Goal: Task Accomplishment & Management: Use online tool/utility

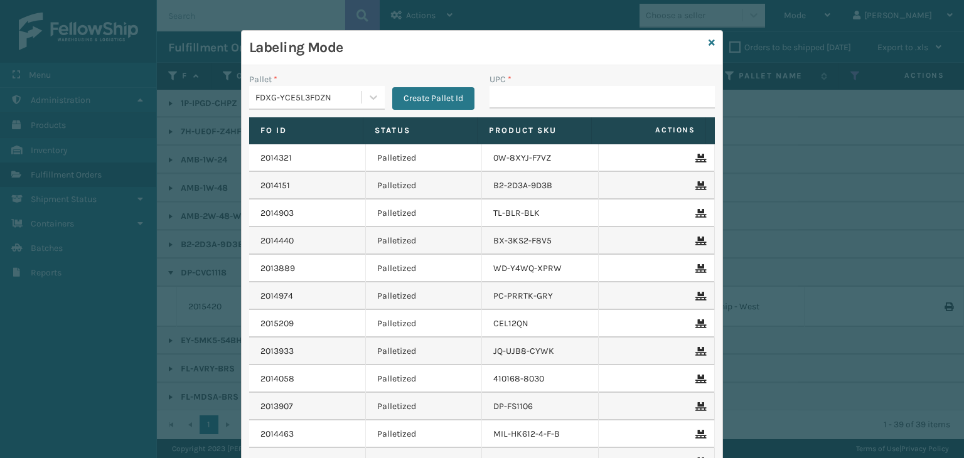
scroll to position [565, 0]
type input "857899006459"
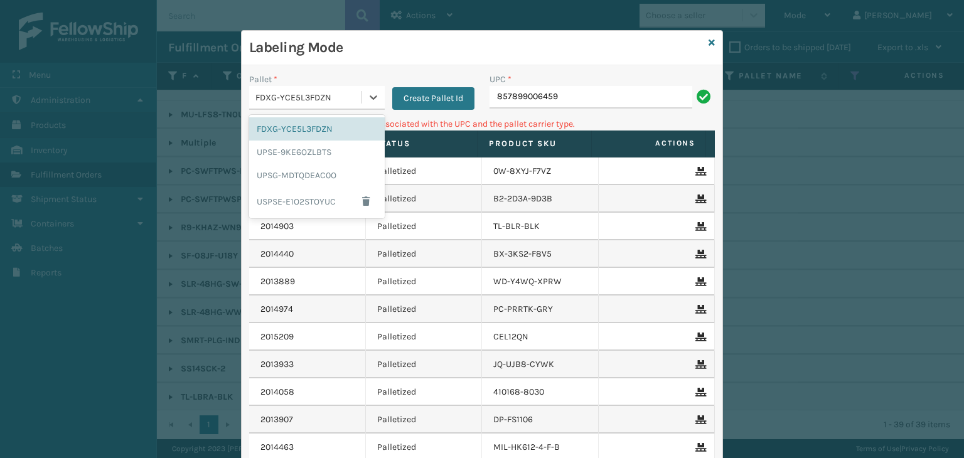
click at [339, 91] on div "FDXG-YCE5L3FDZN" at bounding box center [309, 97] width 107 height 13
click at [306, 181] on div "UPSG-MDTQDEAC0O" at bounding box center [317, 175] width 136 height 23
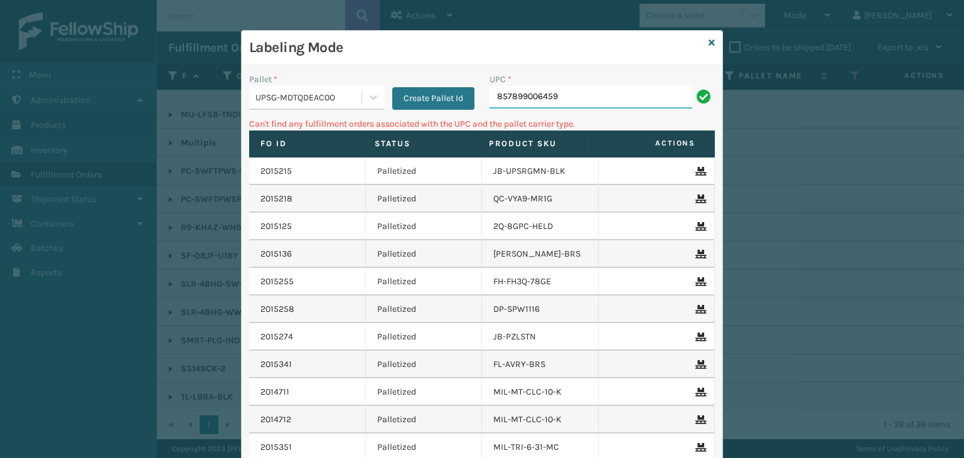
click at [573, 106] on input "857899006459" at bounding box center [591, 97] width 203 height 23
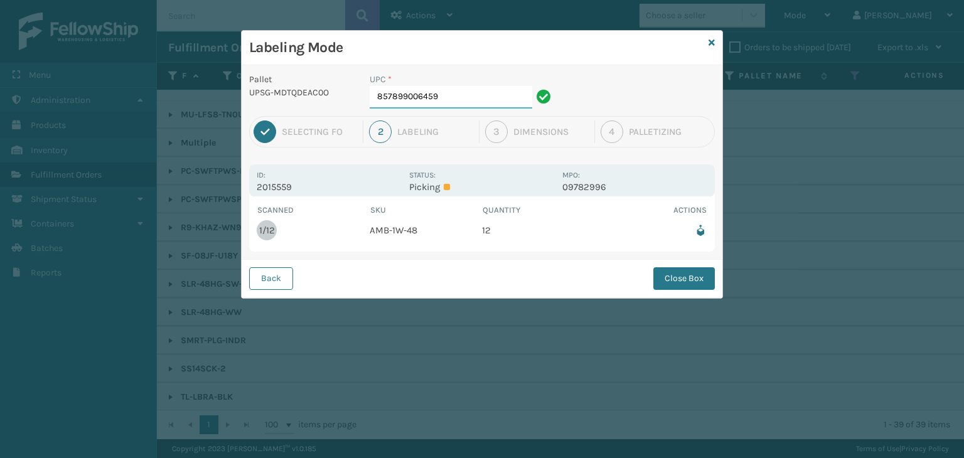
click at [497, 94] on input "857899006459" at bounding box center [451, 97] width 163 height 23
click at [701, 275] on button "Close Box" at bounding box center [685, 278] width 62 height 23
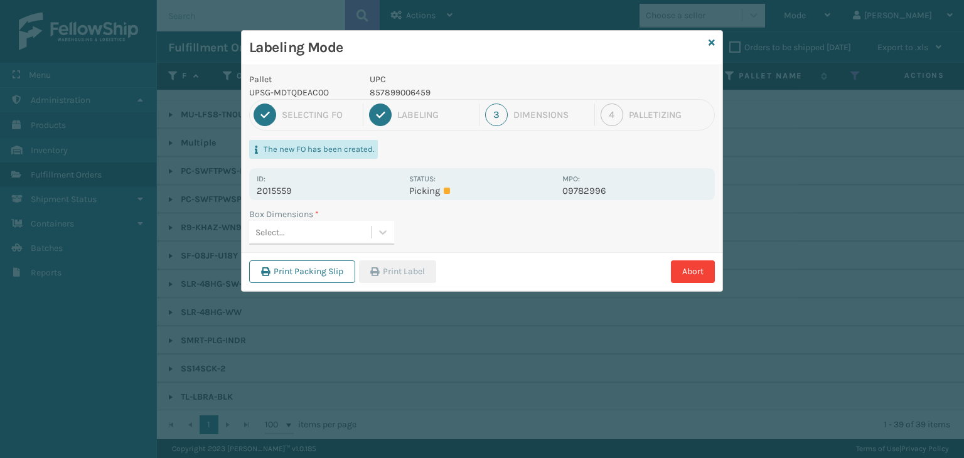
click at [363, 227] on div "Select..." at bounding box center [310, 232] width 122 height 21
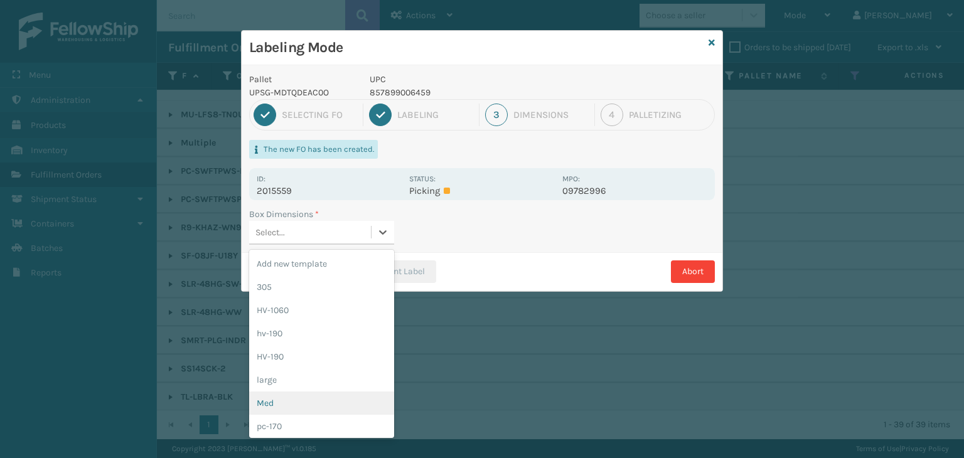
click at [314, 402] on div "Med" at bounding box center [321, 403] width 145 height 23
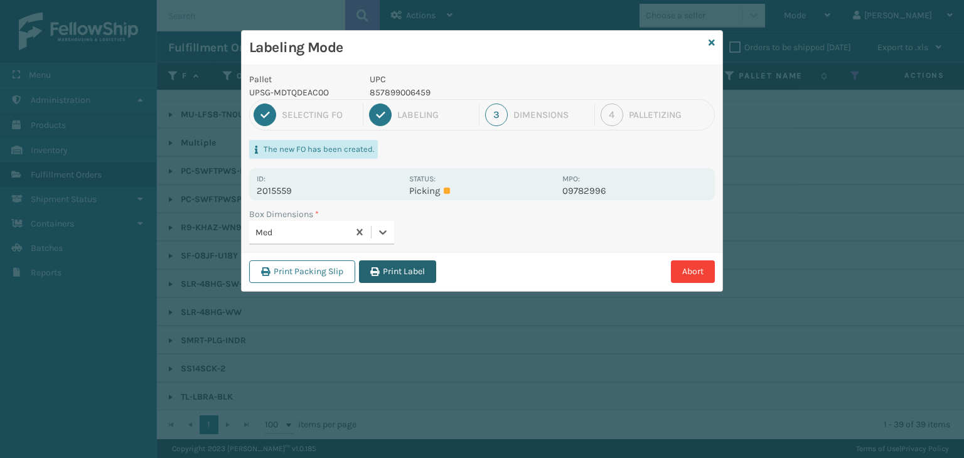
click at [428, 261] on button "Print Label" at bounding box center [397, 272] width 77 height 23
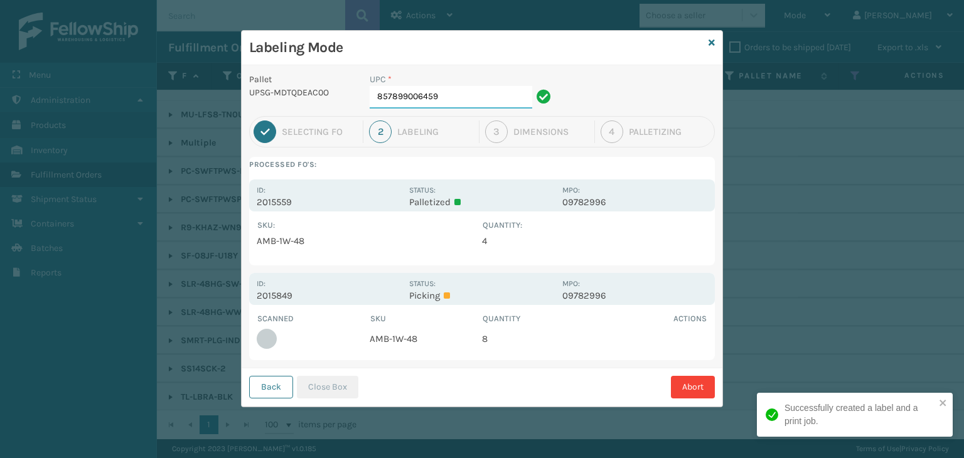
click at [456, 99] on input "857899006459" at bounding box center [451, 97] width 163 height 23
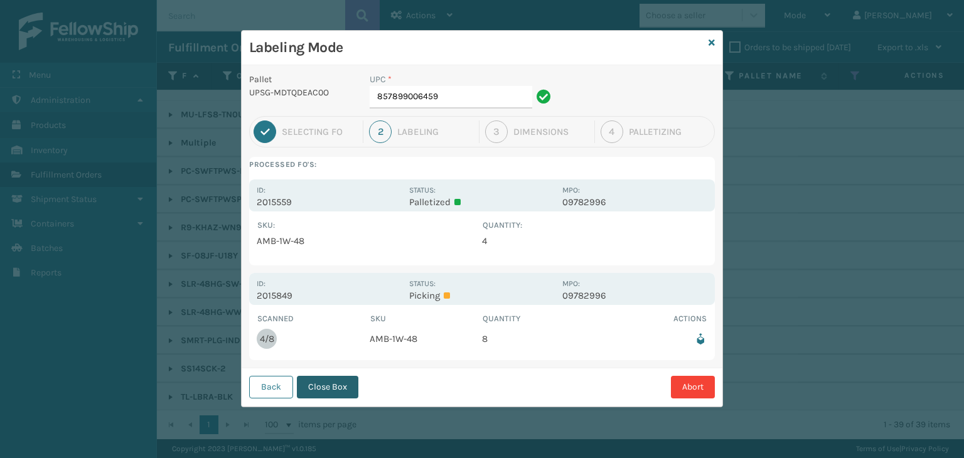
click at [337, 384] on button "Close Box" at bounding box center [328, 387] width 62 height 23
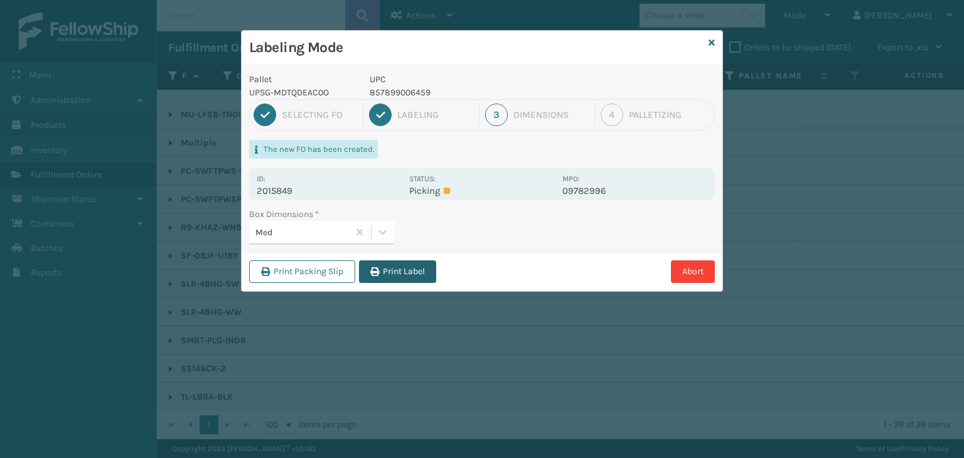
click at [402, 266] on button "Print Label" at bounding box center [397, 272] width 77 height 23
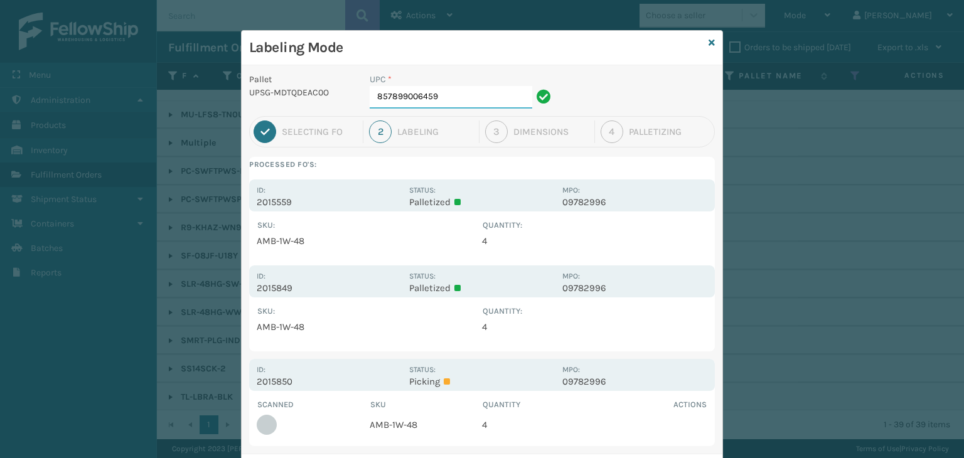
click at [456, 89] on input "857899006459" at bounding box center [451, 97] width 163 height 23
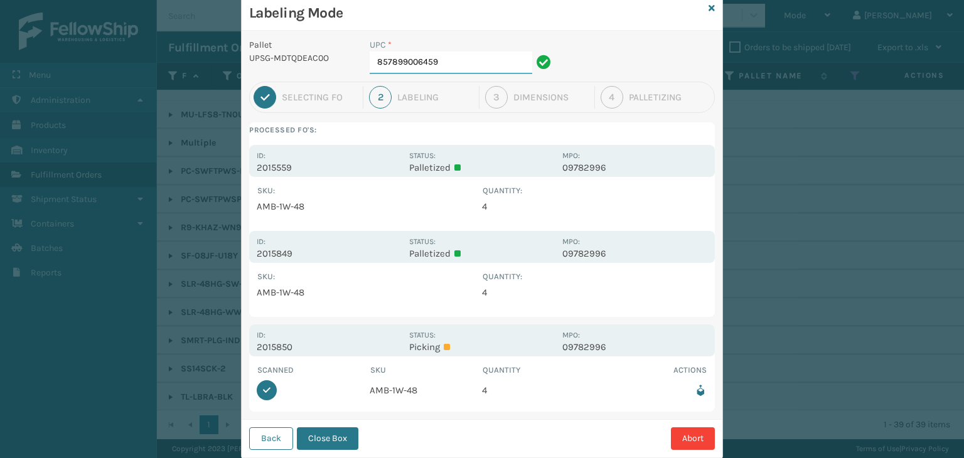
scroll to position [65, 0]
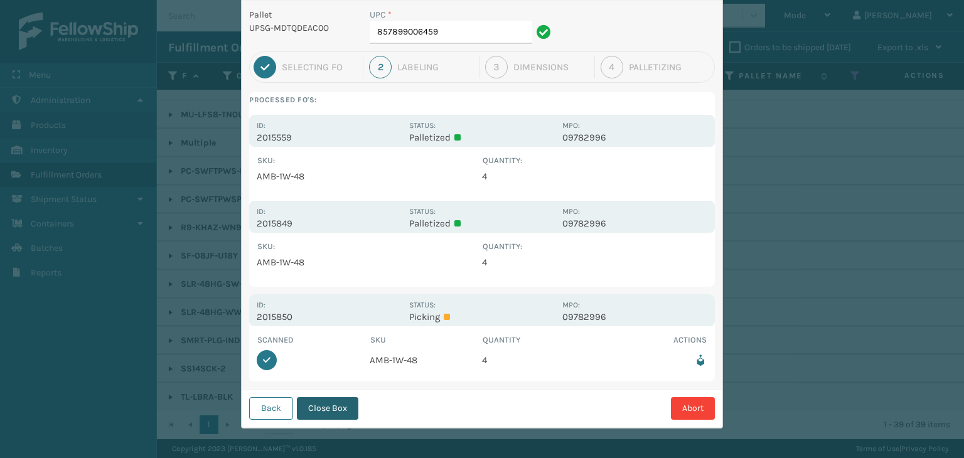
click at [342, 411] on button "Close Box" at bounding box center [328, 408] width 62 height 23
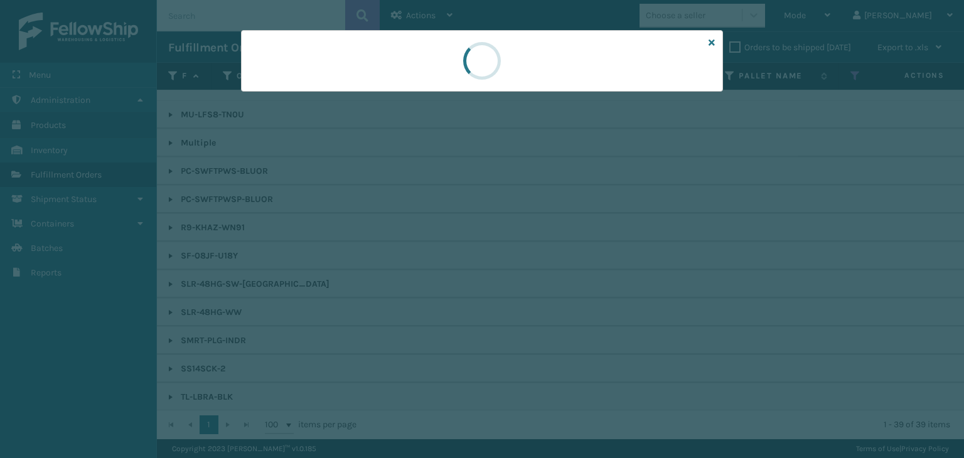
scroll to position [0, 0]
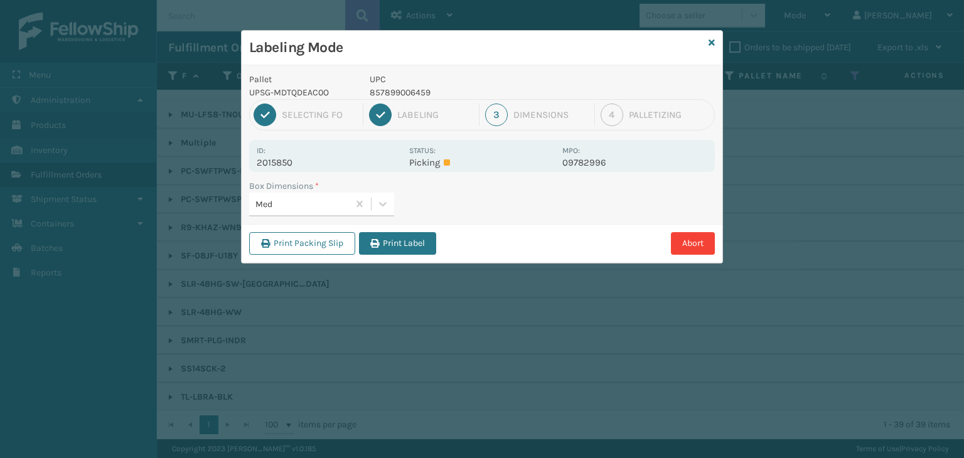
click at [401, 227] on div "Print Packing Slip Print Label Abort" at bounding box center [482, 243] width 481 height 38
click at [419, 249] on button "Print Label" at bounding box center [397, 243] width 77 height 23
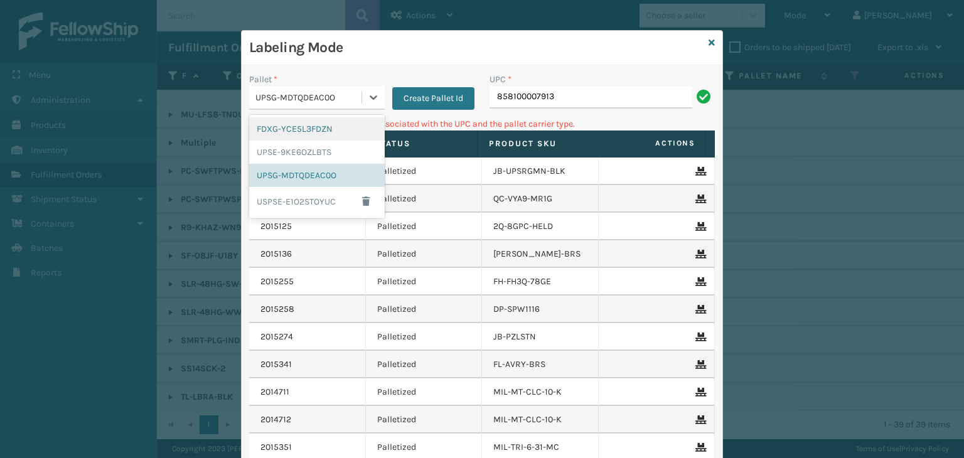
click at [257, 94] on div "UPSG-MDTQDEAC0O" at bounding box center [309, 97] width 107 height 13
click at [299, 127] on div "FDXG-YCE5L3FDZN" at bounding box center [317, 128] width 136 height 23
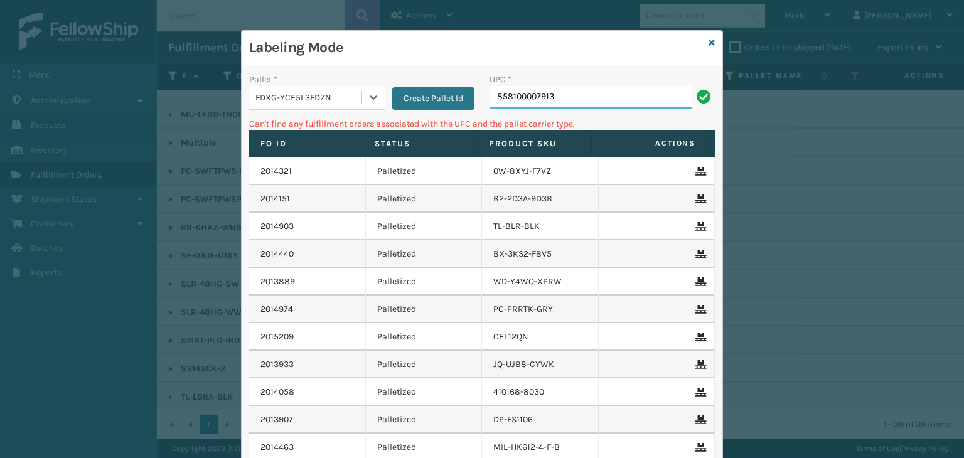
click at [580, 102] on input "858100007913" at bounding box center [591, 97] width 203 height 23
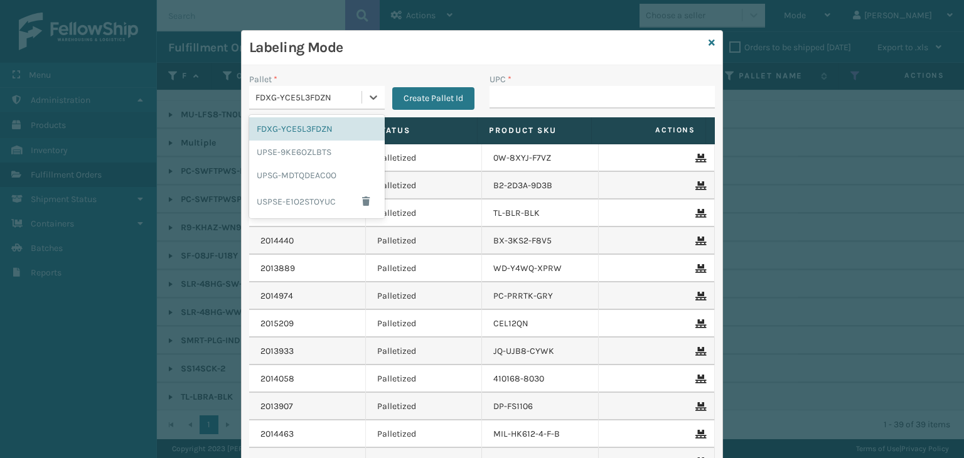
click at [301, 94] on div "FDXG-YCE5L3FDZN" at bounding box center [309, 97] width 107 height 13
click at [319, 176] on div "UPSG-MDTQDEAC0O" at bounding box center [317, 175] width 136 height 23
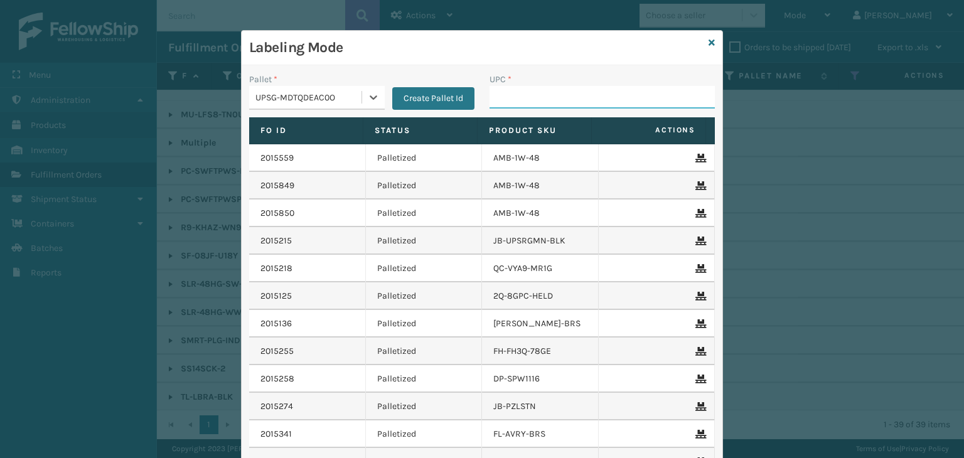
click at [586, 94] on input "UPC *" at bounding box center [602, 97] width 225 height 23
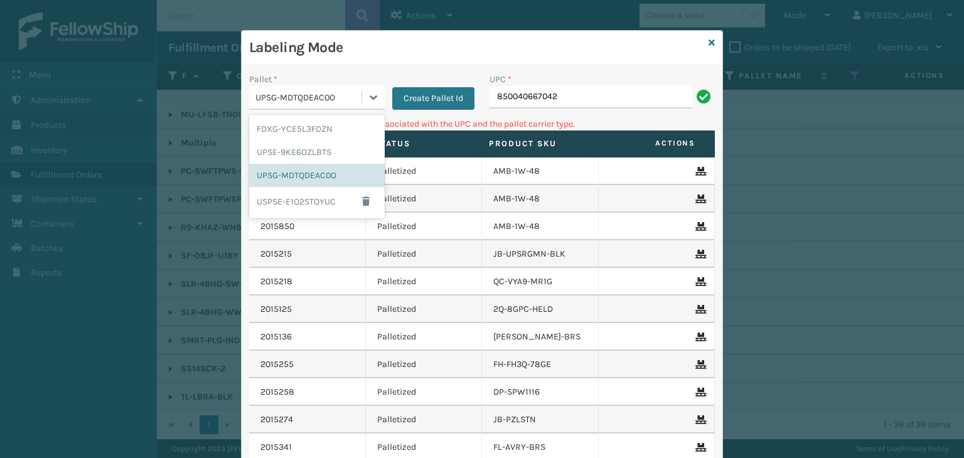
click at [281, 91] on div "UPSG-MDTQDEAC0O" at bounding box center [309, 97] width 107 height 13
click at [283, 132] on div "FDXG-YCE5L3FDZN" at bounding box center [317, 128] width 136 height 23
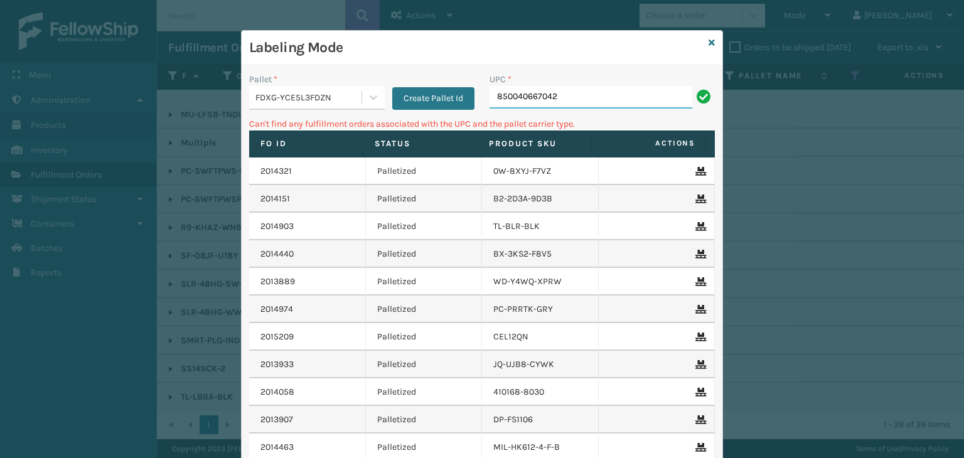
click at [565, 92] on input "850040667042" at bounding box center [591, 97] width 203 height 23
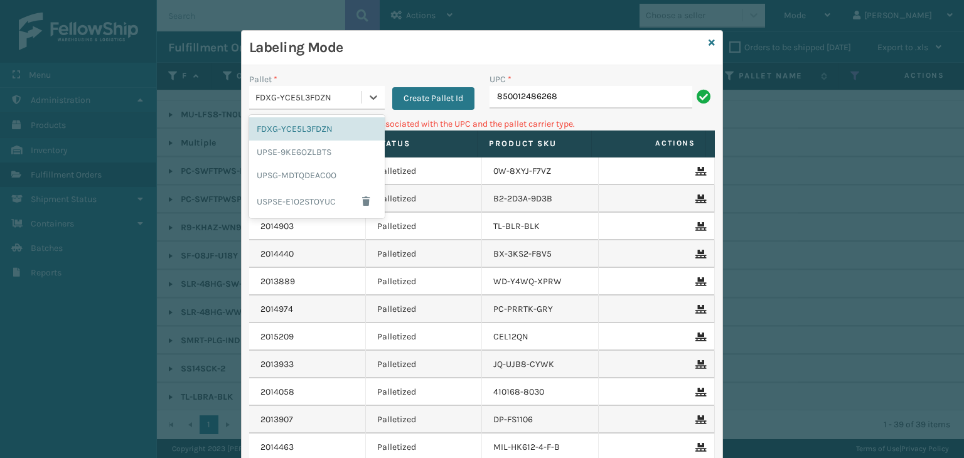
click at [296, 96] on div "FDXG-YCE5L3FDZN" at bounding box center [309, 97] width 107 height 13
drag, startPoint x: 342, startPoint y: 183, endPoint x: 430, endPoint y: 122, distance: 107.5
click at [343, 183] on div "UPSG-MDTQDEAC0O" at bounding box center [317, 175] width 136 height 23
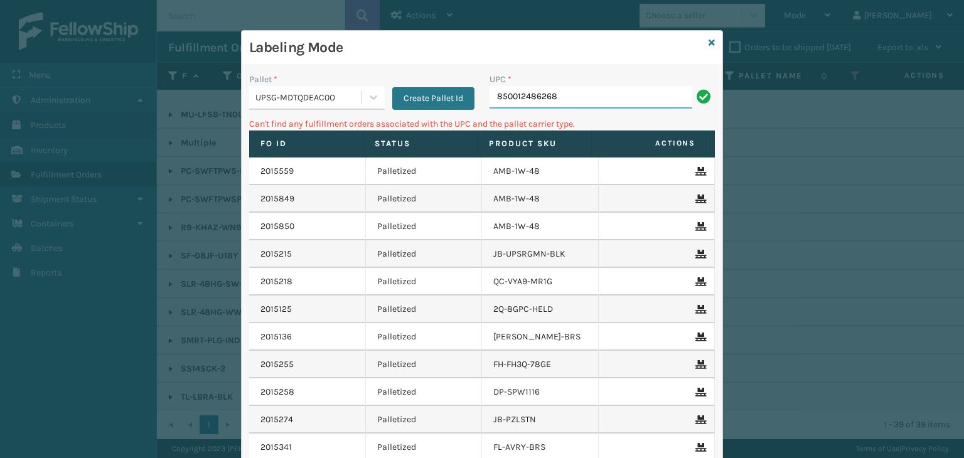
click at [563, 94] on input "850012486268" at bounding box center [591, 97] width 203 height 23
click at [279, 99] on div "UPSG-MDTQDEAC0O" at bounding box center [309, 97] width 107 height 13
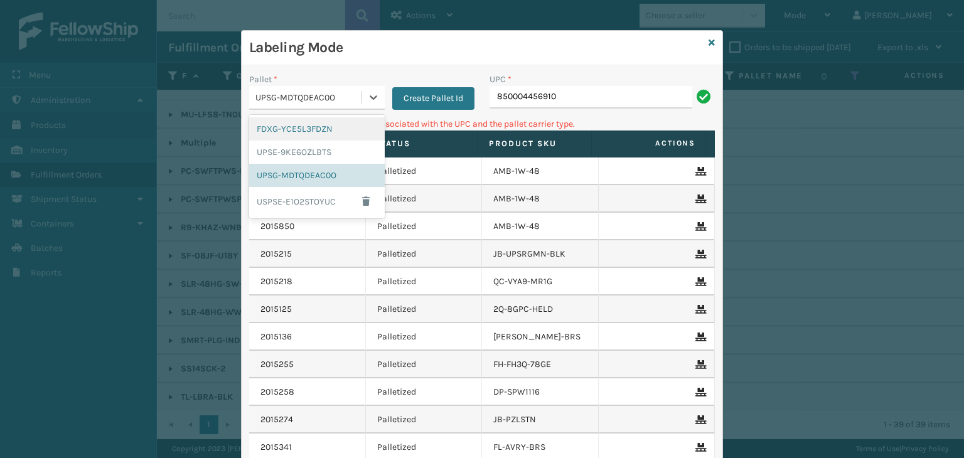
drag, startPoint x: 282, startPoint y: 121, endPoint x: 382, endPoint y: 119, distance: 99.9
click at [283, 121] on div "FDXG-YCE5L3FDZN" at bounding box center [317, 128] width 136 height 23
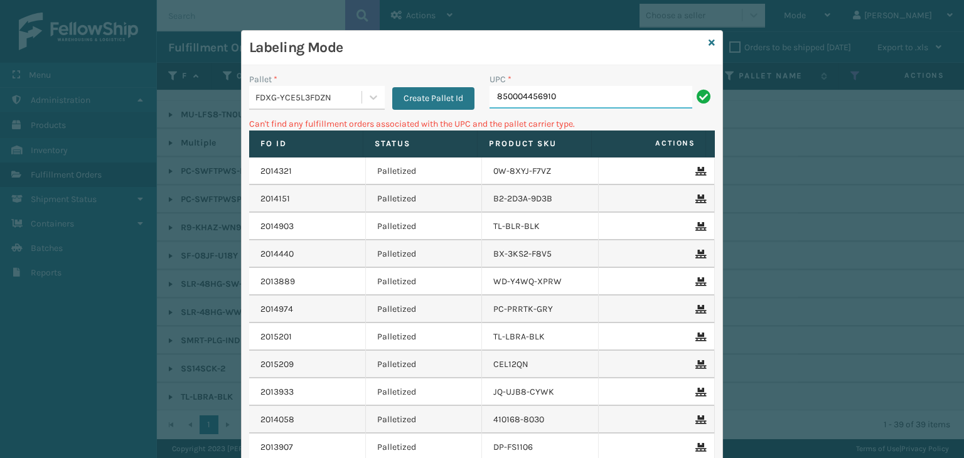
click at [620, 104] on input "850004456910" at bounding box center [591, 97] width 203 height 23
click at [355, 104] on div "FDXG-YCE5L3FDZN" at bounding box center [309, 97] width 107 height 13
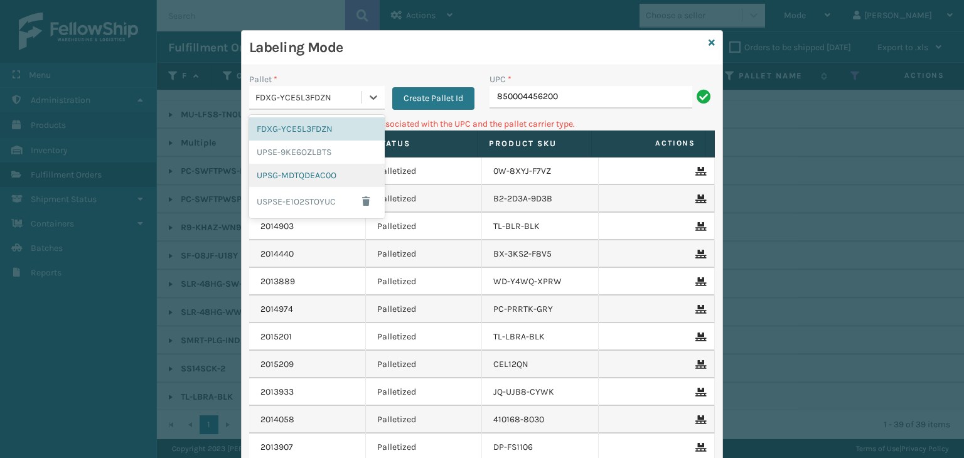
drag, startPoint x: 308, startPoint y: 180, endPoint x: 370, endPoint y: 151, distance: 69.4
click at [309, 180] on div "UPSG-MDTQDEAC0O" at bounding box center [317, 175] width 136 height 23
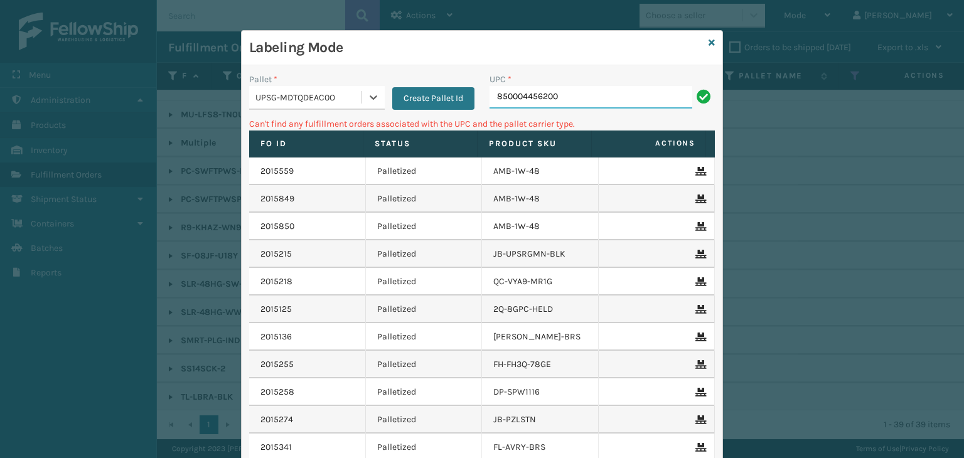
click at [605, 89] on input "850004456200" at bounding box center [591, 97] width 203 height 23
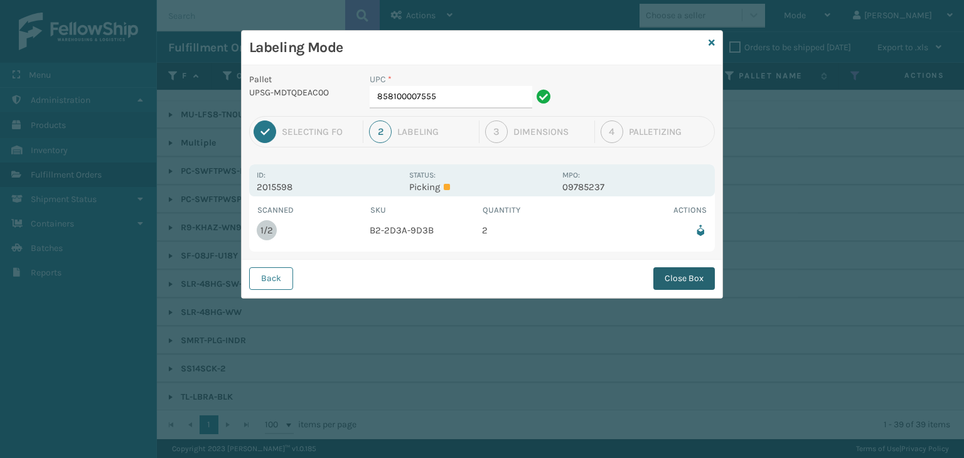
click at [691, 282] on button "Close Box" at bounding box center [685, 278] width 62 height 23
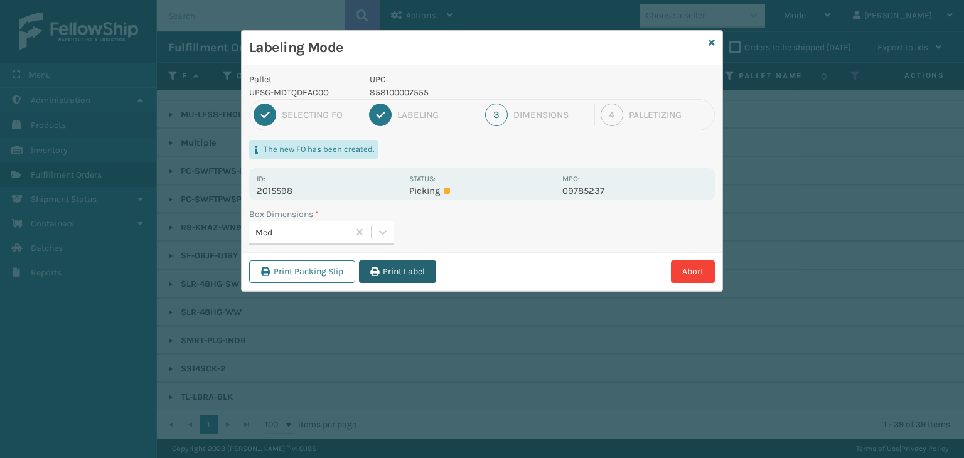
click at [418, 273] on button "Print Label" at bounding box center [397, 272] width 77 height 23
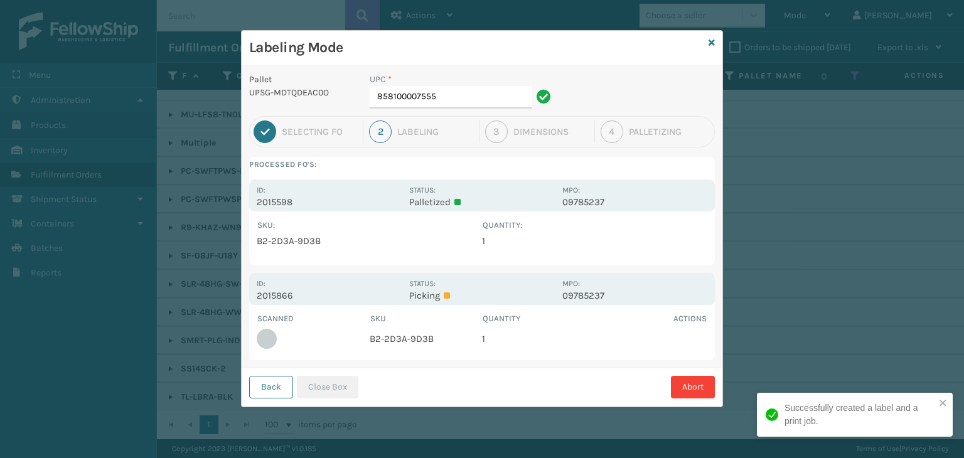
click at [448, 95] on input "858100007555" at bounding box center [451, 97] width 163 height 23
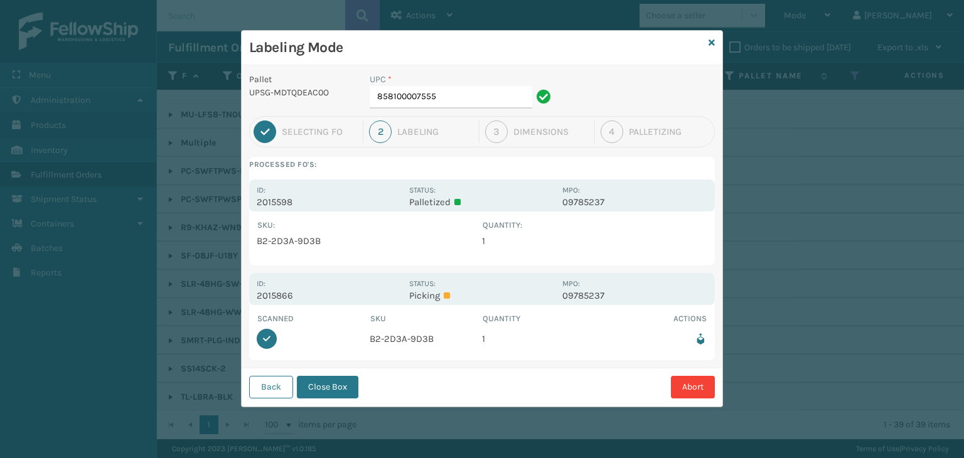
click at [337, 380] on button "Close Box" at bounding box center [328, 387] width 62 height 23
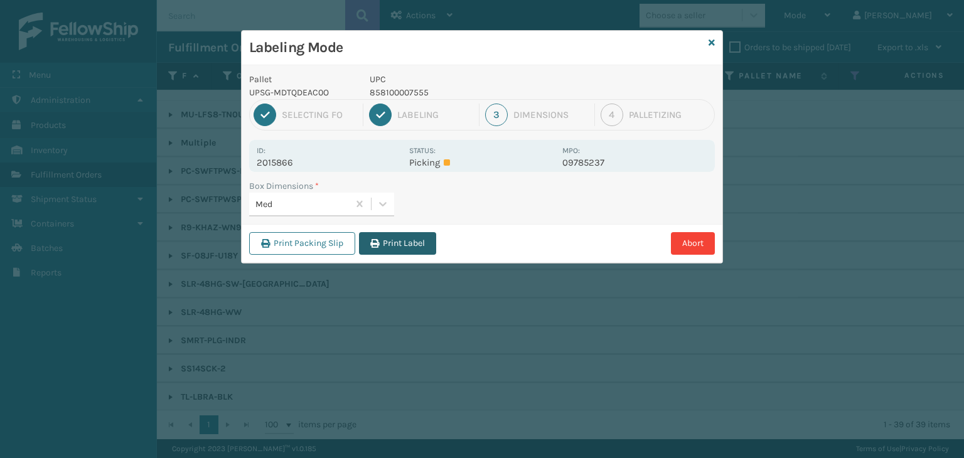
click at [402, 242] on button "Print Label" at bounding box center [397, 243] width 77 height 23
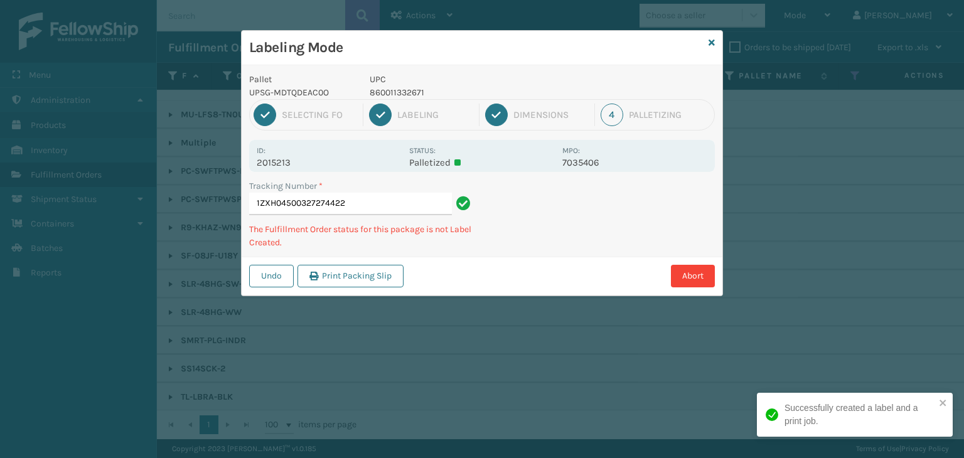
click at [384, 94] on p "860011332671" at bounding box center [462, 92] width 185 height 13
copy p "860011332671"
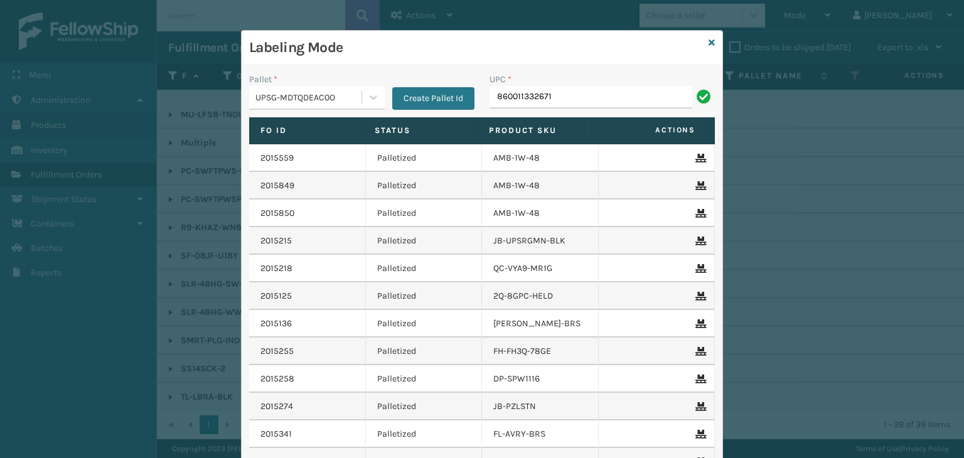
type input "860011332671"
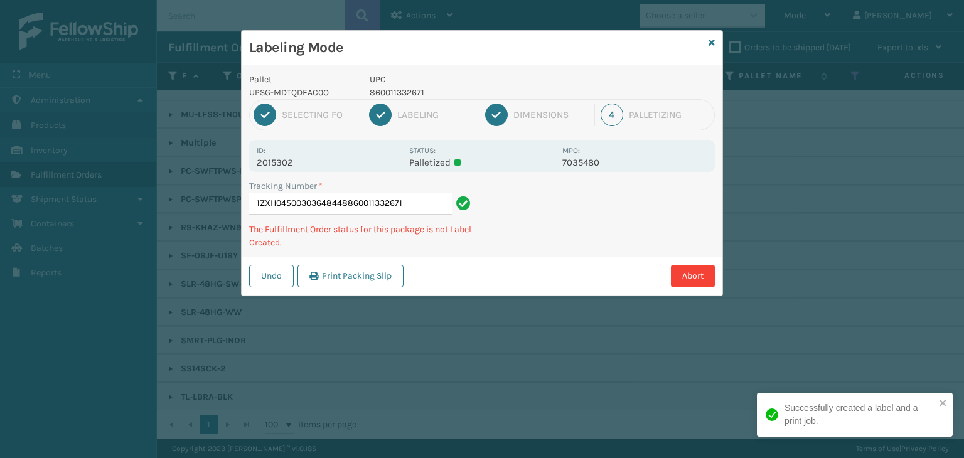
type input "1ZXH04500303648448860011332671860011332671"
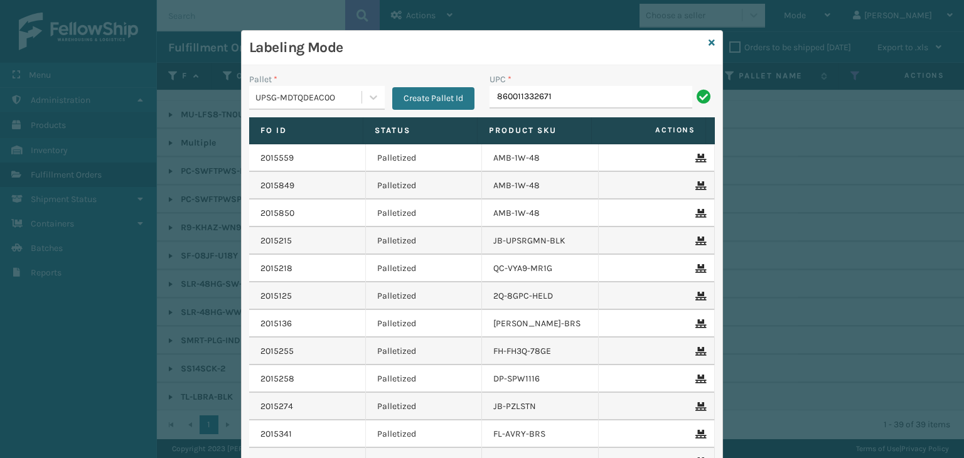
type input "860011332671"
click at [710, 43] on icon at bounding box center [712, 42] width 6 height 9
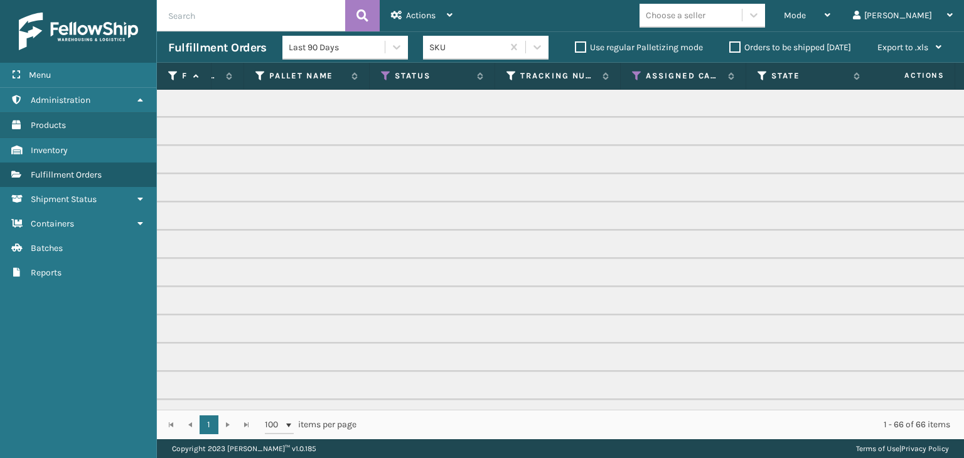
scroll to position [0, 325]
click at [527, 73] on icon at bounding box center [531, 75] width 10 height 11
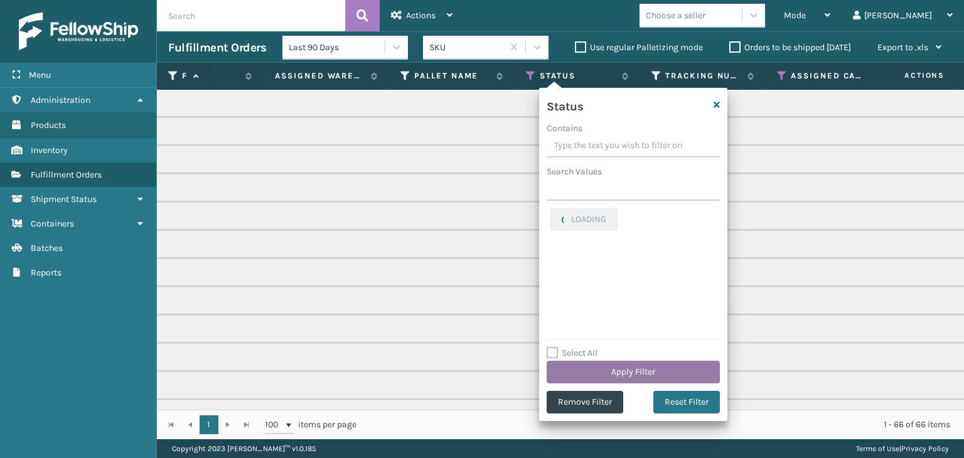
click at [654, 365] on button "Apply Filter" at bounding box center [633, 372] width 173 height 23
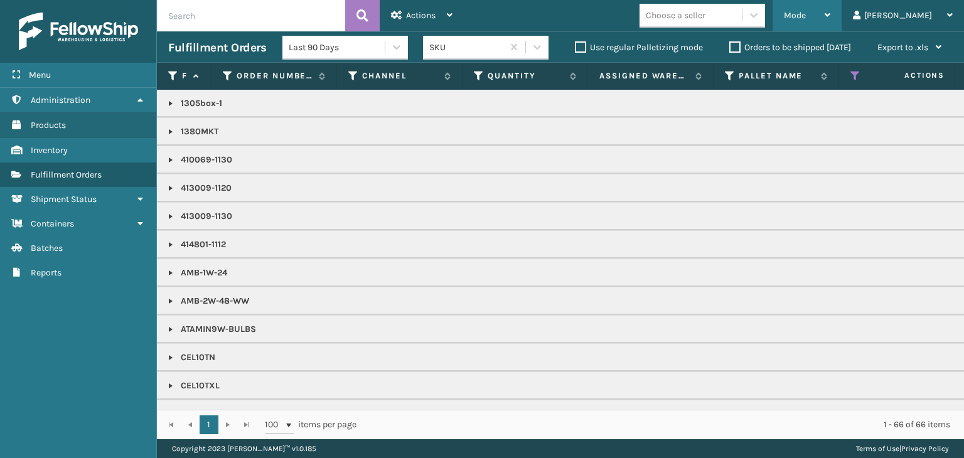
click at [806, 13] on span "Mode" at bounding box center [795, 15] width 22 height 11
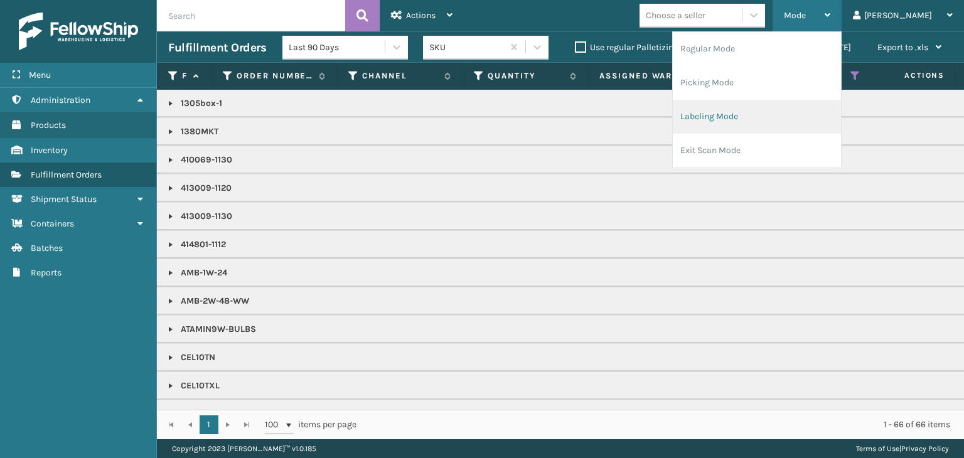
click at [800, 116] on li "Labeling Mode" at bounding box center [757, 117] width 168 height 34
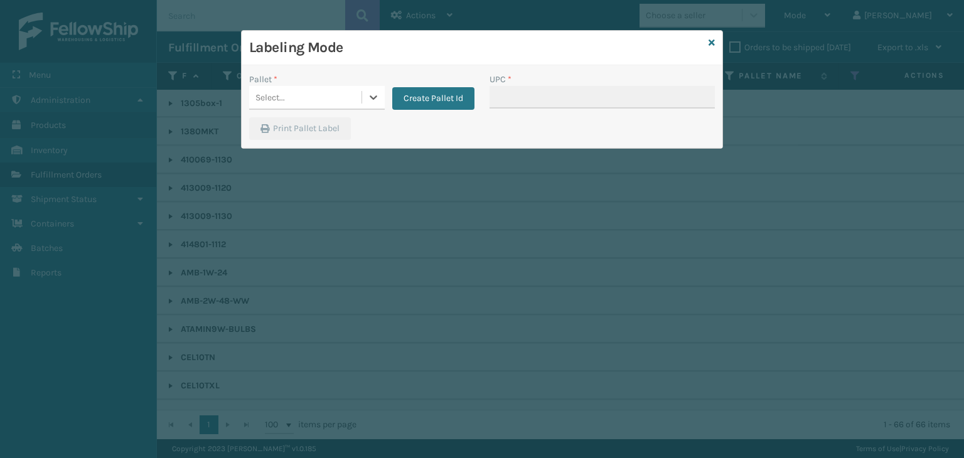
click at [291, 105] on div "Select..." at bounding box center [305, 97] width 112 height 21
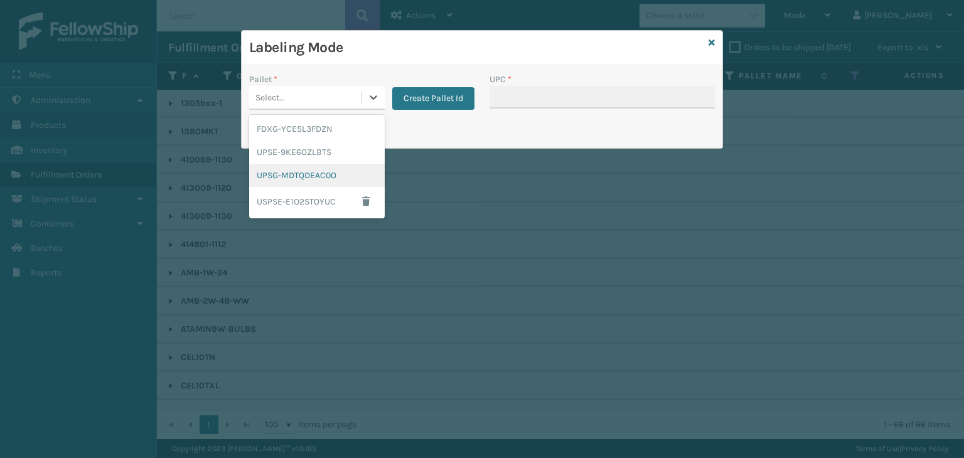
click at [279, 177] on div "UPSG-MDTQDEAC0O" at bounding box center [317, 175] width 136 height 23
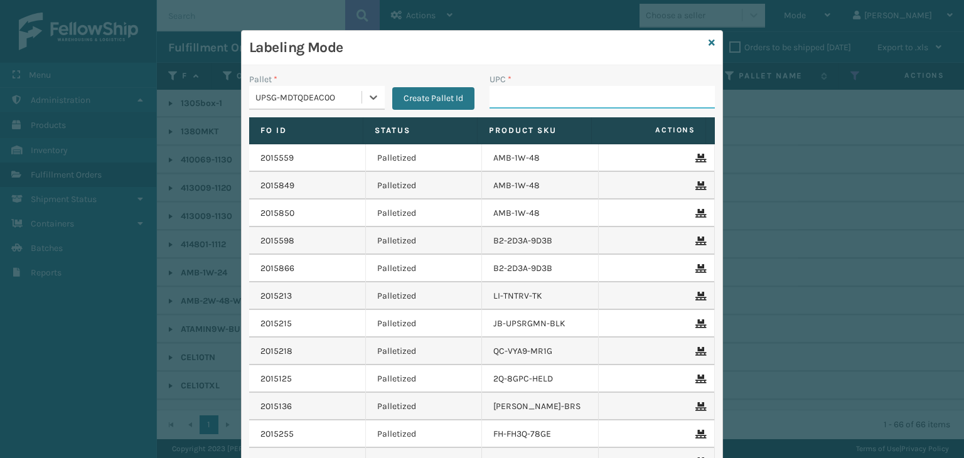
drag, startPoint x: 522, startPoint y: 96, endPoint x: 516, endPoint y: 87, distance: 10.8
click at [525, 95] on input "UPC *" at bounding box center [602, 97] width 225 height 23
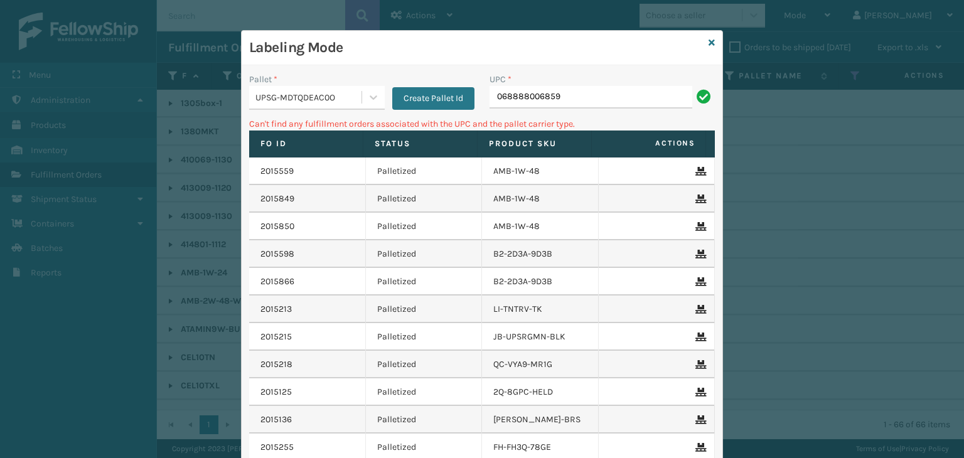
click at [500, 92] on input "068888006859" at bounding box center [591, 97] width 203 height 23
type input "68888006859"
click at [318, 104] on div "UPSG-MDTQDEAC0O" at bounding box center [305, 97] width 112 height 21
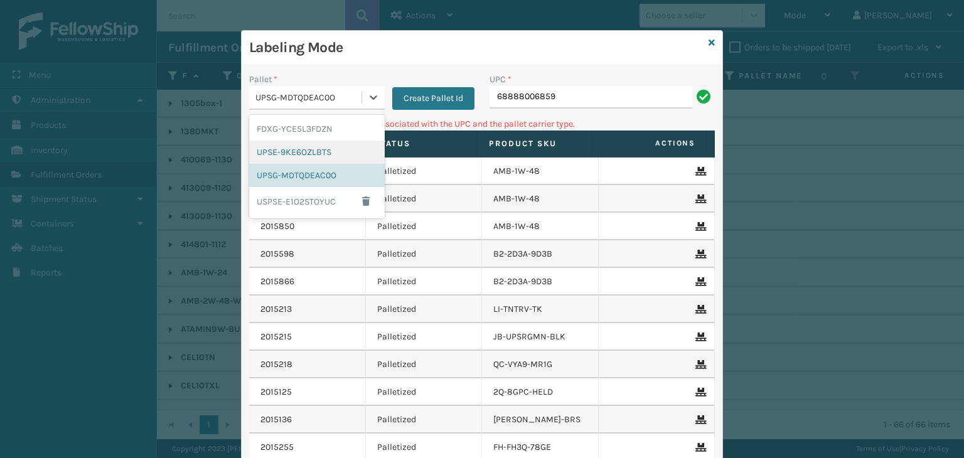
click at [311, 144] on div "UPSE-9KE6OZLBTS" at bounding box center [317, 152] width 136 height 23
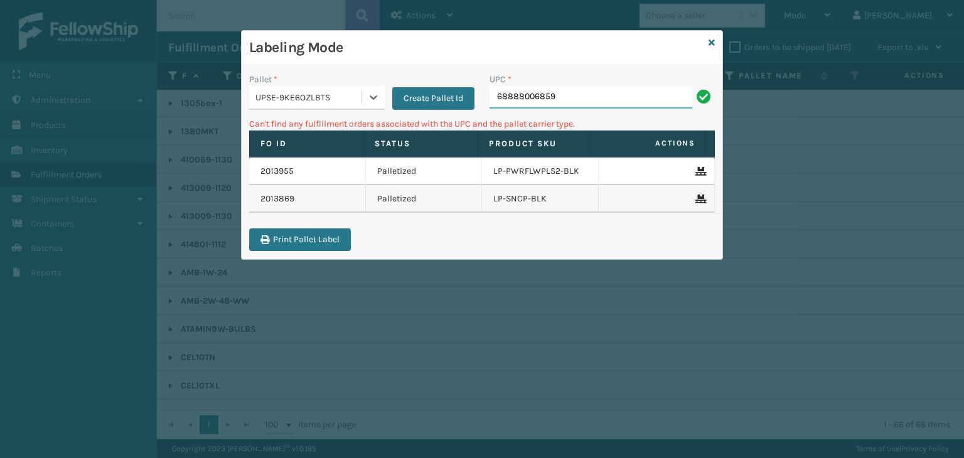
click at [498, 92] on input "68888006859" at bounding box center [591, 97] width 203 height 23
type input "068888006859"
click at [501, 91] on input "068888006859" at bounding box center [591, 97] width 203 height 23
type input "68888006859"
drag, startPoint x: 591, startPoint y: 104, endPoint x: 180, endPoint y: 111, distance: 410.7
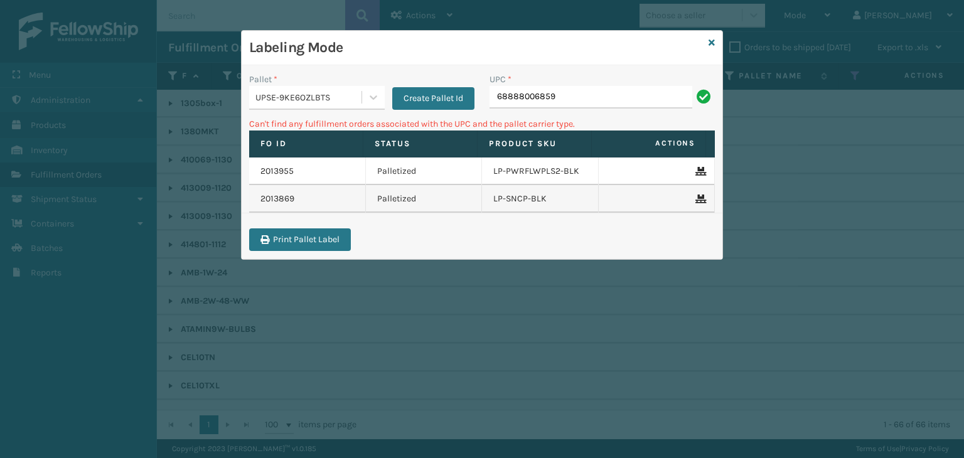
click at [173, 117] on div "Labeling Mode Pallet * UPSE-9KE6OZLBTS Create Pallet Id UPC * 68888006859 Can't…" at bounding box center [482, 229] width 964 height 458
type input "LP-SNCP-SLV"
click at [277, 96] on div "UPSE-9KE6OZLBTS" at bounding box center [309, 97] width 107 height 13
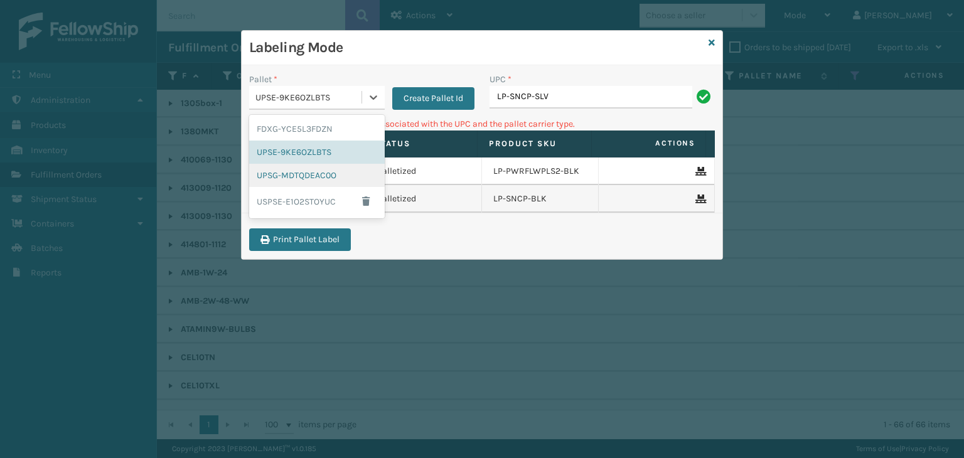
click at [304, 171] on div "UPSG-MDTQDEAC0O" at bounding box center [317, 175] width 136 height 23
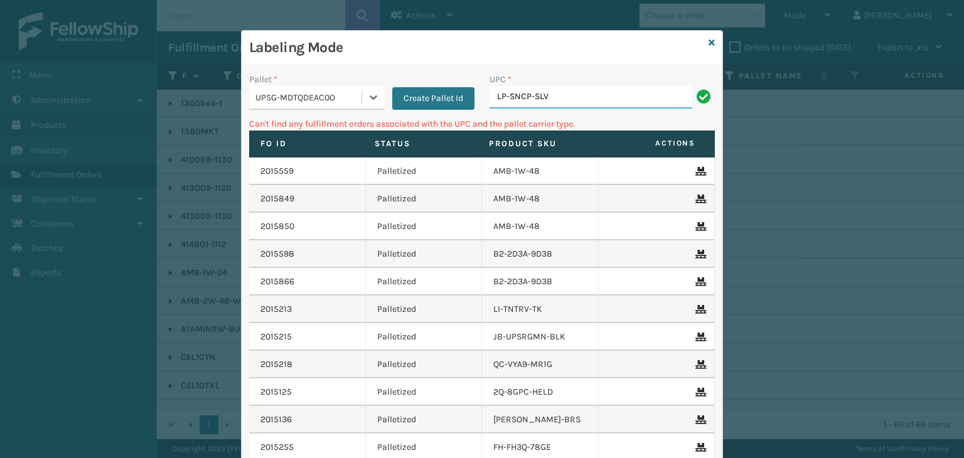
click at [591, 103] on input "LP-SNCP-SLV" at bounding box center [591, 97] width 203 height 23
click at [709, 41] on icon at bounding box center [712, 42] width 6 height 9
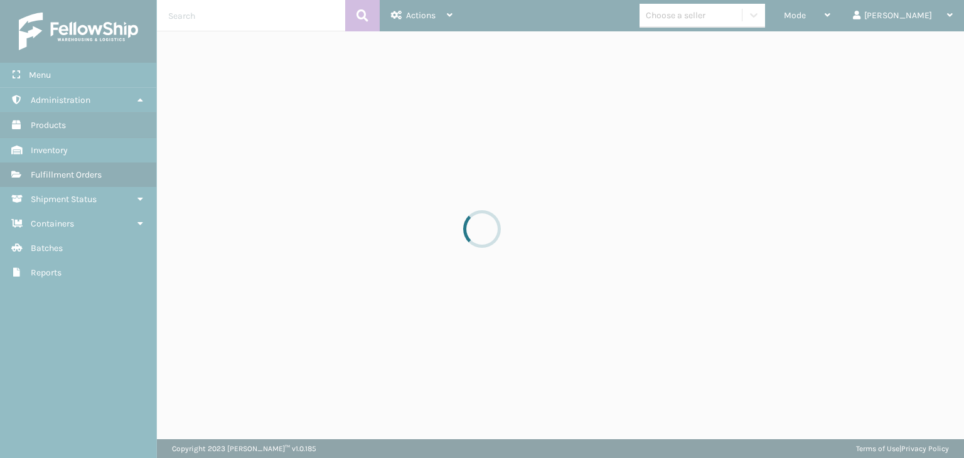
click at [708, 19] on div at bounding box center [482, 229] width 964 height 458
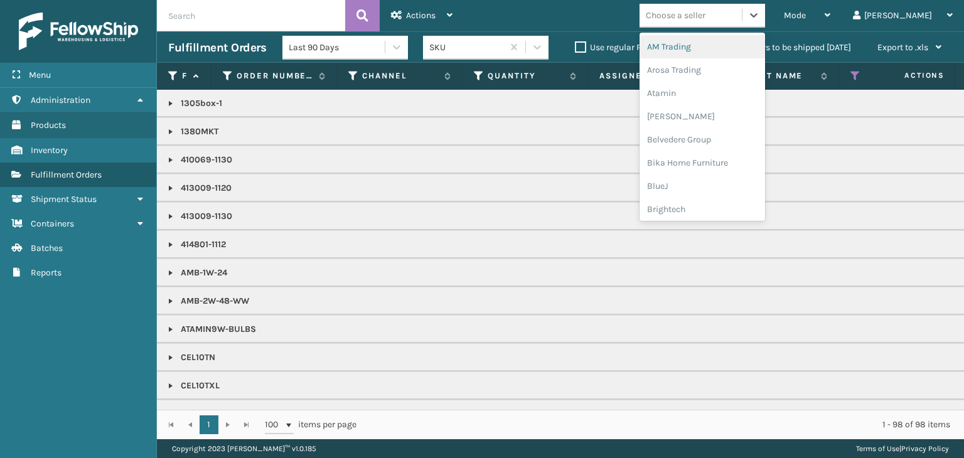
click at [706, 19] on div "Choose a seller" at bounding box center [676, 15] width 60 height 13
type input "LI"
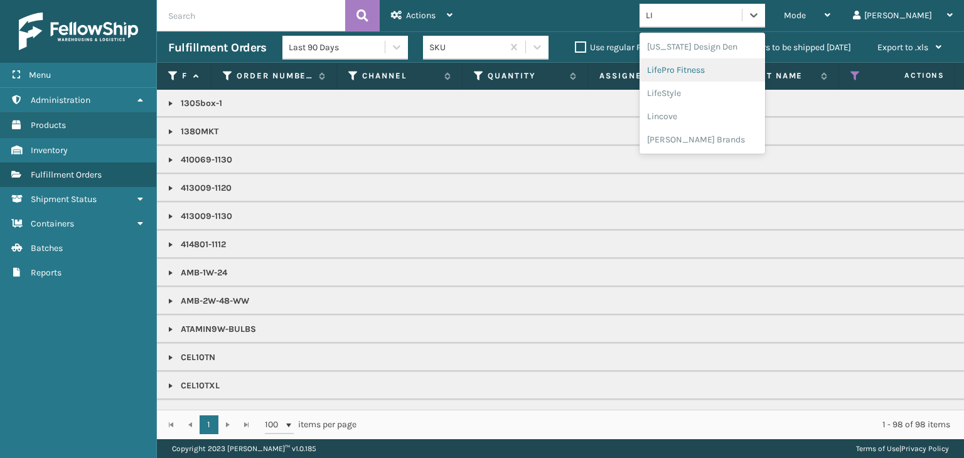
click at [711, 63] on div "LifePro Fitness" at bounding box center [703, 69] width 126 height 23
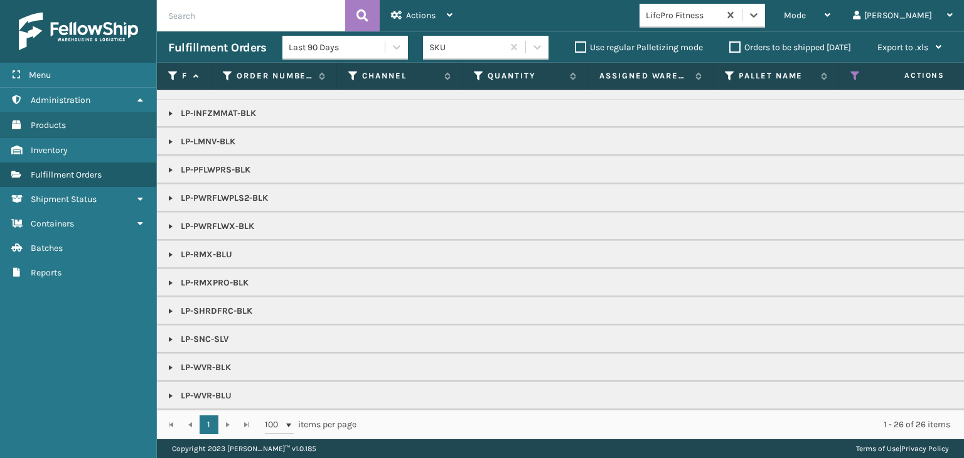
scroll to position [82, 0]
click at [171, 335] on link at bounding box center [171, 340] width 10 height 10
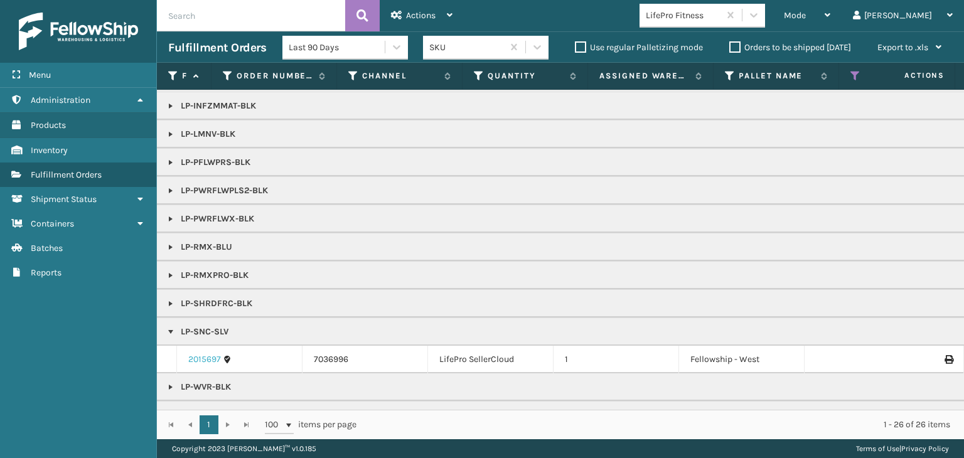
click at [203, 353] on link "2015697" at bounding box center [204, 359] width 33 height 13
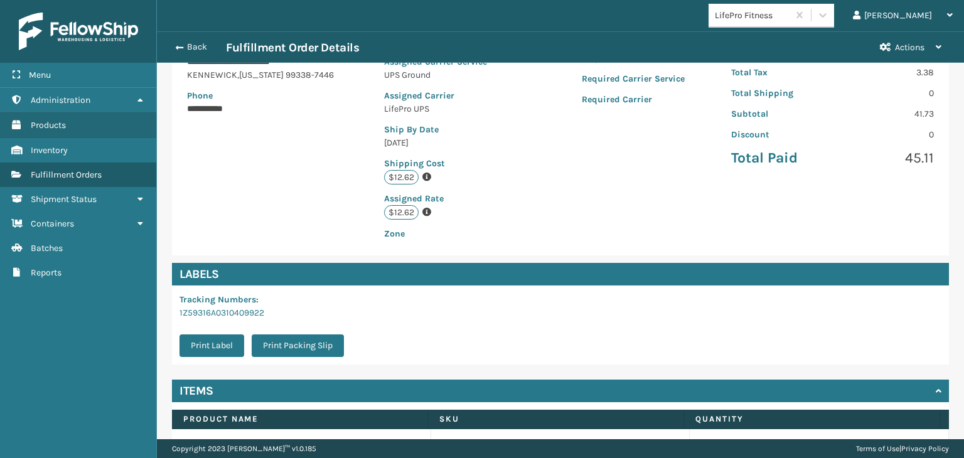
scroll to position [283, 0]
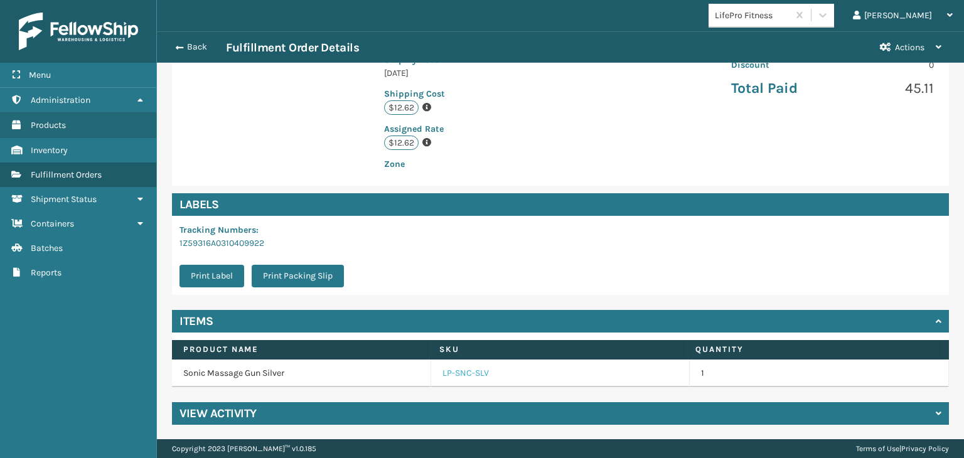
click at [467, 376] on link "LP-SNC-SLV" at bounding box center [466, 373] width 46 height 13
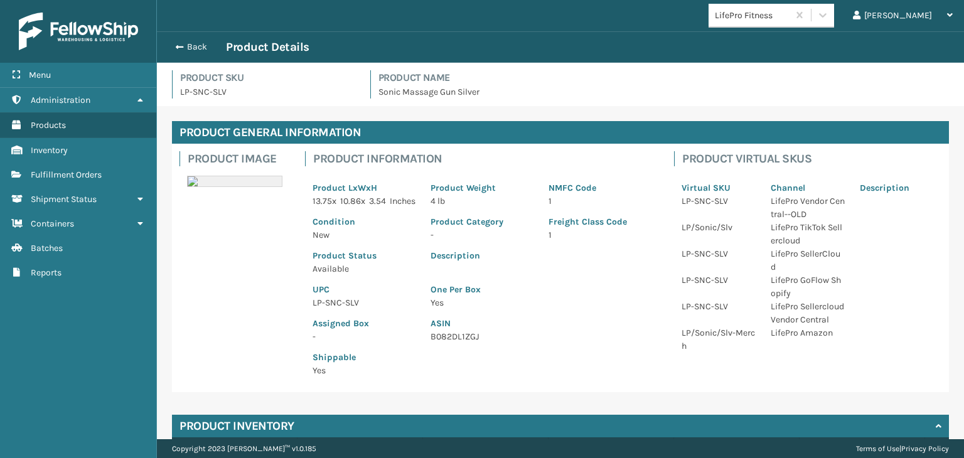
click at [337, 310] on p "LP-SNC-SLV" at bounding box center [364, 302] width 103 height 13
copy p "LP-SNC-SLV"
click at [203, 50] on button "Back" at bounding box center [197, 46] width 58 height 11
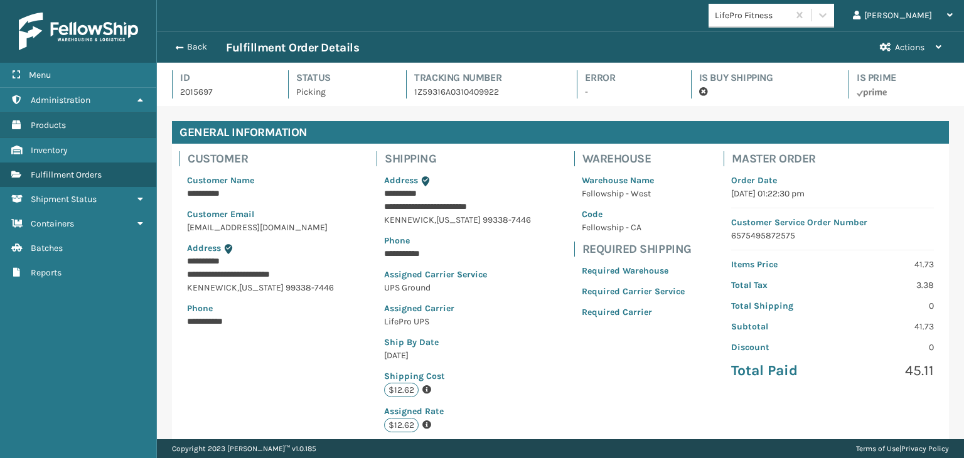
scroll to position [30, 807]
click at [181, 45] on button "Back" at bounding box center [197, 46] width 58 height 11
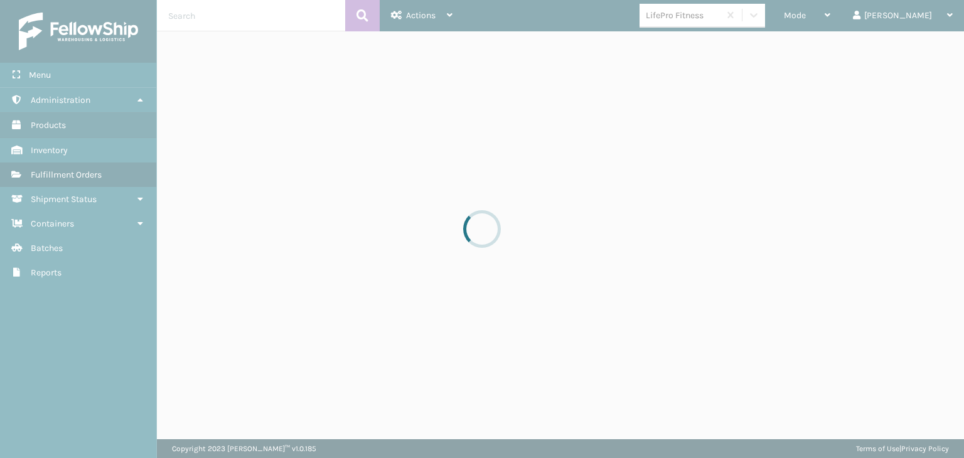
click at [861, 13] on div at bounding box center [482, 229] width 964 height 458
click at [860, 14] on div at bounding box center [482, 229] width 964 height 458
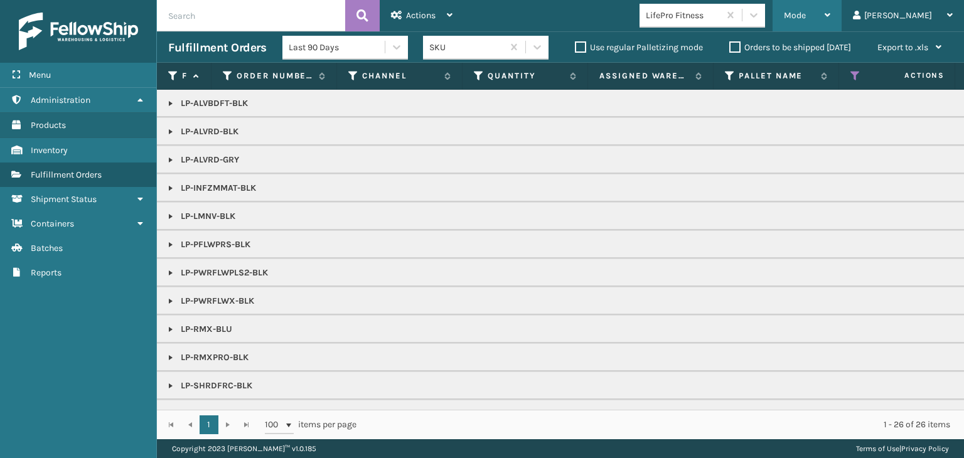
click at [831, 14] on div "Mode" at bounding box center [807, 15] width 46 height 31
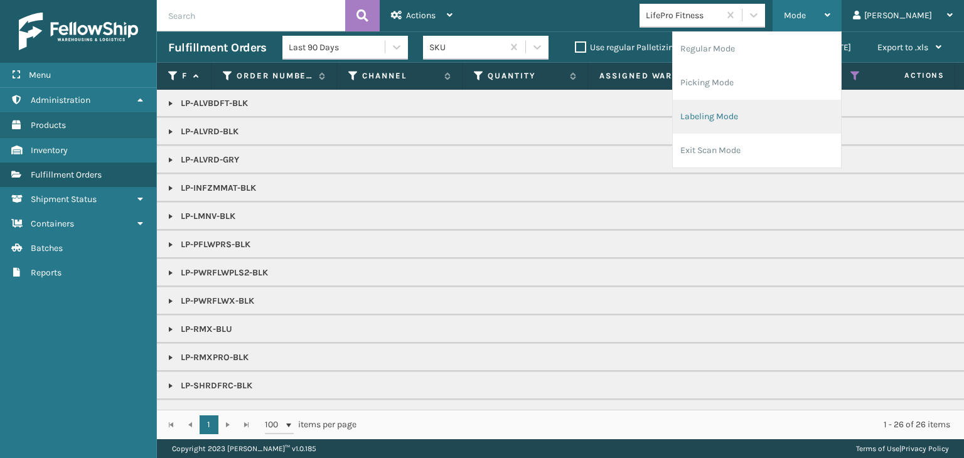
click at [838, 109] on li "Labeling Mode" at bounding box center [757, 117] width 168 height 34
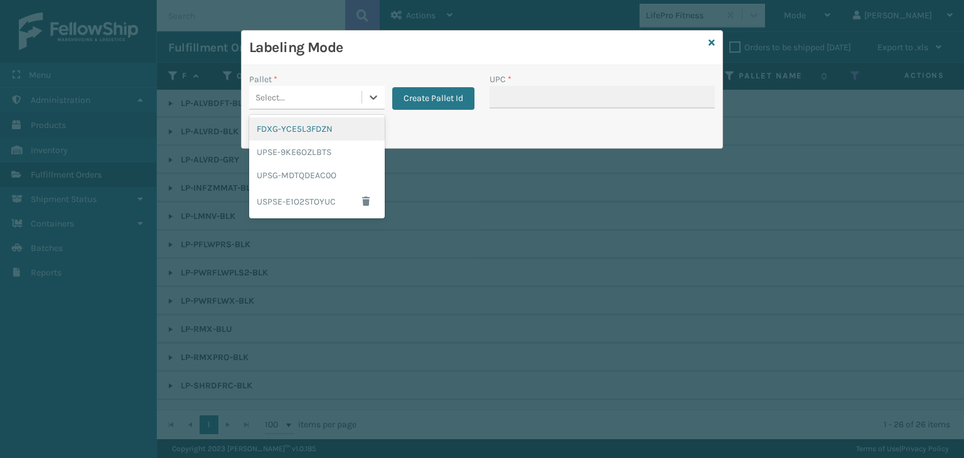
click at [339, 109] on div "Select..." at bounding box center [317, 98] width 136 height 24
click at [325, 179] on div "UPSG-MDTQDEAC0O" at bounding box center [317, 175] width 136 height 23
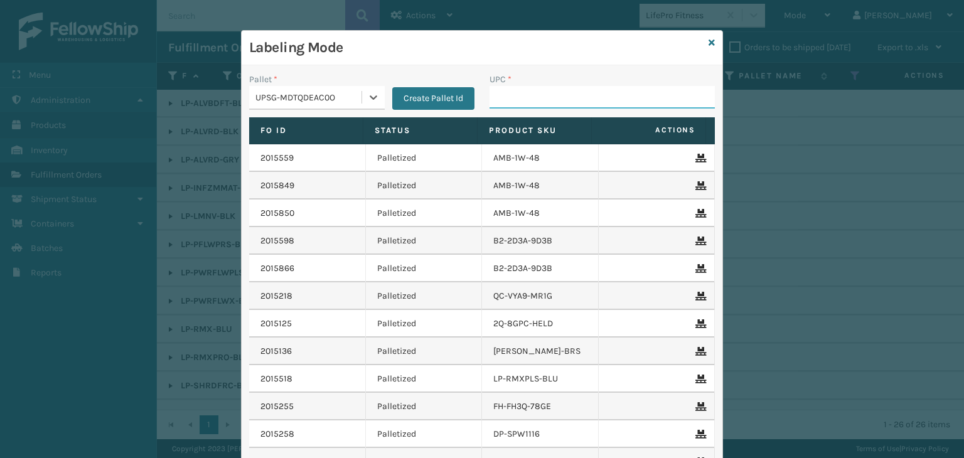
click at [513, 99] on input "UPC *" at bounding box center [602, 97] width 225 height 23
paste input "LP-SNC-SLV"
type input "LP-SNC-SLV"
type input "LP-INFZMMAT-BLK"
type input "68888027106"
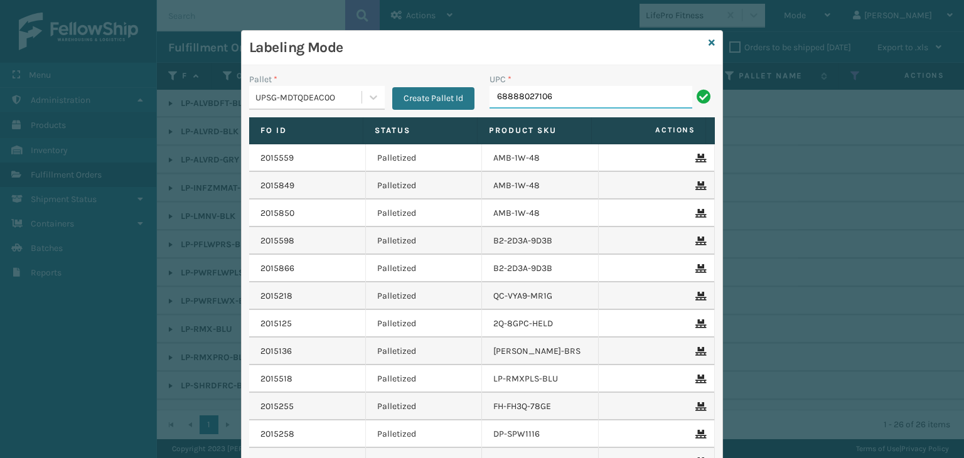
drag, startPoint x: 569, startPoint y: 98, endPoint x: 83, endPoint y: 66, distance: 487.0
click at [7, 41] on div "Labeling Mode Pallet * UPSG-MDTQDEAC0O Create Pallet Id UPC * 68888027106 Fo Id…" at bounding box center [482, 229] width 964 height 458
type input "68888027106"
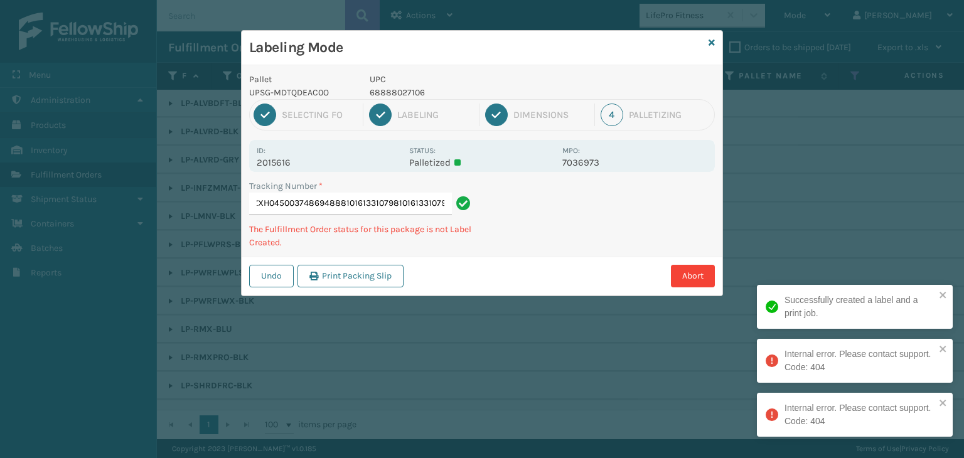
type input "1ZXH04500374869488810161331079810161331079810161331079"
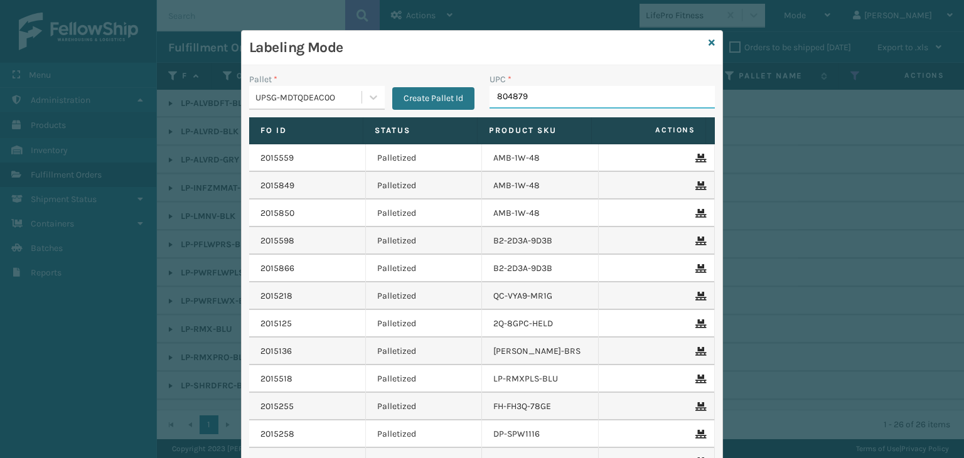
type input "8048794"
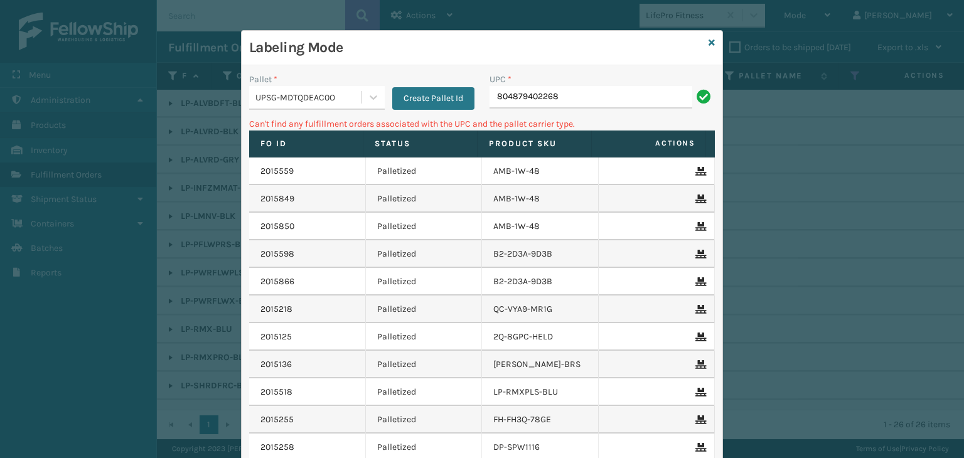
drag, startPoint x: 583, startPoint y: 98, endPoint x: 48, endPoint y: 118, distance: 535.9
click at [48, 126] on div "Labeling Mode Pallet * UPSG-MDTQDEAC0O Create Pallet Id UPC * 804879402268 Can'…" at bounding box center [482, 229] width 964 height 458
type input "MIL-101-BL"
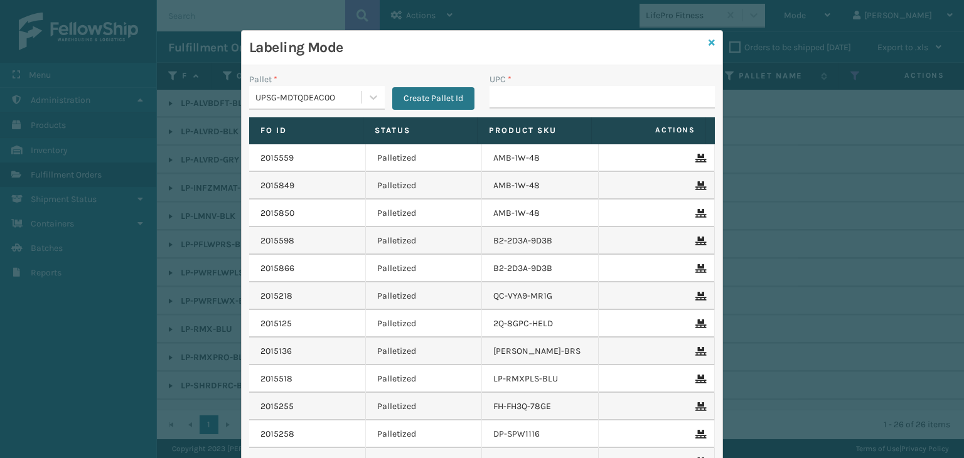
click at [709, 41] on icon at bounding box center [712, 42] width 6 height 9
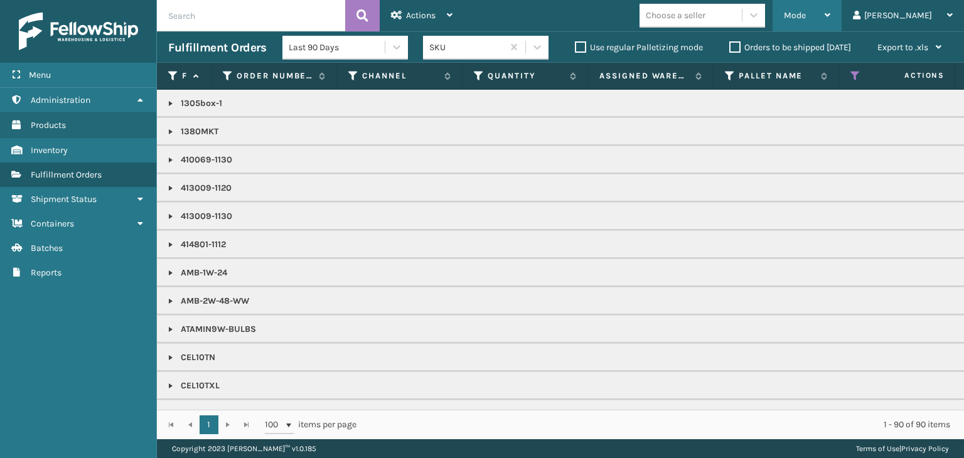
click at [806, 18] on span "Mode" at bounding box center [795, 15] width 22 height 11
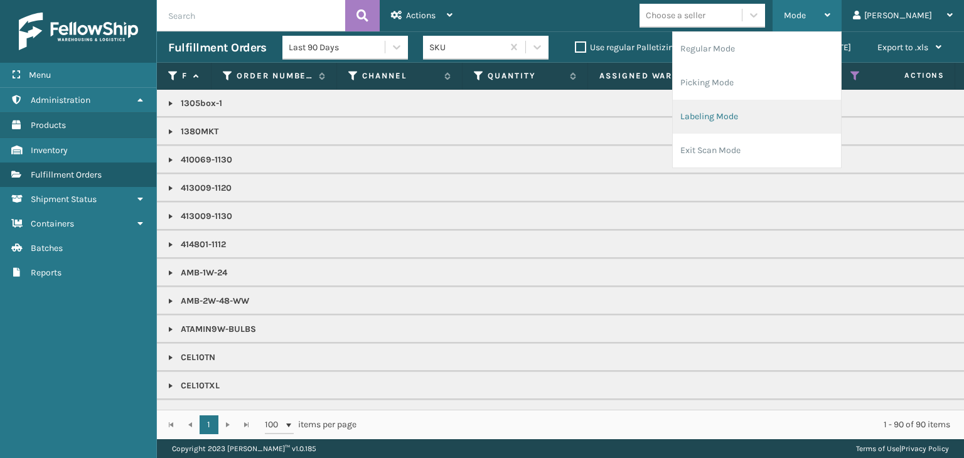
click at [814, 126] on li "Labeling Mode" at bounding box center [757, 117] width 168 height 34
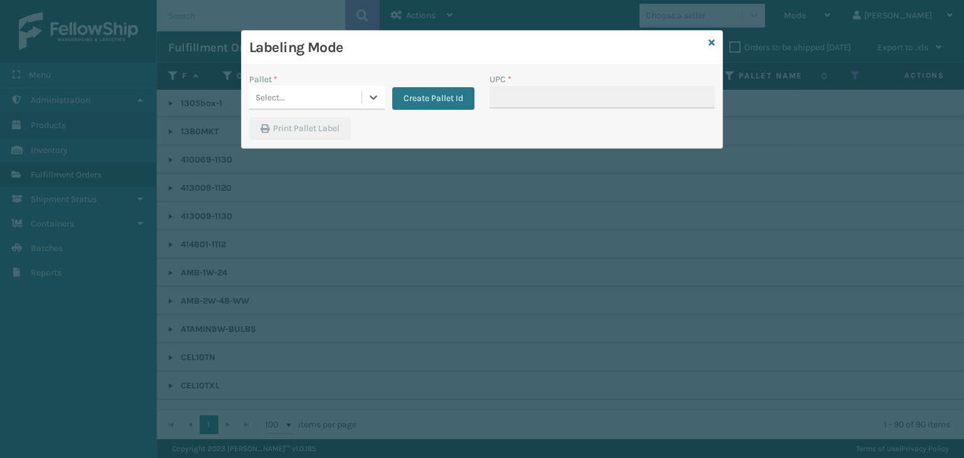
click at [324, 102] on div "Select..." at bounding box center [305, 97] width 112 height 21
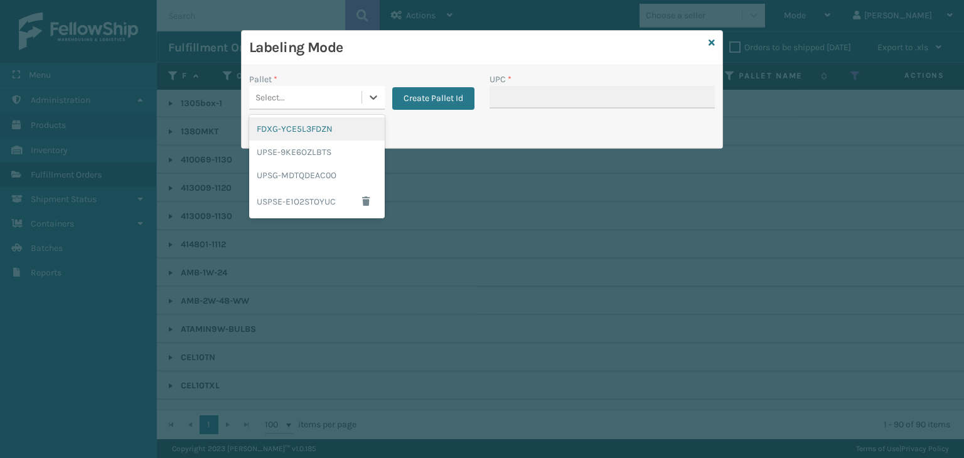
click at [325, 134] on div "FDXG-YCE5L3FDZN" at bounding box center [317, 128] width 136 height 23
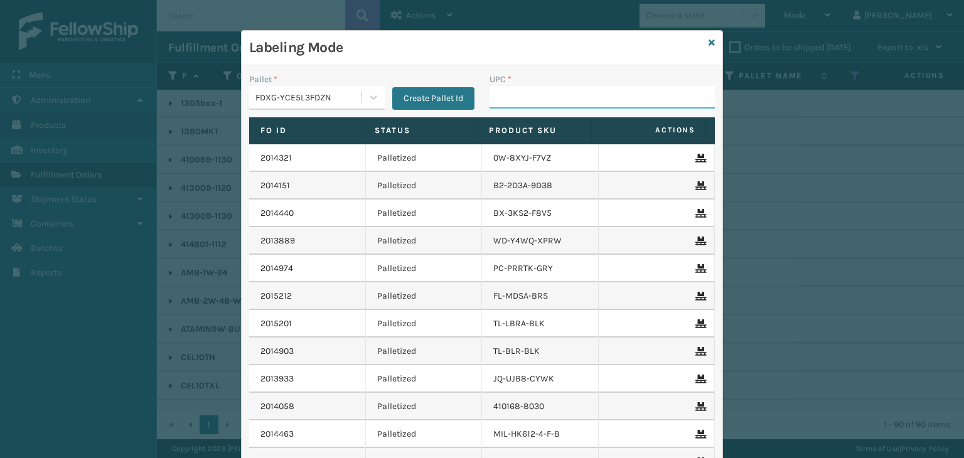
click at [547, 94] on input "UPC *" at bounding box center [602, 97] width 225 height 23
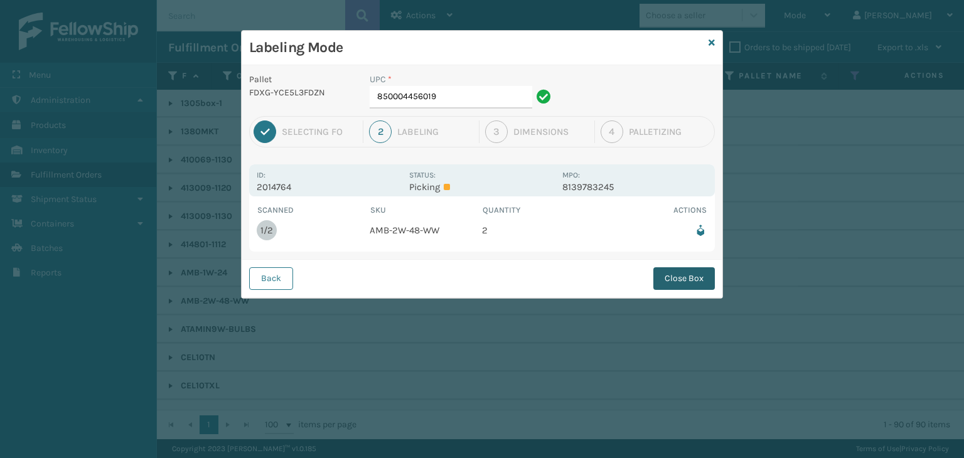
click at [689, 267] on button "Close Box" at bounding box center [685, 278] width 62 height 23
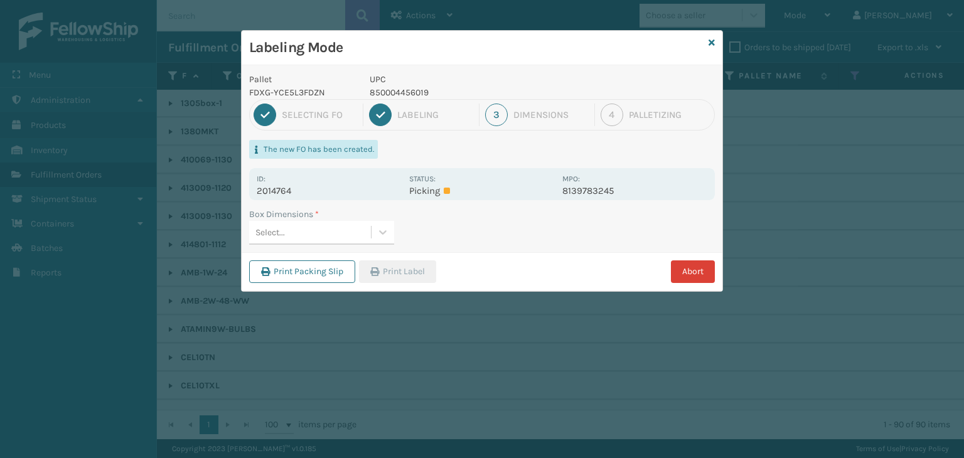
click at [689, 264] on button "Abort" at bounding box center [693, 272] width 44 height 23
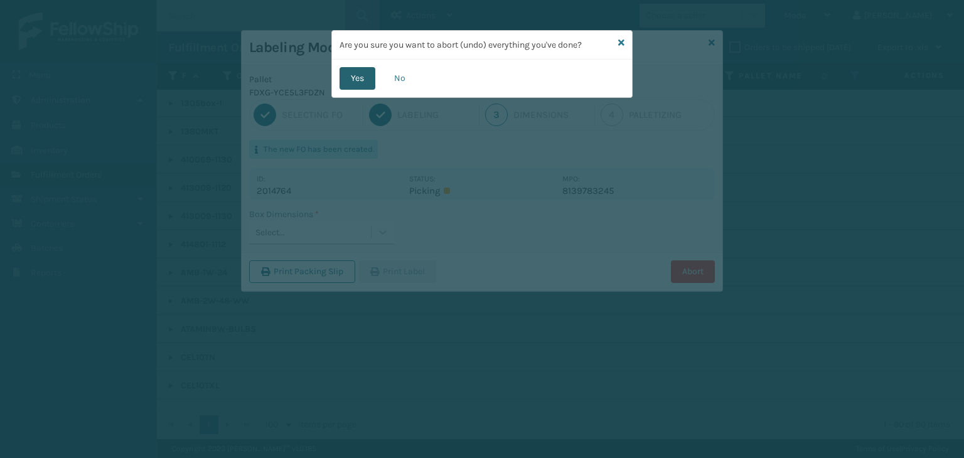
click at [348, 79] on button "Yes" at bounding box center [358, 78] width 36 height 23
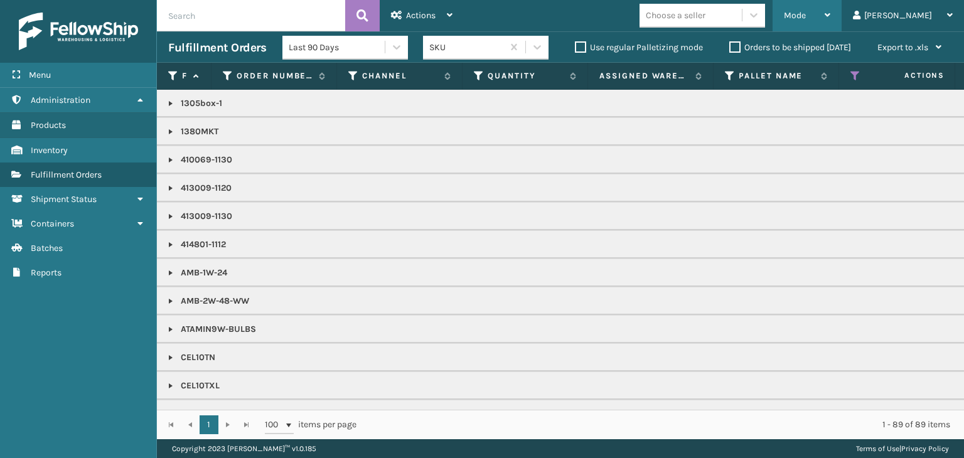
click at [831, 16] on div "Mode" at bounding box center [807, 15] width 46 height 31
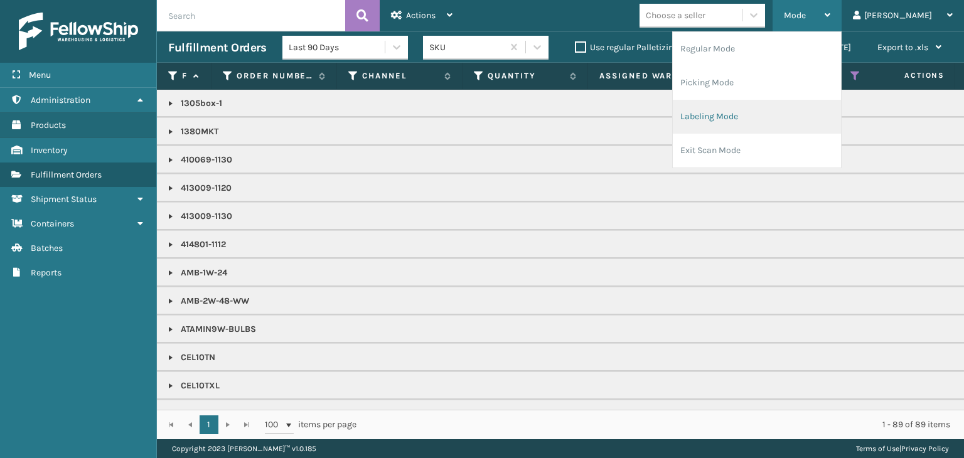
click at [807, 122] on li "Labeling Mode" at bounding box center [757, 117] width 168 height 34
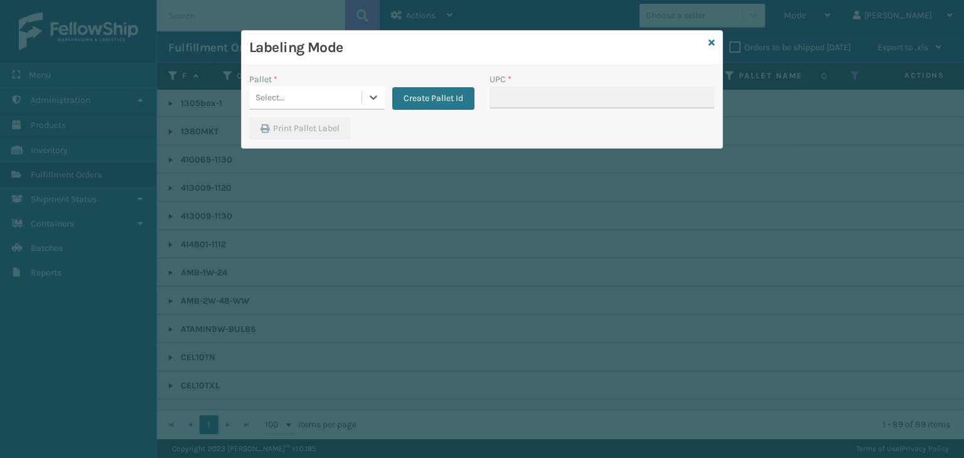
click at [295, 109] on div "Pallet * 0 results available. Select is focused ,type to refine list, press Dow…" at bounding box center [362, 95] width 240 height 45
click at [297, 100] on div "Select..." at bounding box center [305, 97] width 112 height 21
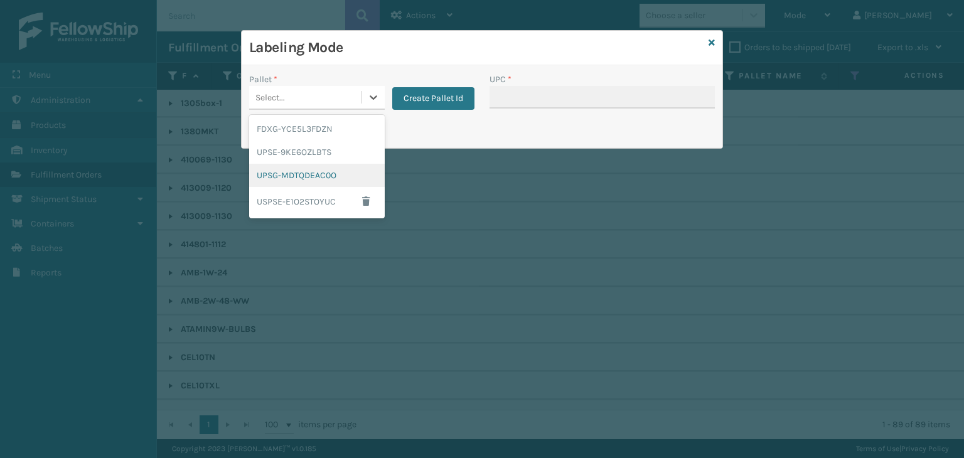
drag, startPoint x: 313, startPoint y: 178, endPoint x: 678, endPoint y: 38, distance: 390.7
click at [314, 177] on div "UPSG-MDTQDEAC0O" at bounding box center [317, 175] width 136 height 23
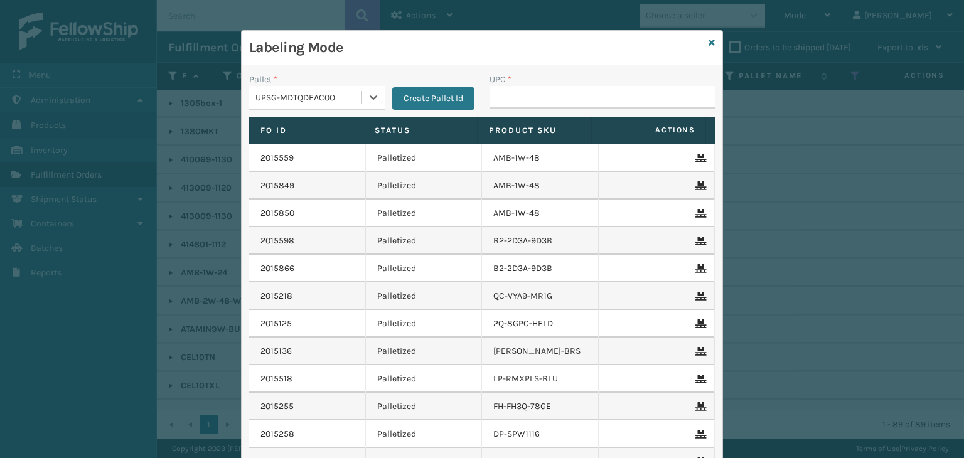
click at [674, 41] on div "Labeling Mode" at bounding box center [482, 48] width 481 height 35
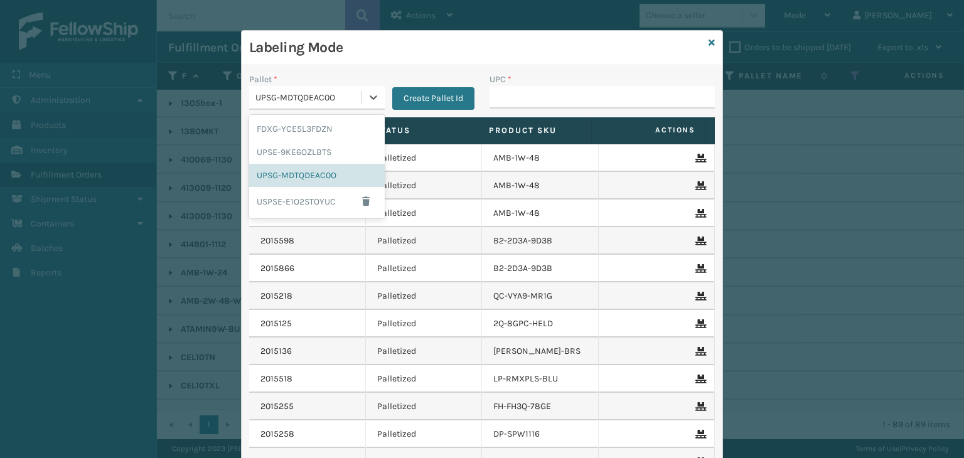
click at [305, 94] on div "UPSG-MDTQDEAC0O" at bounding box center [309, 97] width 107 height 13
click at [294, 129] on div "FDXG-YCE5L3FDZN" at bounding box center [317, 128] width 136 height 23
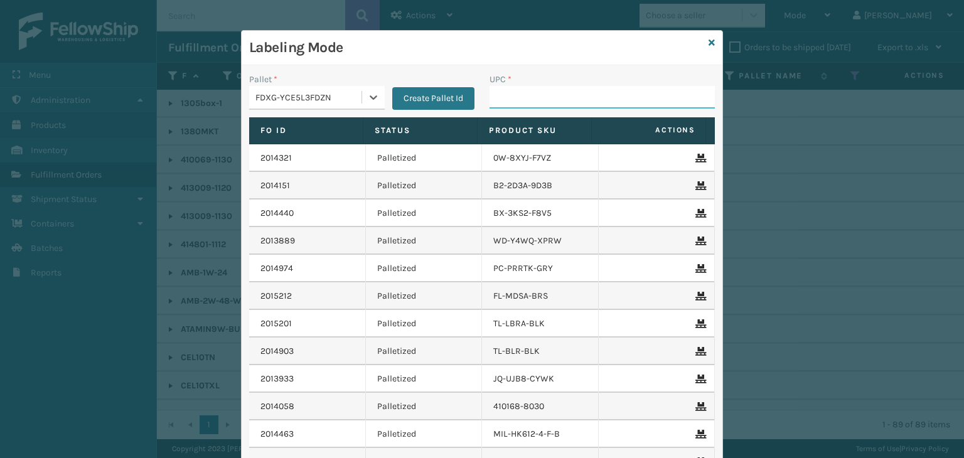
drag, startPoint x: 534, startPoint y: 88, endPoint x: 537, endPoint y: 95, distance: 7.6
click at [537, 90] on input "UPC *" at bounding box center [602, 97] width 225 height 23
type input "850012486312"
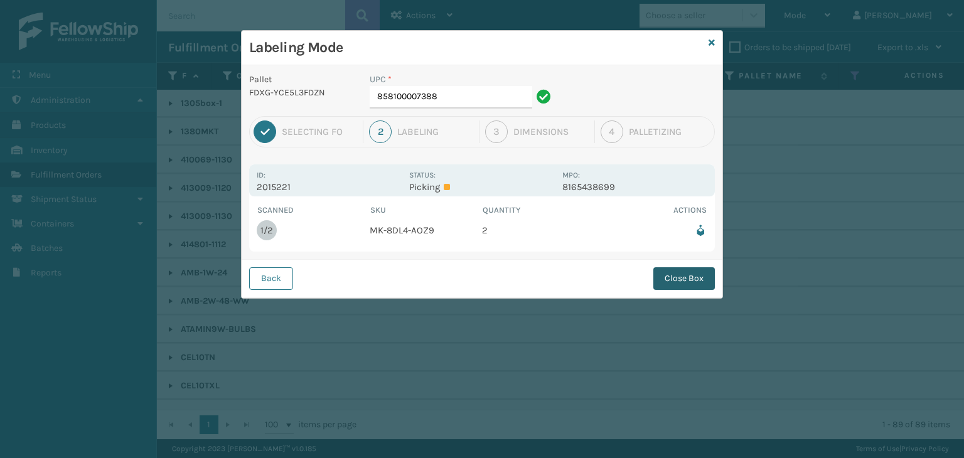
click at [665, 279] on button "Close Box" at bounding box center [685, 278] width 62 height 23
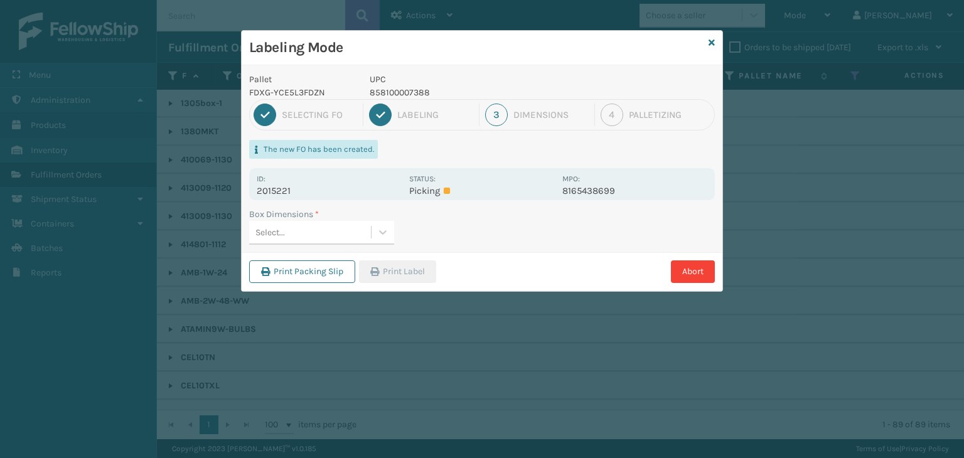
drag, startPoint x: 316, startPoint y: 211, endPoint x: 326, endPoint y: 237, distance: 28.2
click at [316, 214] on span "*" at bounding box center [317, 214] width 4 height 11
click at [326, 237] on div "Select..." at bounding box center [310, 232] width 122 height 21
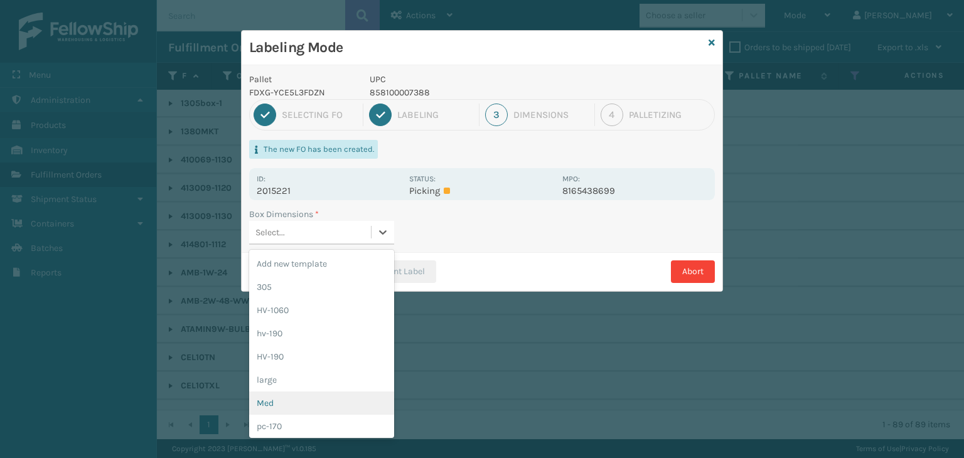
click at [337, 400] on div "Med" at bounding box center [321, 403] width 145 height 23
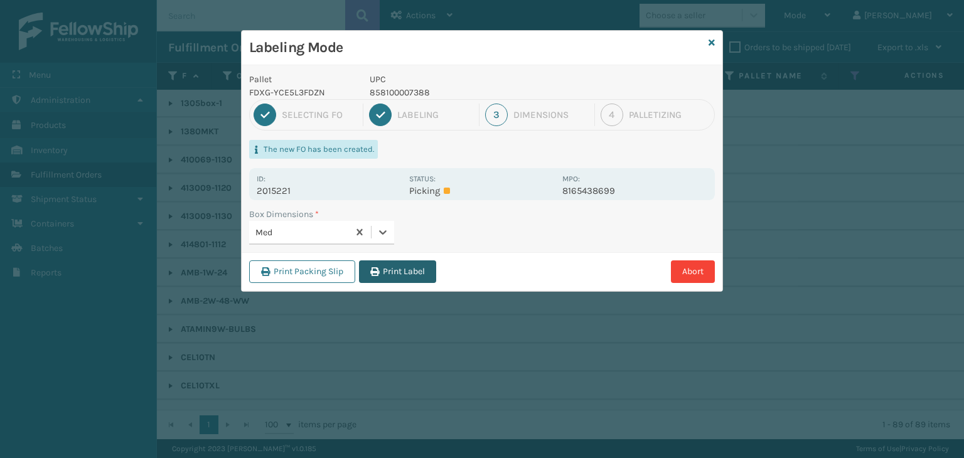
click at [397, 276] on button "Print Label" at bounding box center [397, 272] width 77 height 23
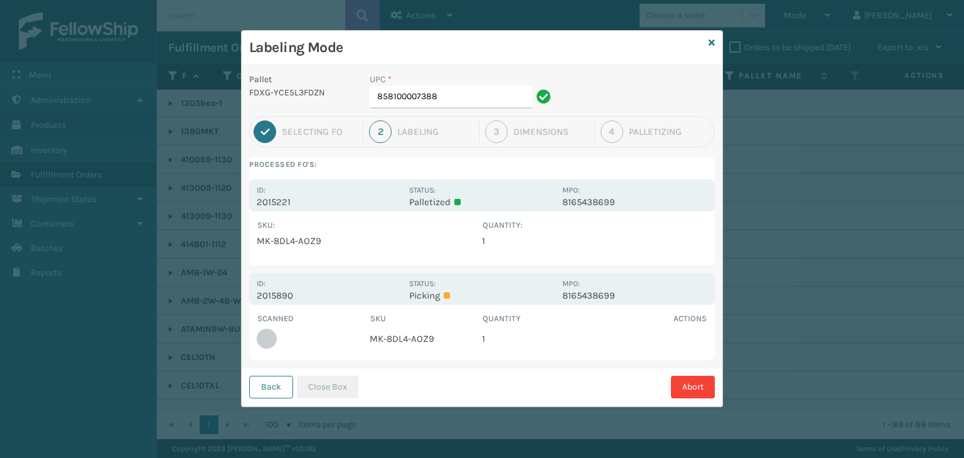
drag, startPoint x: 706, startPoint y: 40, endPoint x: 726, endPoint y: 53, distance: 24.6
click at [706, 40] on div "Labeling Mode" at bounding box center [482, 48] width 481 height 35
click at [713, 43] on icon at bounding box center [712, 42] width 6 height 9
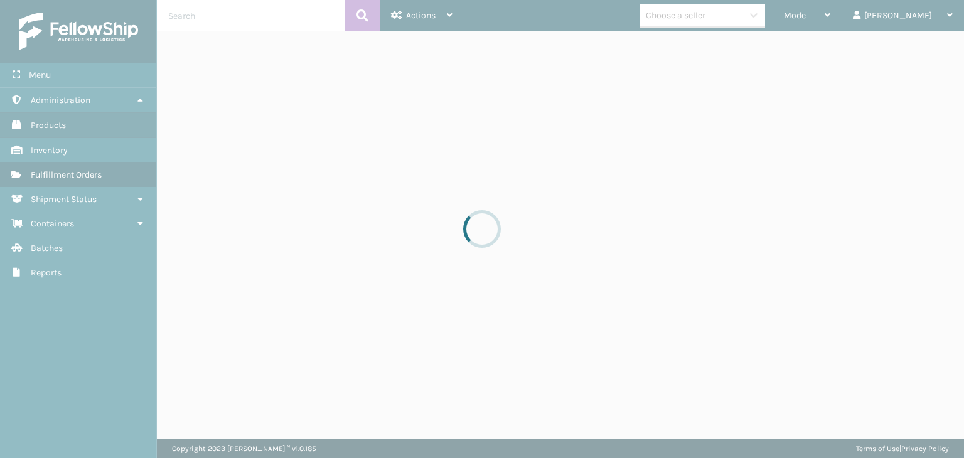
click at [844, 6] on div at bounding box center [482, 229] width 964 height 458
click at [846, 14] on div at bounding box center [482, 229] width 964 height 458
click at [847, 14] on div at bounding box center [482, 229] width 964 height 458
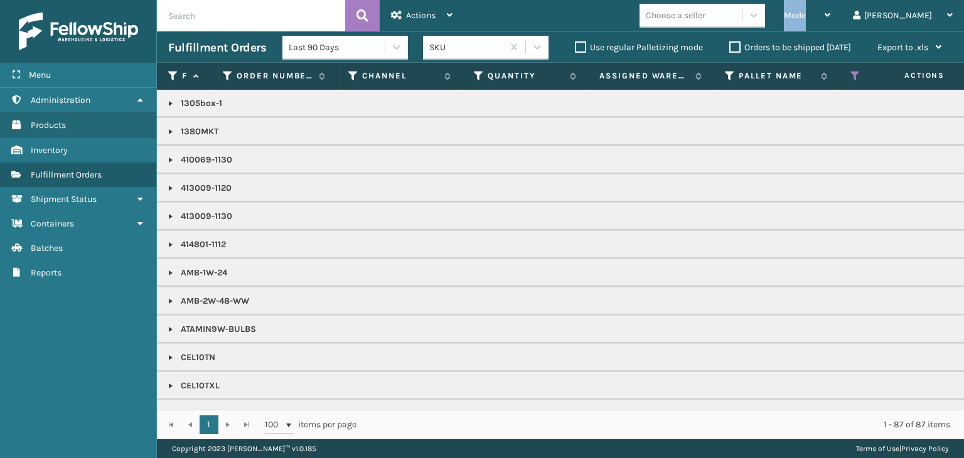
click at [806, 14] on span "Mode" at bounding box center [795, 15] width 22 height 11
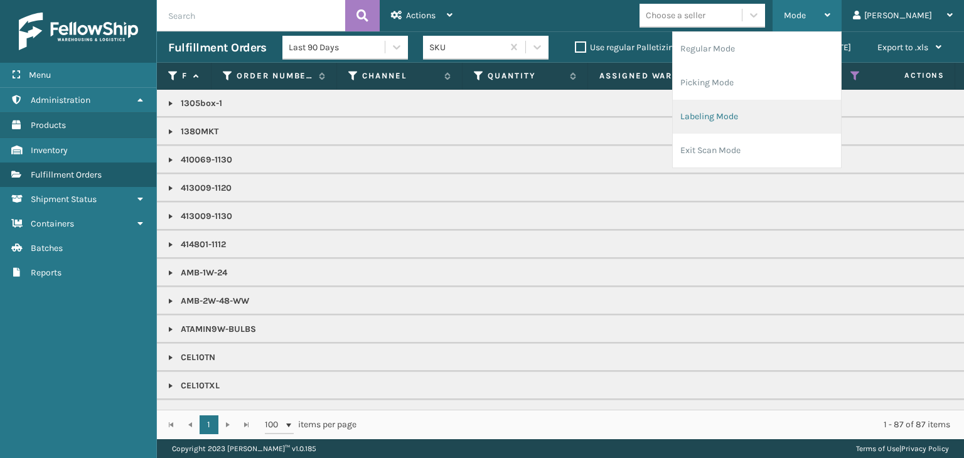
click at [800, 103] on li "Labeling Mode" at bounding box center [757, 117] width 168 height 34
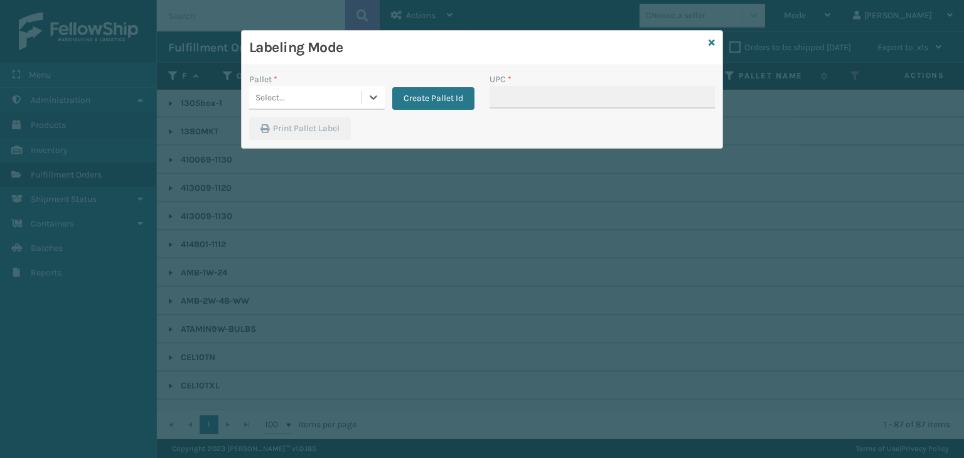
click at [346, 99] on div "Select..." at bounding box center [305, 97] width 112 height 21
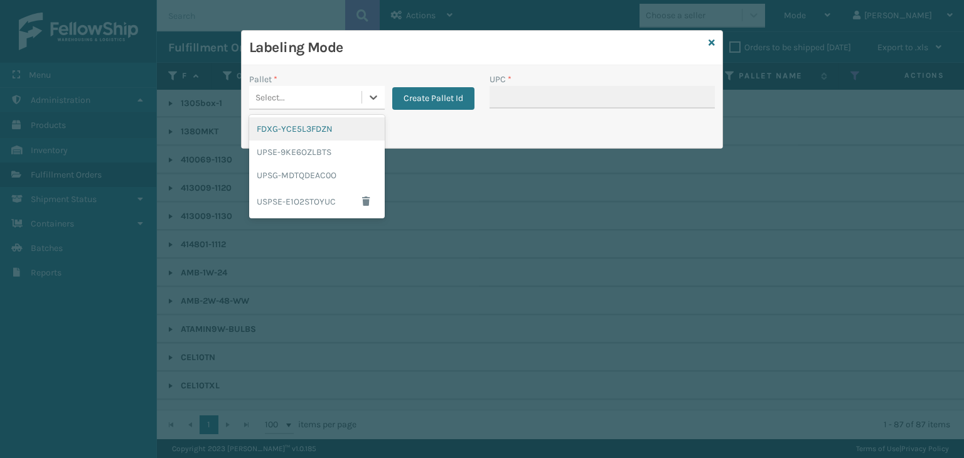
click at [301, 134] on div "FDXG-YCE5L3FDZN" at bounding box center [317, 128] width 136 height 23
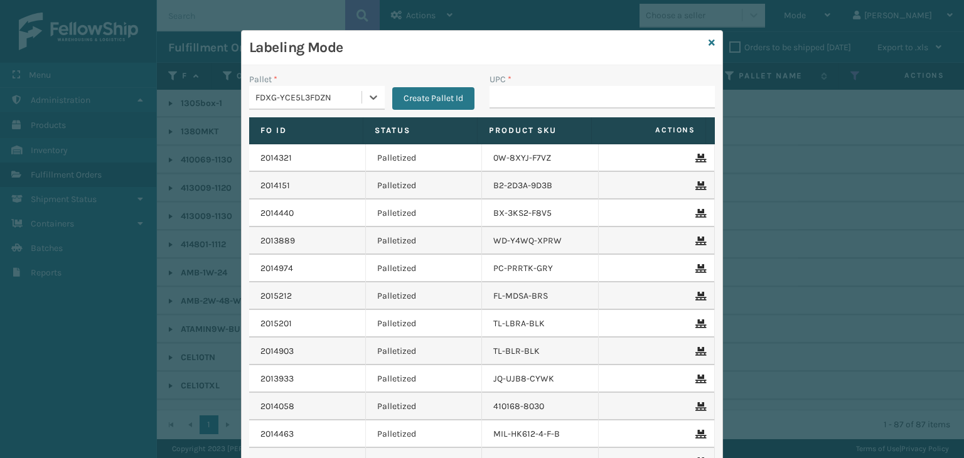
click at [512, 112] on div "UPC *" at bounding box center [602, 95] width 240 height 45
click at [512, 97] on input "UPC *" at bounding box center [602, 97] width 225 height 23
type input "858100007906"
type input "850012486312"
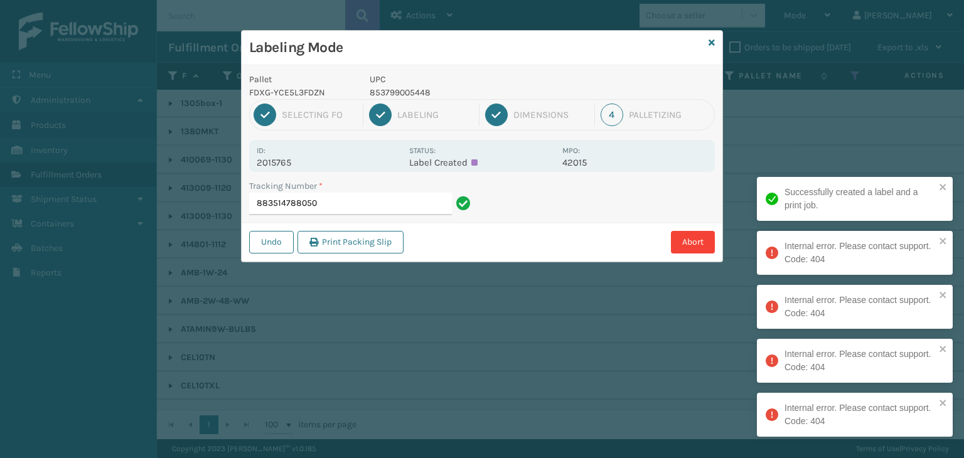
type input "883514788050"
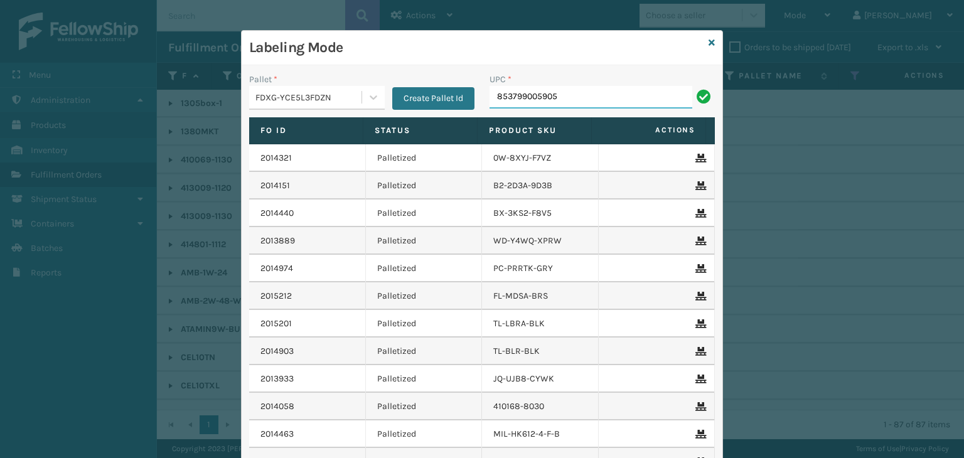
type input "853799005905"
type input "8581007623"
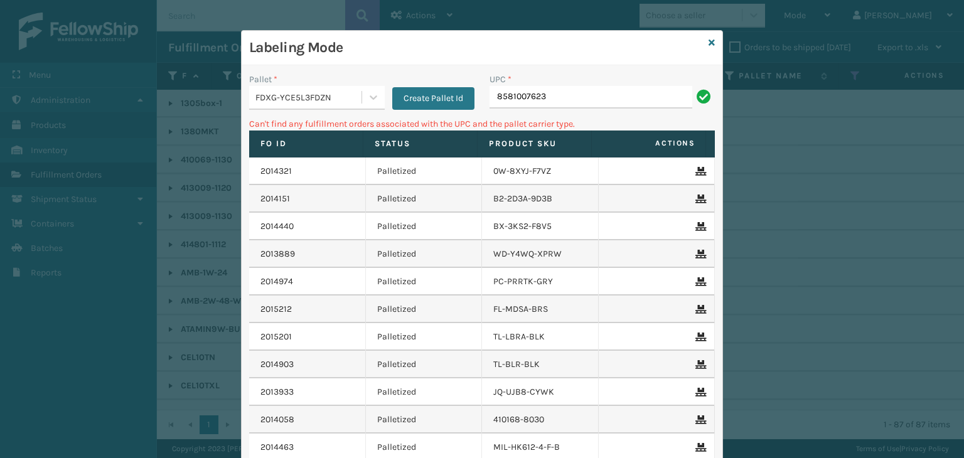
click at [519, 94] on input "8581007623" at bounding box center [591, 97] width 203 height 23
type input "858100007623"
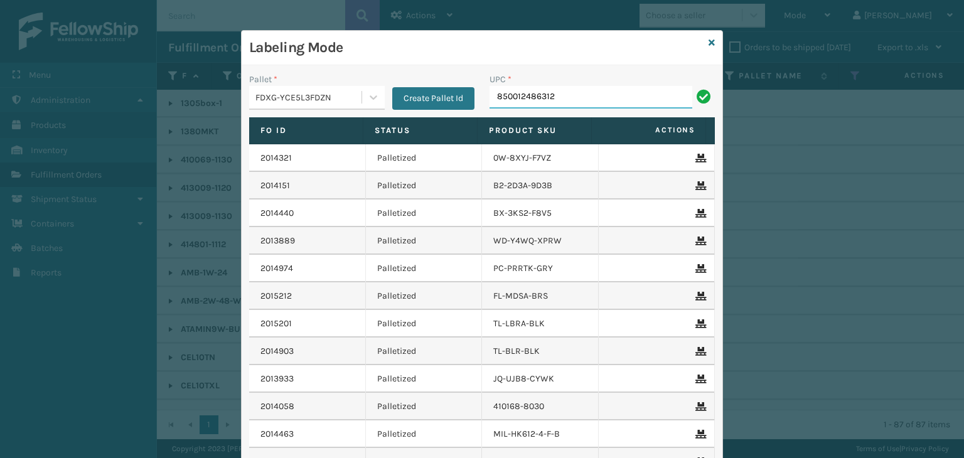
type input "850012486312"
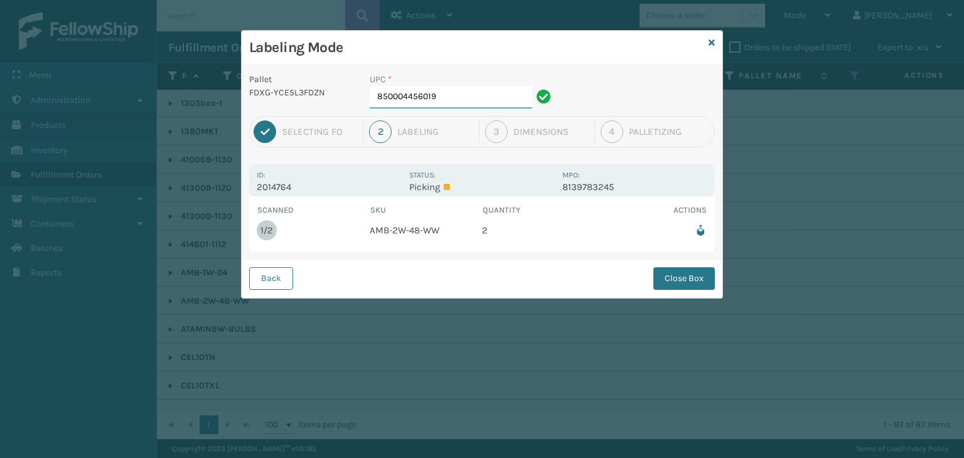
click at [496, 95] on input "850004456019" at bounding box center [451, 97] width 163 height 23
click at [691, 274] on button "Close Box" at bounding box center [685, 278] width 62 height 23
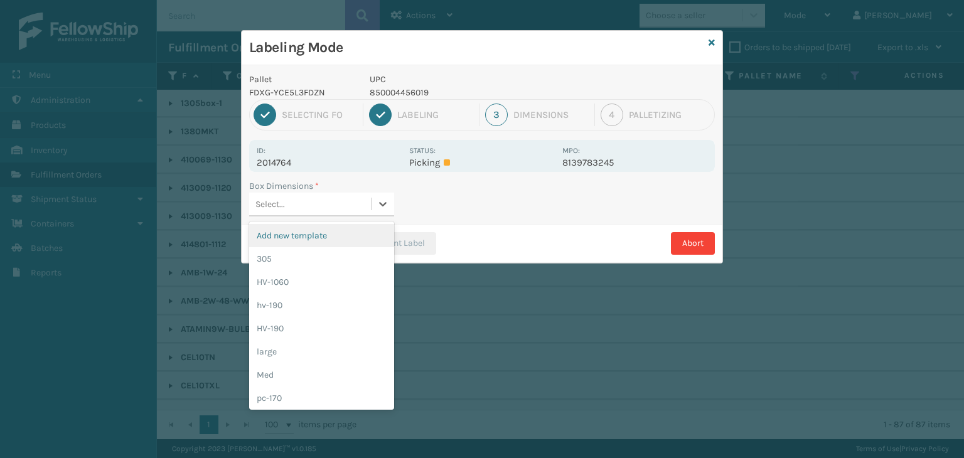
click at [290, 208] on div "Select..." at bounding box center [310, 204] width 122 height 21
click at [299, 369] on div "Med" at bounding box center [321, 375] width 145 height 23
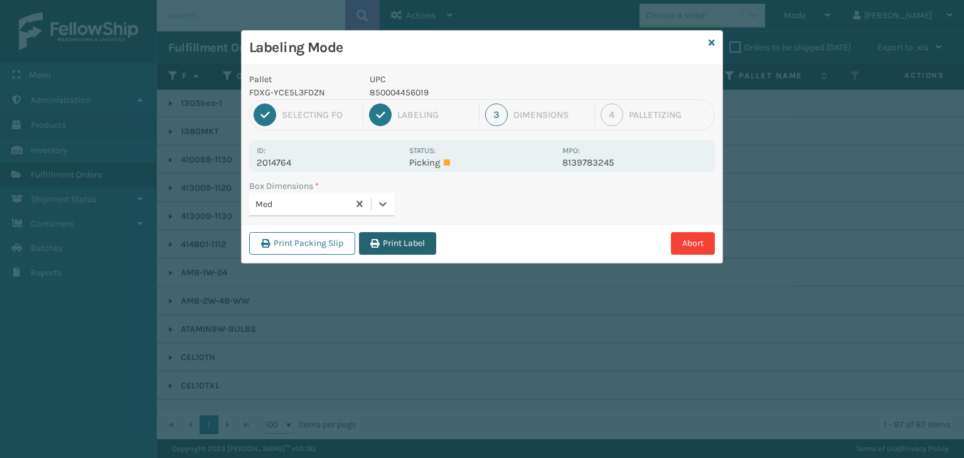
click at [392, 238] on button "Print Label" at bounding box center [397, 243] width 77 height 23
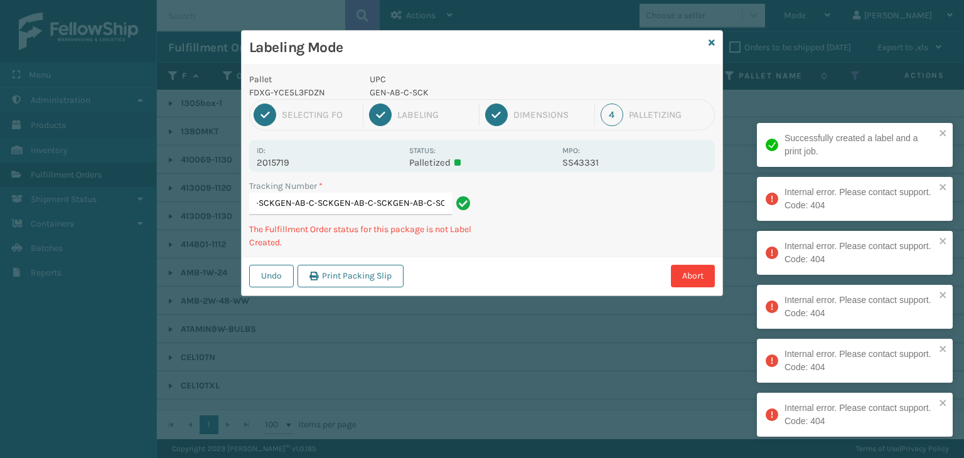
type input "883514086162GEN-AB-C-SCKGEN-AB-C-SCKGEN-AB-C-SCKGEN-AB-C-SCKGEN-AB-C-SCKGEN-AB-…"
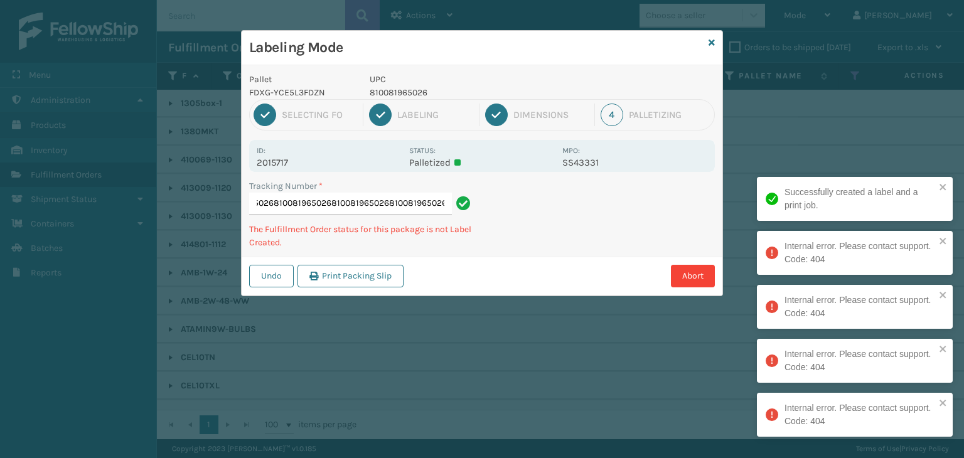
scroll to position [0, 156]
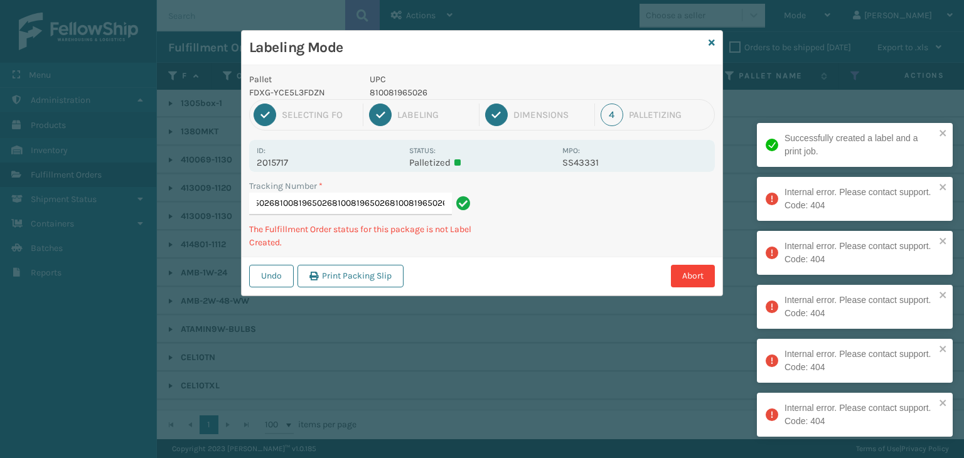
type input "8835140846418100819650268100819650268100819650268100819650268100819650268100819…"
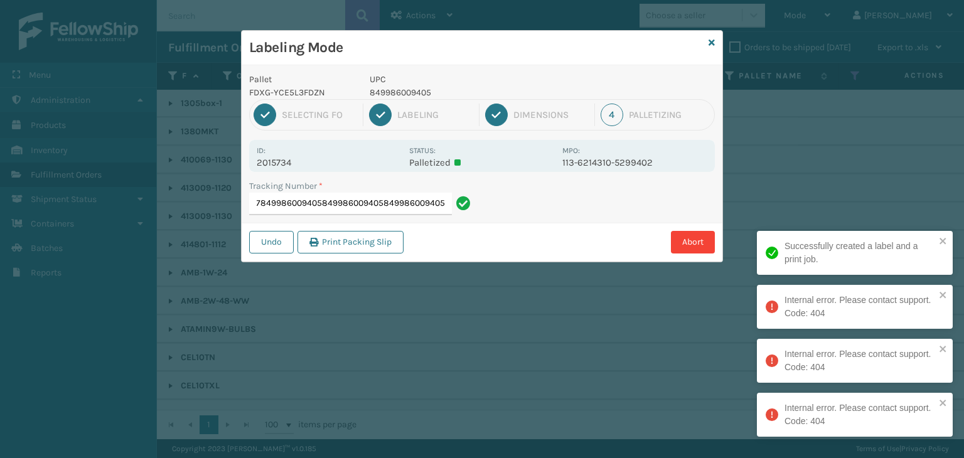
type input "392043828897849986009405849986009405849986009405849986009405"
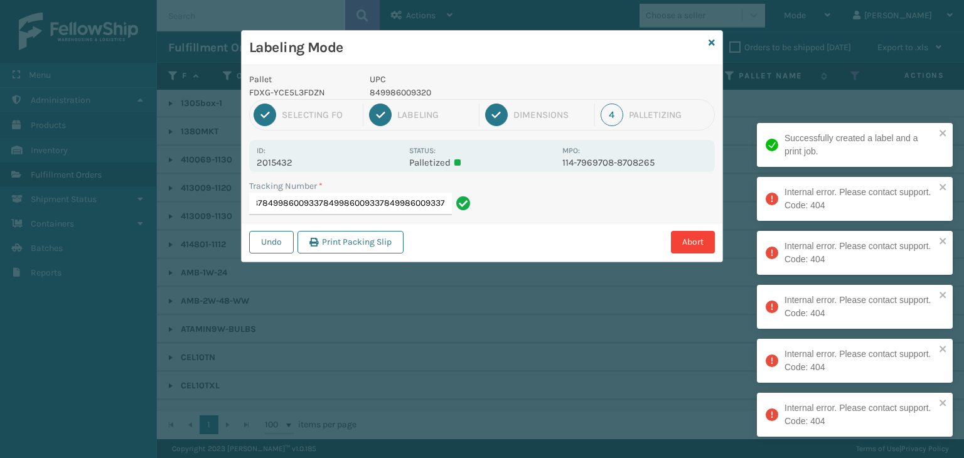
type input "8835106234568499860093378499860093378499860093378499860093378499860093378499860…"
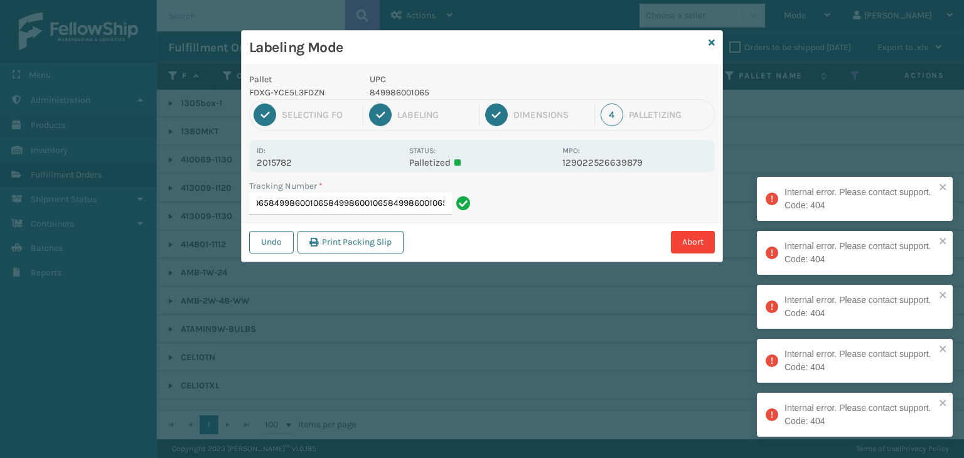
type input "8835151884518499860010658499860010658499860010658499860010658499860010658499860…"
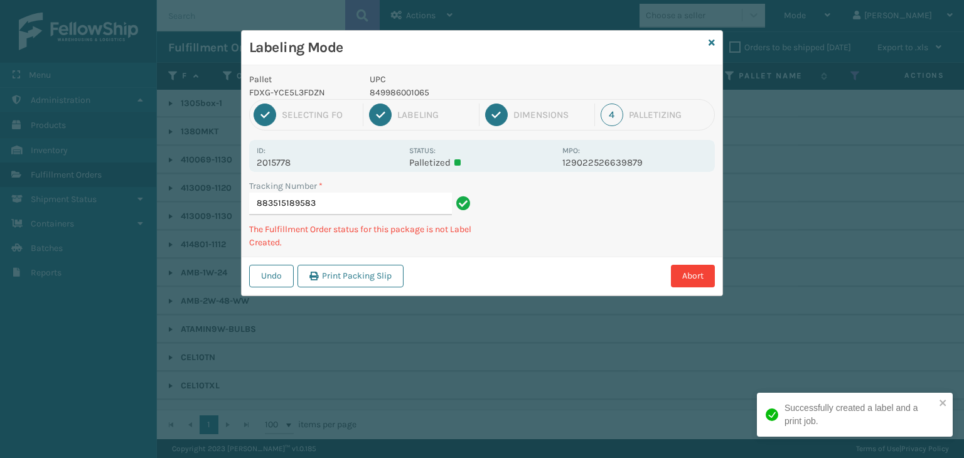
click at [407, 93] on p "849986001065" at bounding box center [462, 92] width 185 height 13
copy p "849986001065"
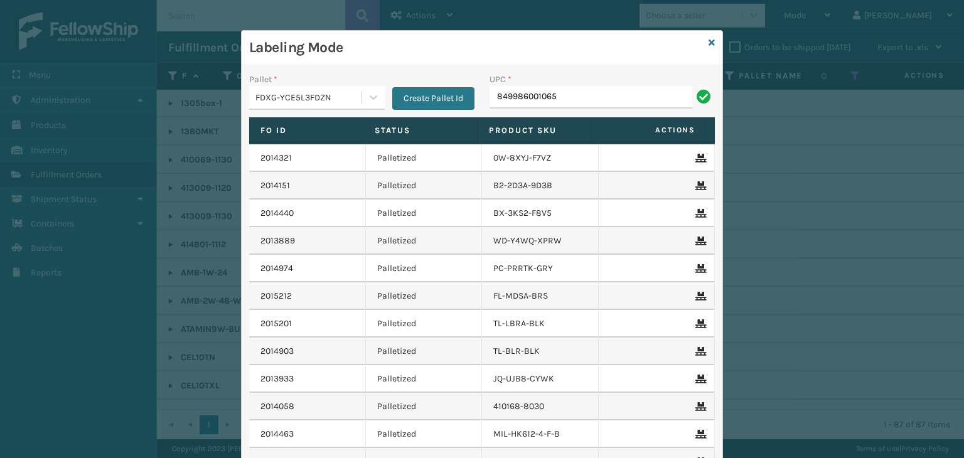
type input "849986001065"
click at [713, 42] on div "Labeling Mode" at bounding box center [482, 48] width 481 height 35
click at [709, 45] on icon at bounding box center [712, 42] width 6 height 9
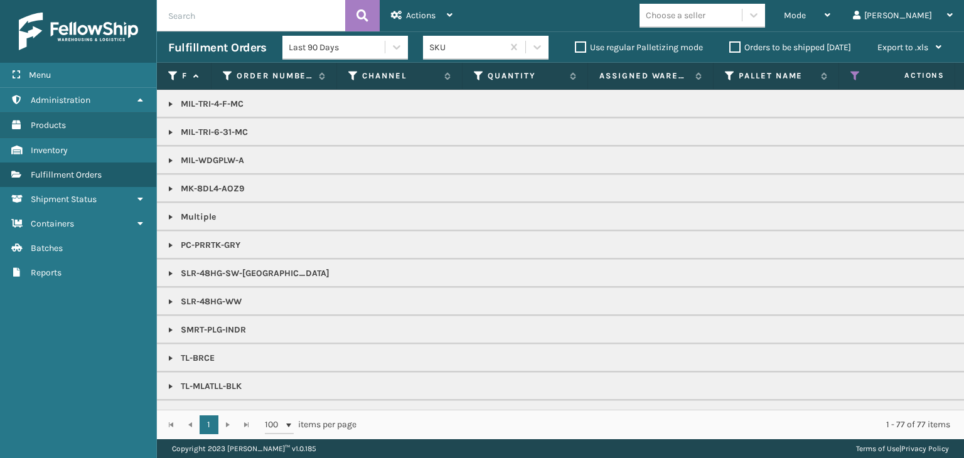
scroll to position [1263, 0]
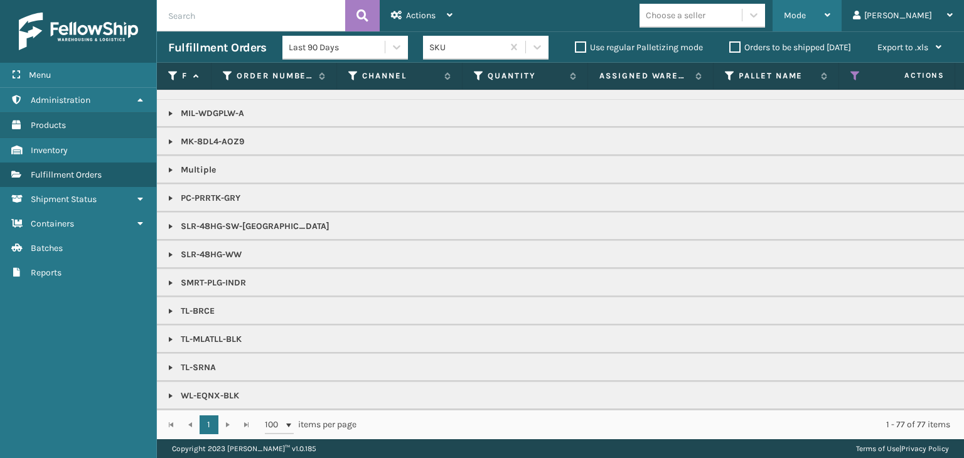
click at [831, 26] on div "Mode" at bounding box center [807, 15] width 46 height 31
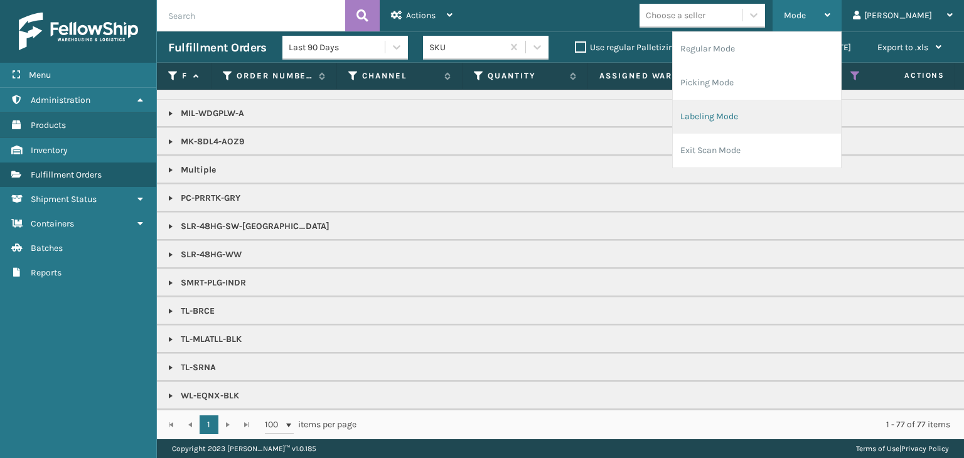
click at [810, 109] on li "Labeling Mode" at bounding box center [757, 117] width 168 height 34
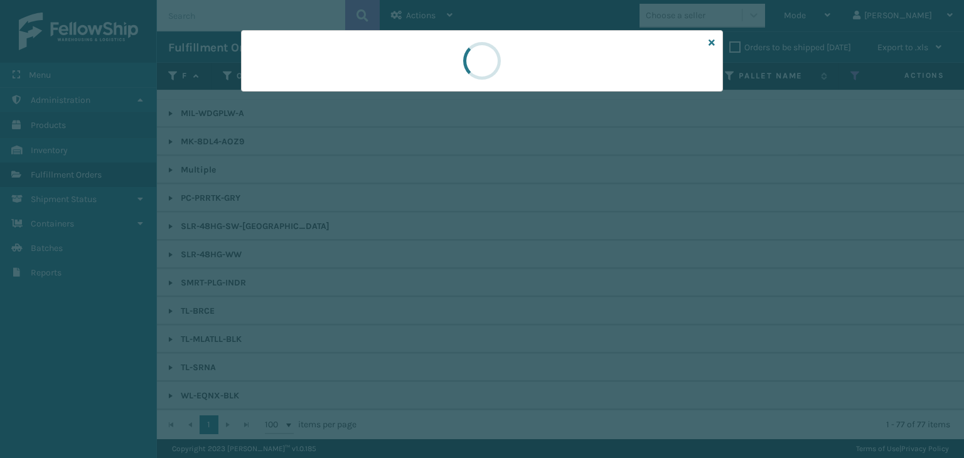
click at [333, 86] on div at bounding box center [482, 61] width 482 height 62
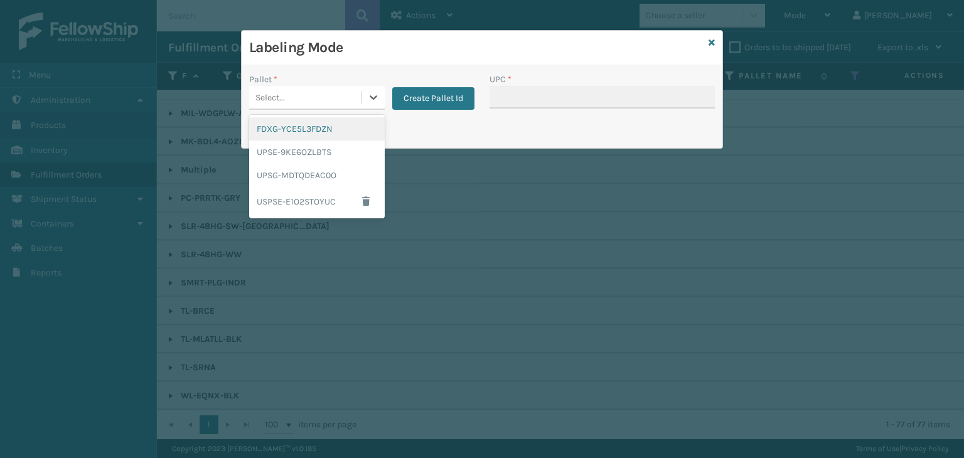
click at [331, 90] on div "Select..." at bounding box center [305, 97] width 112 height 21
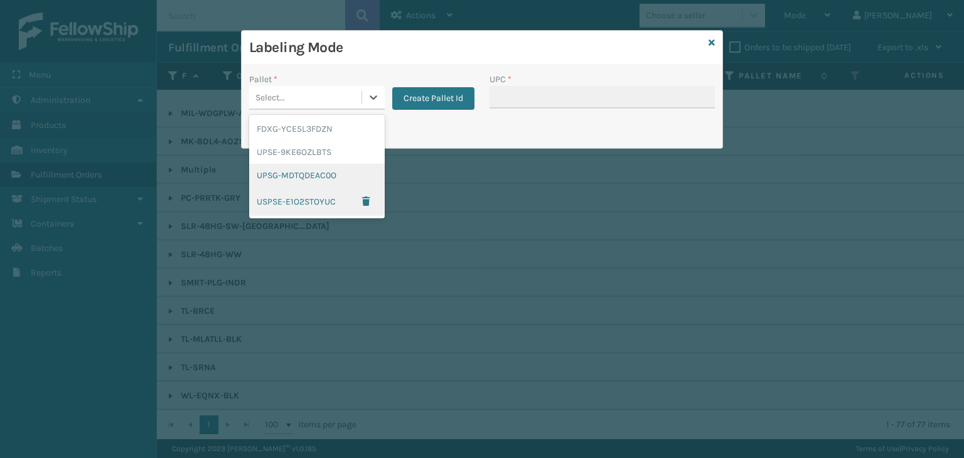
click at [319, 180] on div "UPSG-MDTQDEAC0O" at bounding box center [317, 175] width 136 height 23
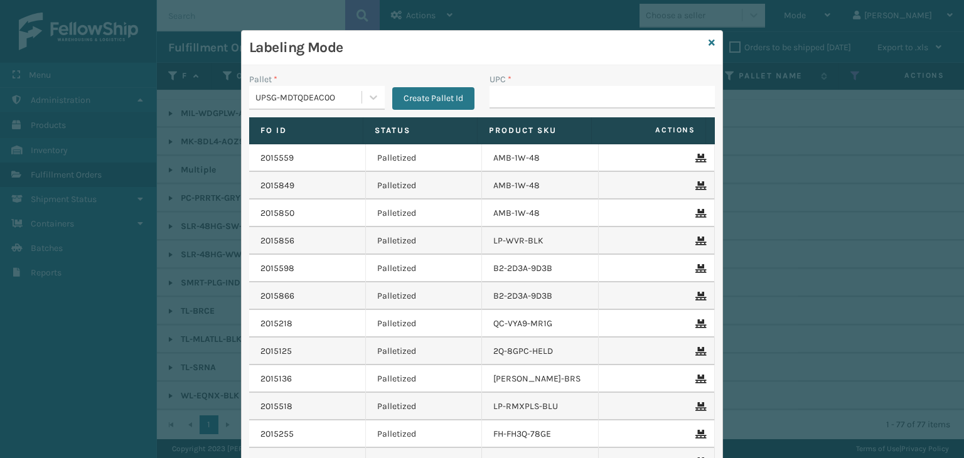
click at [503, 82] on label "UPC *" at bounding box center [501, 79] width 22 height 13
click at [503, 86] on input "UPC *" at bounding box center [602, 97] width 225 height 23
click at [512, 99] on input "UPC *" at bounding box center [602, 97] width 225 height 23
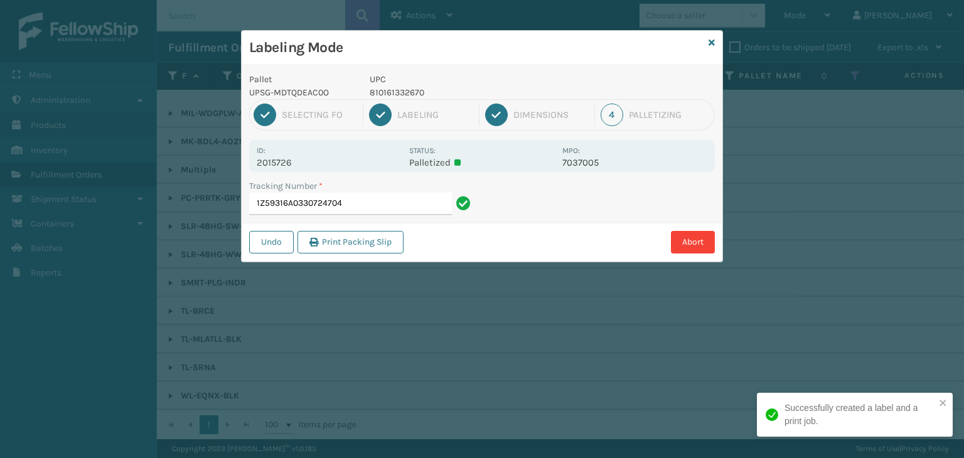
click at [387, 89] on p "810161332670" at bounding box center [462, 92] width 185 height 13
copy p "810161332670"
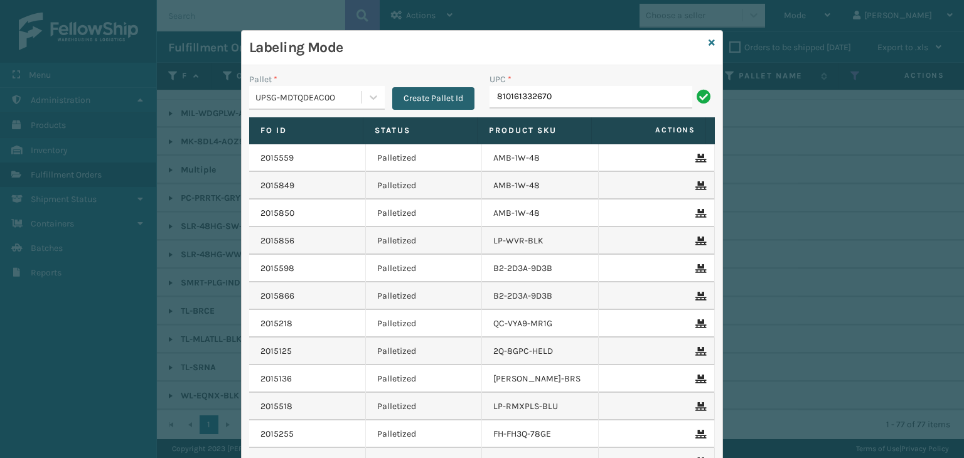
type input "810161332670"
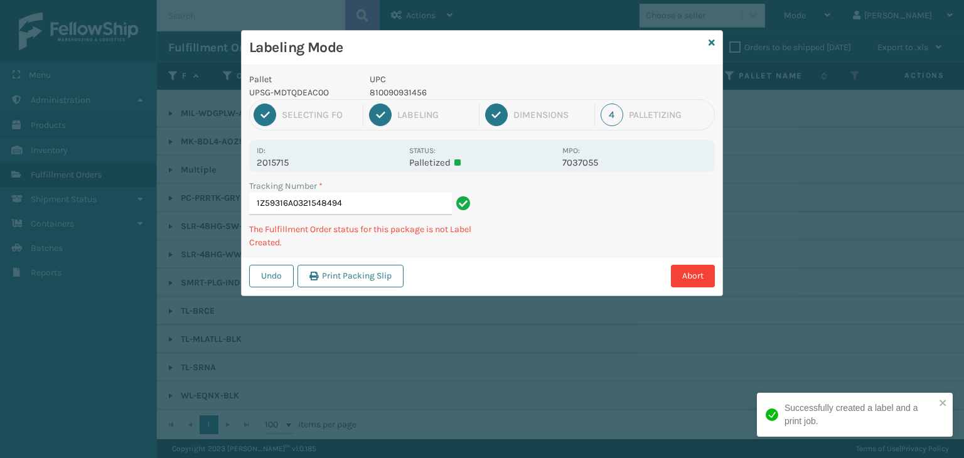
click at [394, 93] on p "810090931456" at bounding box center [462, 92] width 185 height 13
click at [393, 93] on p "810090931456" at bounding box center [462, 92] width 185 height 13
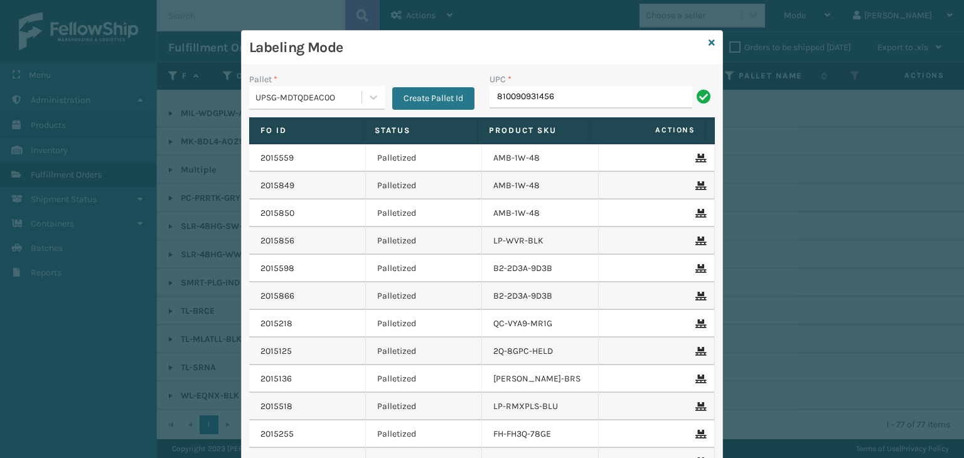
type input "810090931456"
click at [709, 38] on icon at bounding box center [712, 42] width 6 height 9
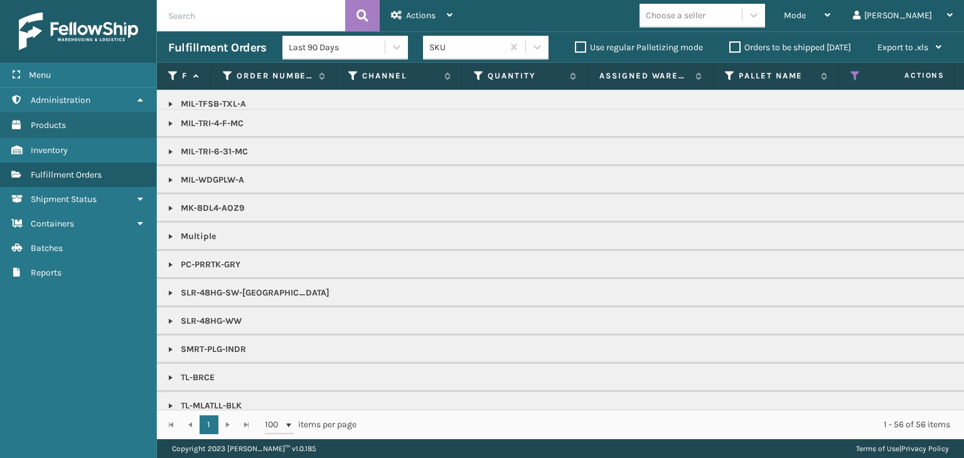
scroll to position [982, 0]
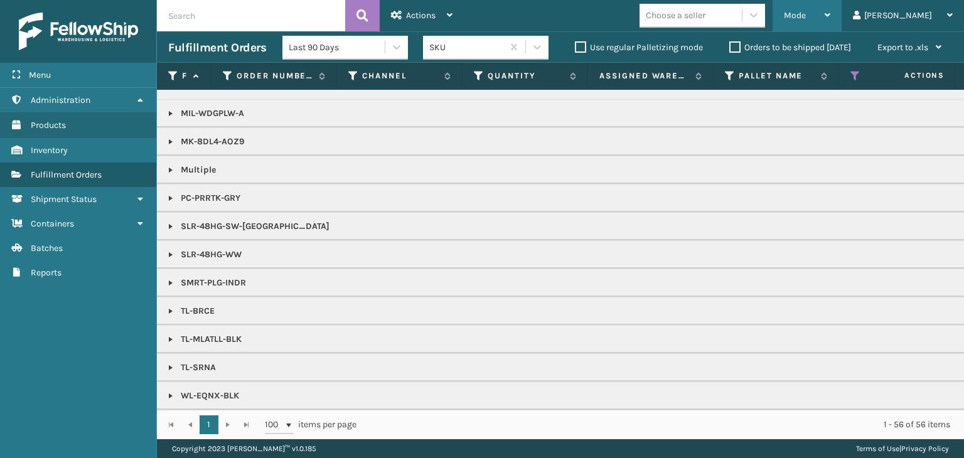
click at [831, 25] on div "Mode" at bounding box center [807, 15] width 46 height 31
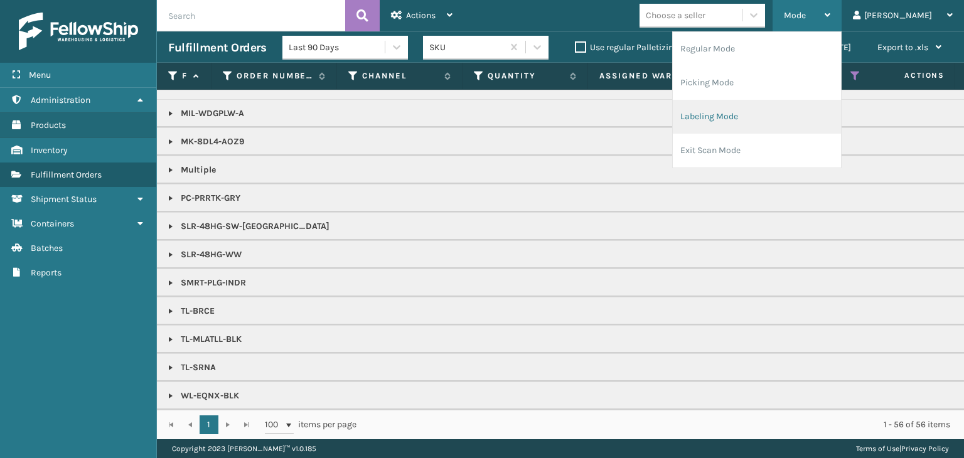
click at [782, 126] on li "Labeling Mode" at bounding box center [757, 117] width 168 height 34
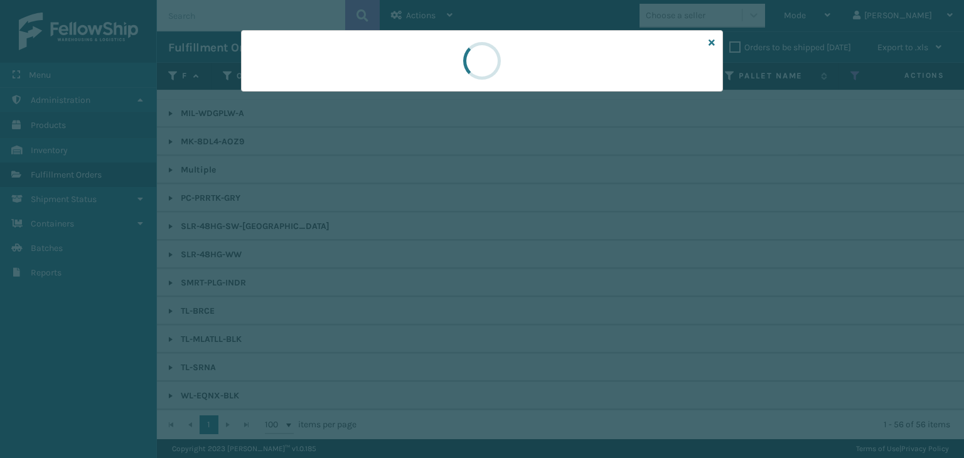
click at [296, 97] on div at bounding box center [482, 229] width 964 height 458
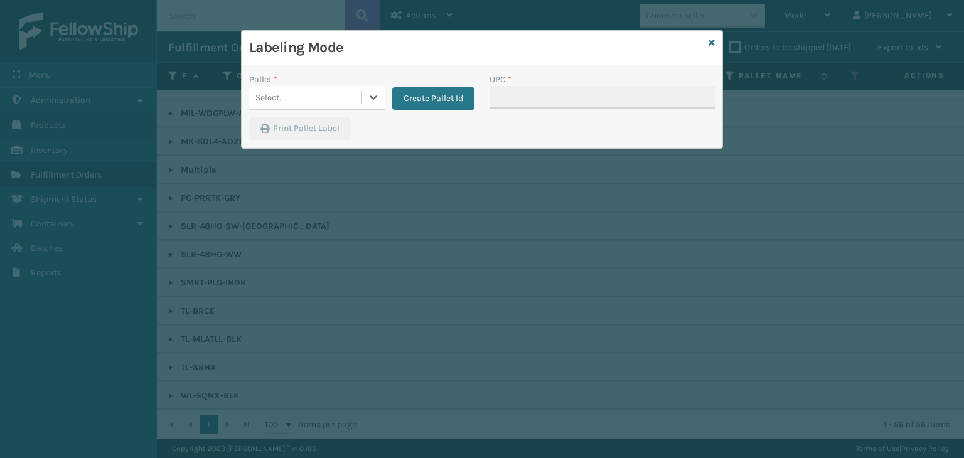
click at [296, 97] on div "Select..." at bounding box center [305, 97] width 112 height 21
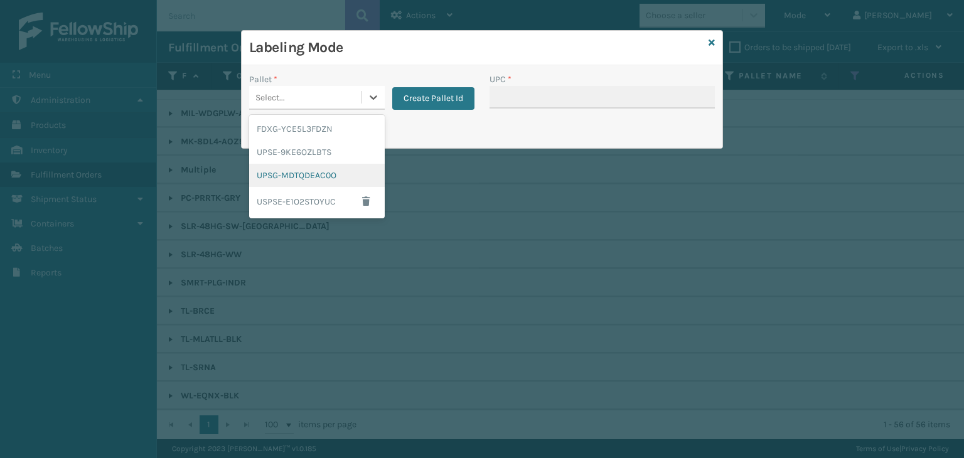
click at [311, 170] on div "UPSG-MDTQDEAC0O" at bounding box center [317, 175] width 136 height 23
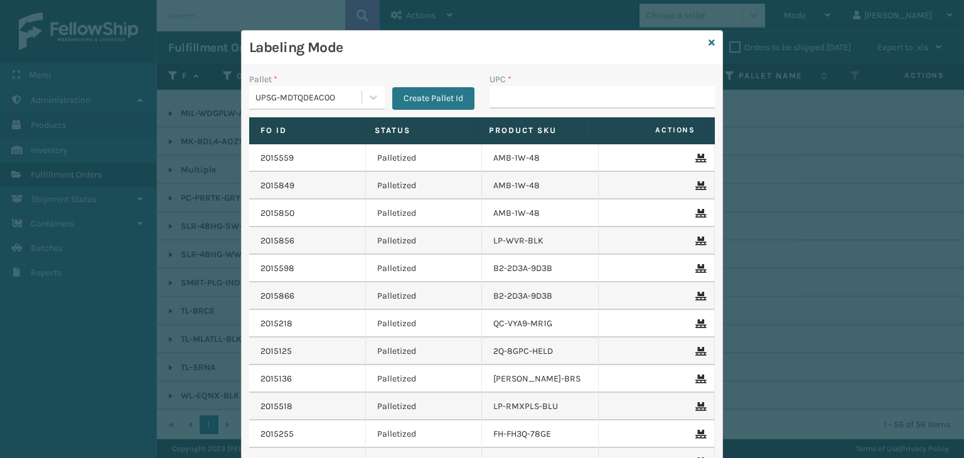
click at [683, 84] on div "UPC *" at bounding box center [602, 79] width 225 height 13
click at [683, 92] on input "UPC *" at bounding box center [602, 97] width 225 height 23
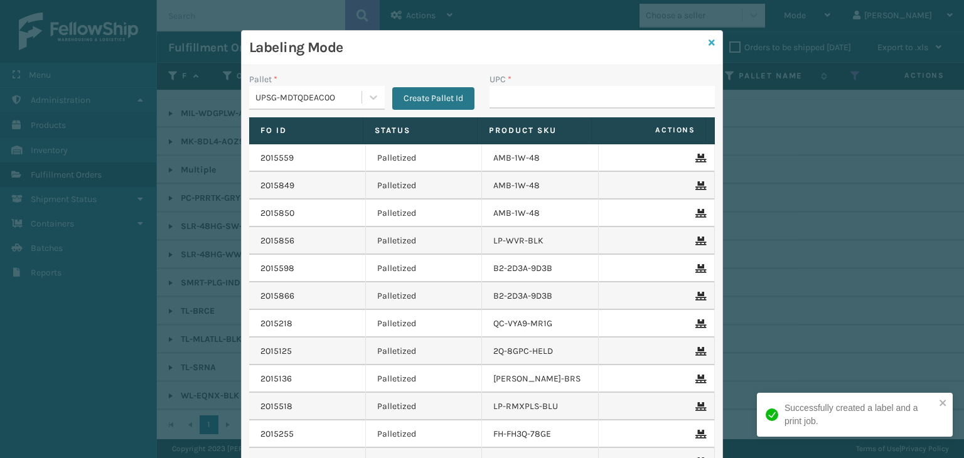
click at [709, 43] on icon at bounding box center [712, 42] width 6 height 9
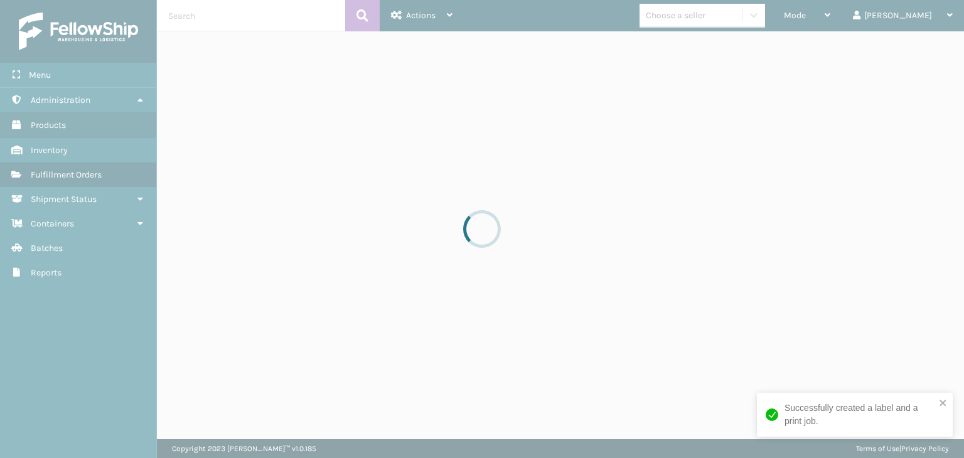
click at [735, 15] on div at bounding box center [482, 229] width 964 height 458
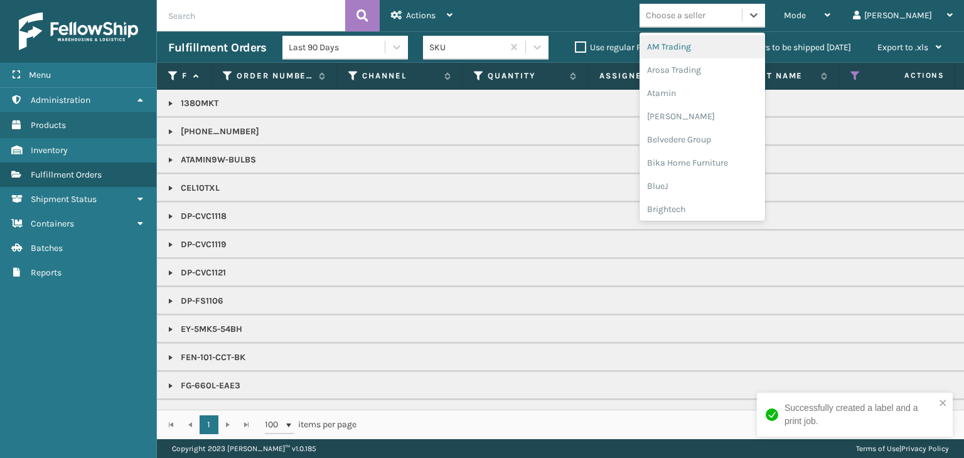
click at [706, 18] on div "Choose a seller" at bounding box center [676, 15] width 60 height 13
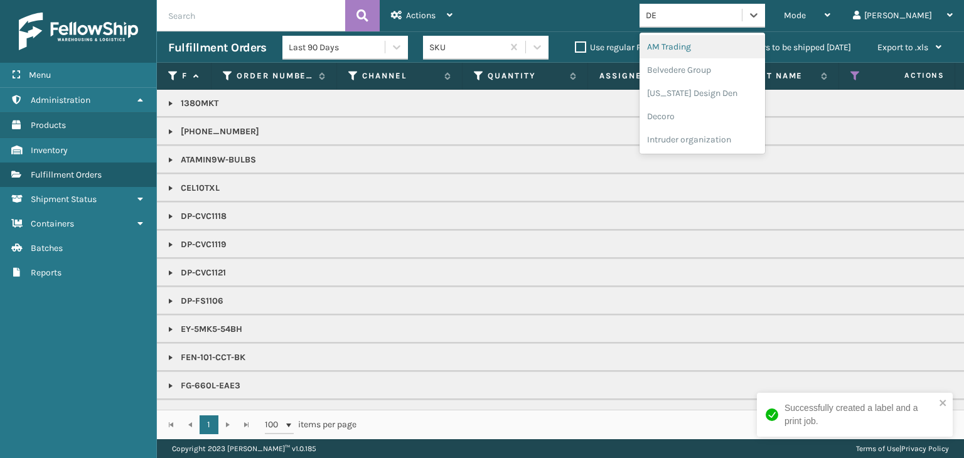
type input "DEC"
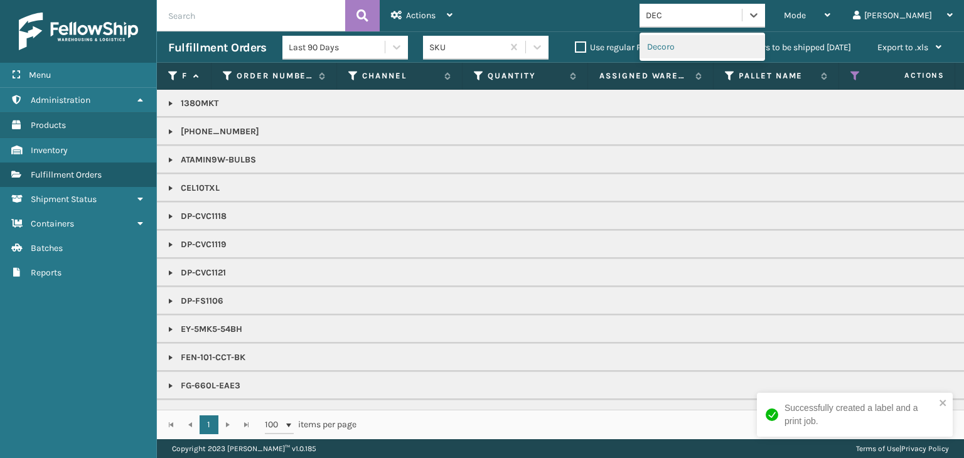
click at [706, 45] on div "Decoro" at bounding box center [703, 46] width 126 height 23
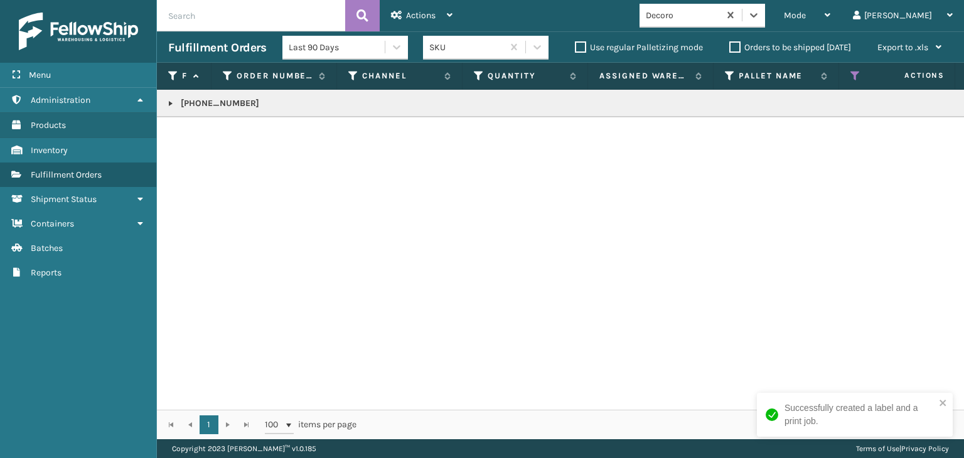
click at [202, 99] on p "[PHONE_NUMBER]" at bounding box center [967, 103] width 1598 height 13
copy p "[PHONE_NUMBER]"
click at [831, 8] on div "Mode" at bounding box center [807, 15] width 46 height 31
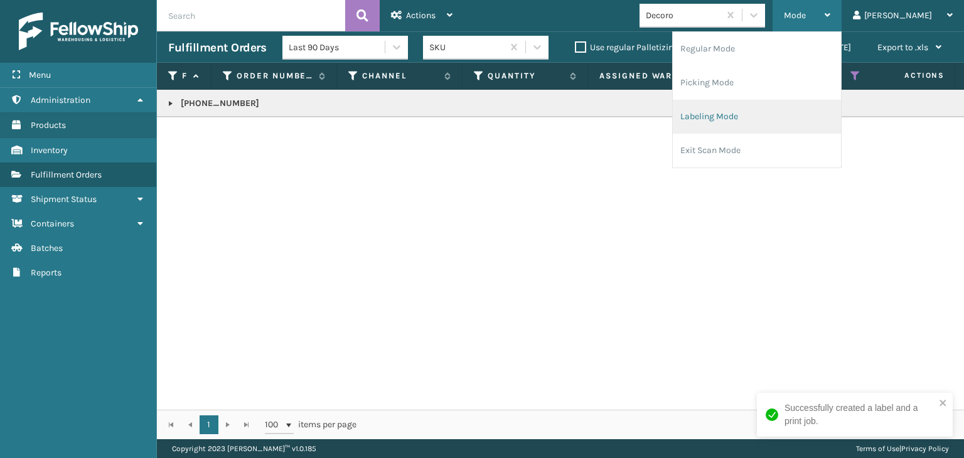
click at [794, 114] on li "Labeling Mode" at bounding box center [757, 117] width 168 height 34
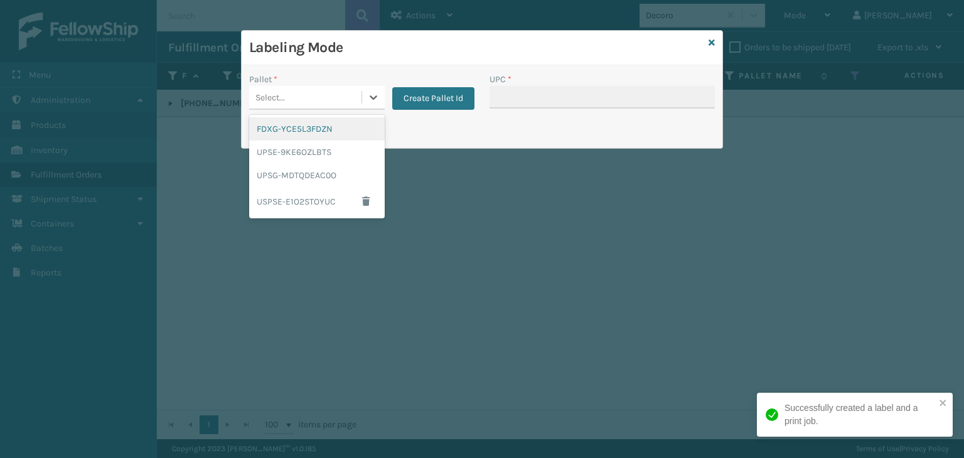
click at [281, 94] on div "Select..." at bounding box center [271, 97] width 30 height 13
click at [301, 176] on div "UPSG-MDTQDEAC0O" at bounding box center [317, 175] width 136 height 23
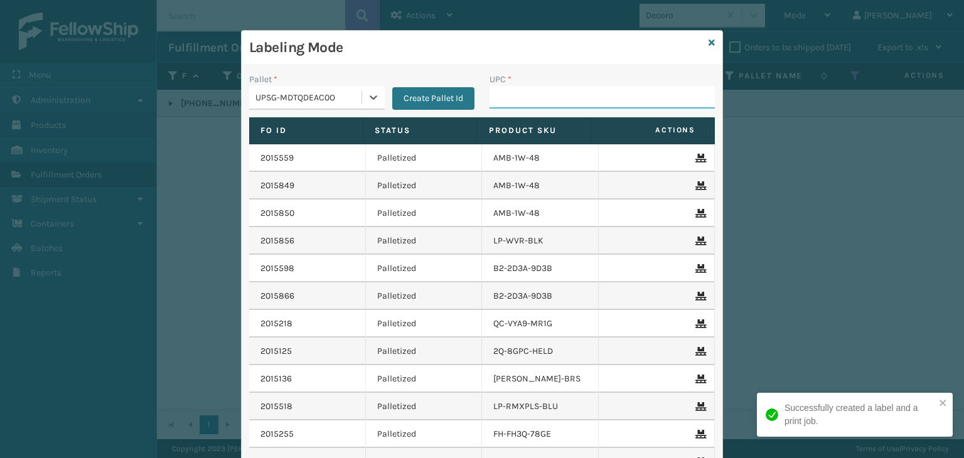
click at [522, 96] on input "UPC *" at bounding box center [602, 97] width 225 height 23
paste input "[PHONE_NUMBER]"
type input "[PHONE_NUMBER]"
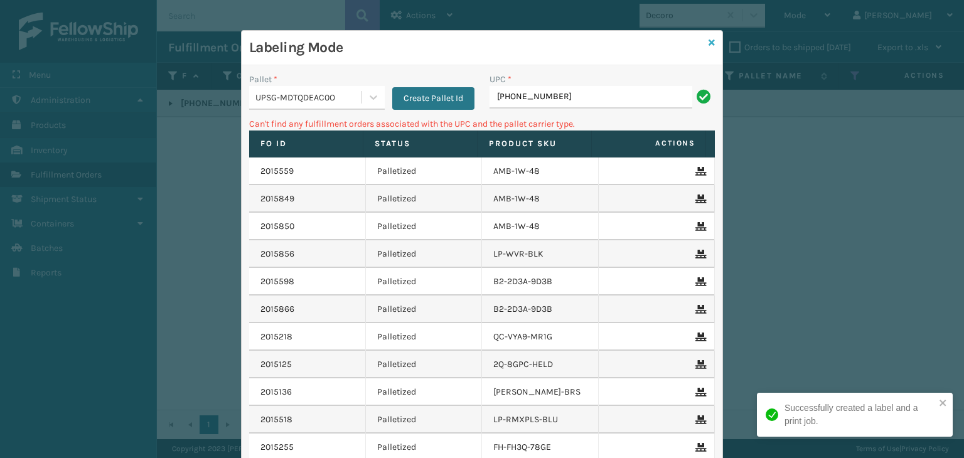
click at [709, 38] on icon at bounding box center [712, 42] width 6 height 9
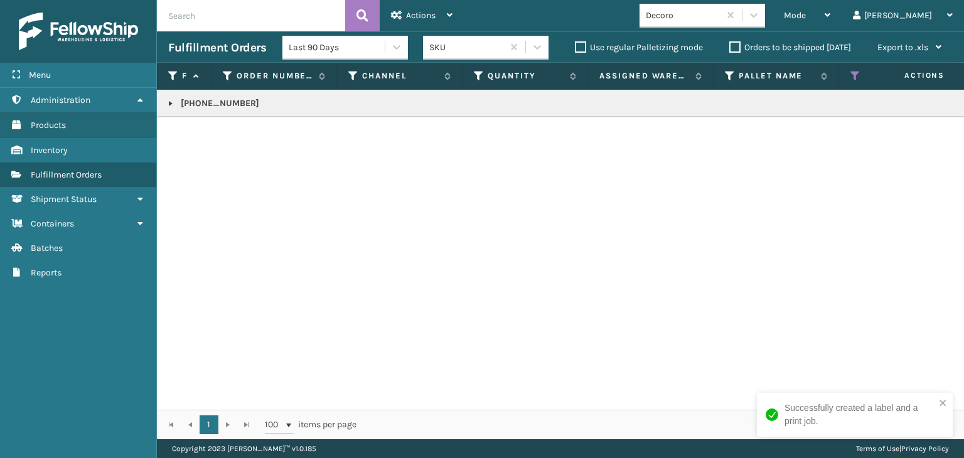
click at [168, 105] on link at bounding box center [171, 104] width 10 height 10
click at [210, 139] on link "2015721" at bounding box center [203, 143] width 31 height 13
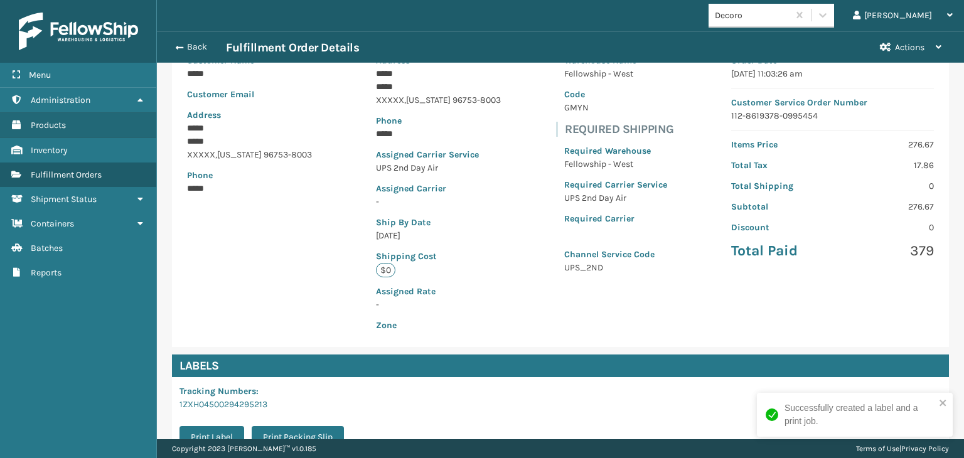
scroll to position [294, 0]
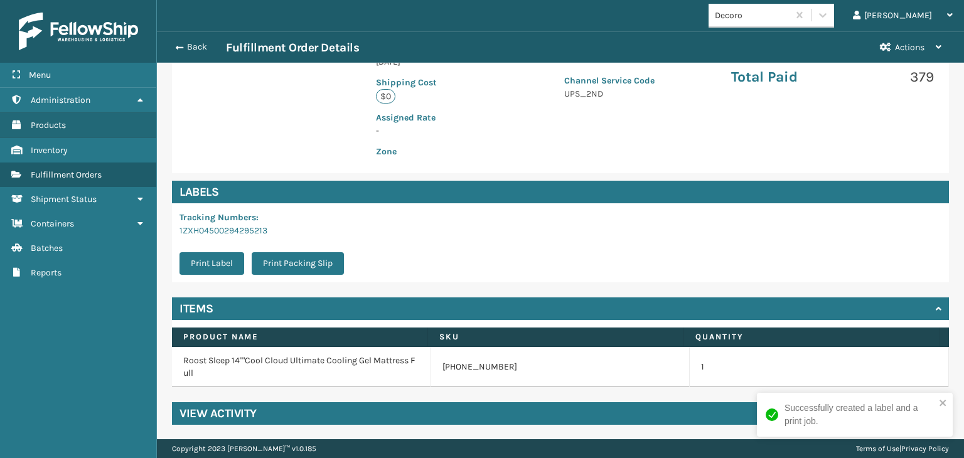
drag, startPoint x: 446, startPoint y: 365, endPoint x: 426, endPoint y: 345, distance: 28.4
click at [447, 365] on link "[PHONE_NUMBER]" at bounding box center [480, 367] width 75 height 13
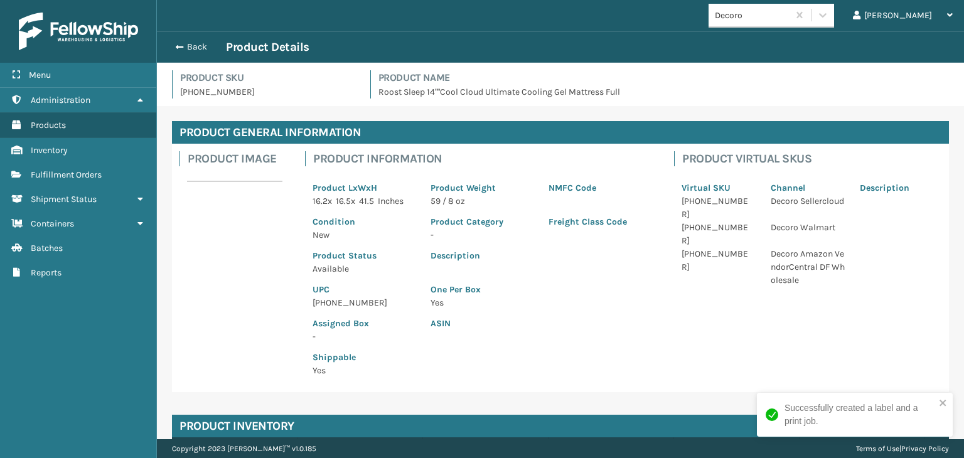
click at [345, 298] on p "[PHONE_NUMBER]" at bounding box center [364, 302] width 103 height 13
click at [175, 45] on span "button" at bounding box center [178, 47] width 8 height 9
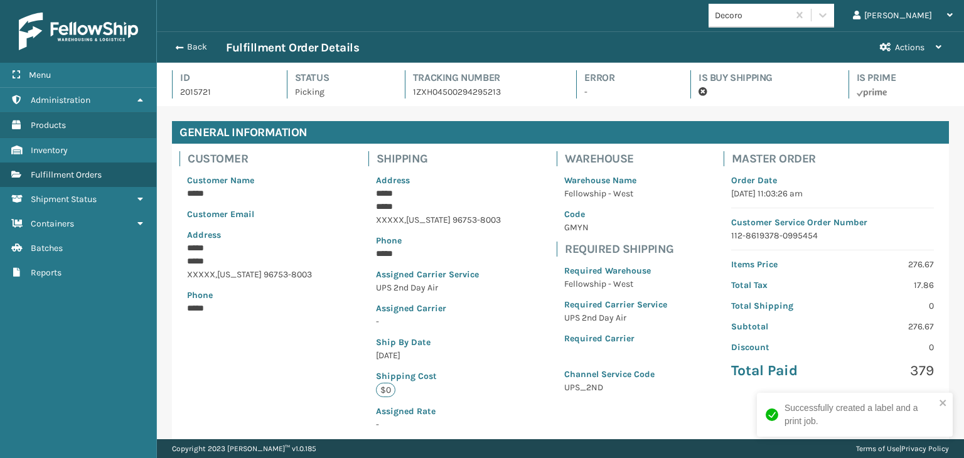
click at [196, 45] on button "Back" at bounding box center [197, 46] width 58 height 11
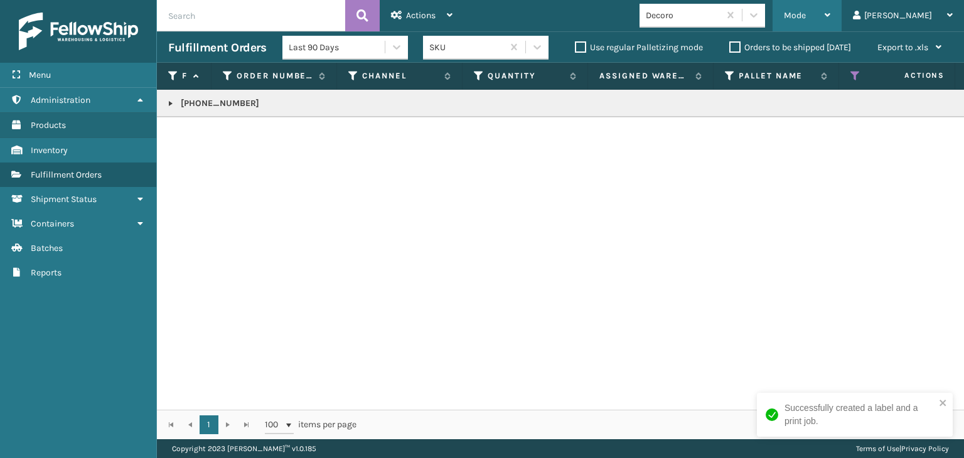
click at [831, 26] on div "Mode" at bounding box center [807, 15] width 46 height 31
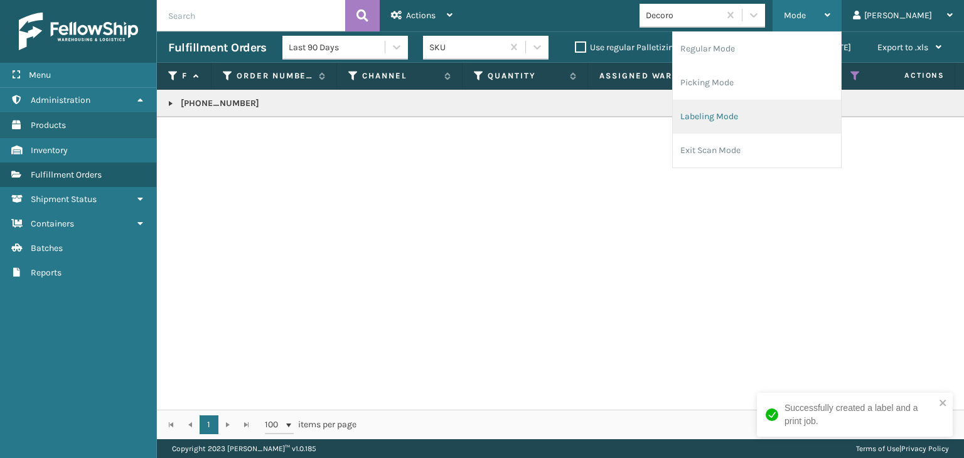
click at [841, 111] on li "Labeling Mode" at bounding box center [757, 117] width 168 height 34
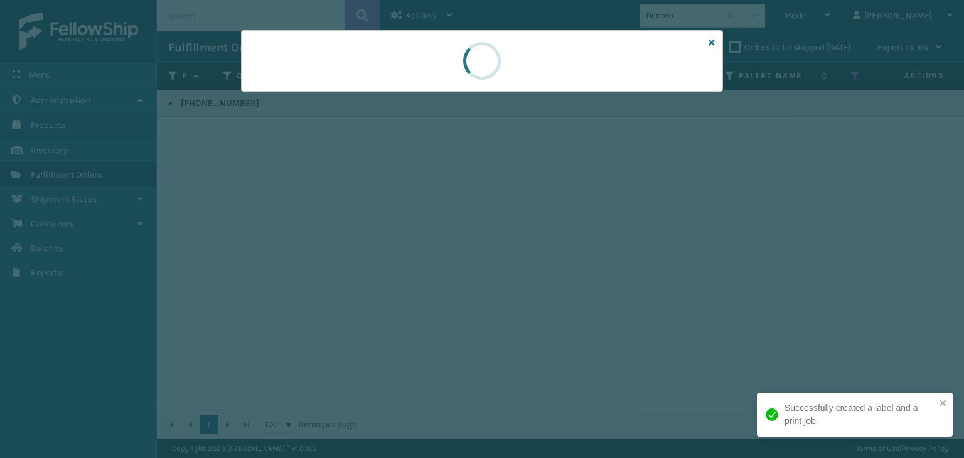
click at [322, 88] on div at bounding box center [482, 61] width 482 height 62
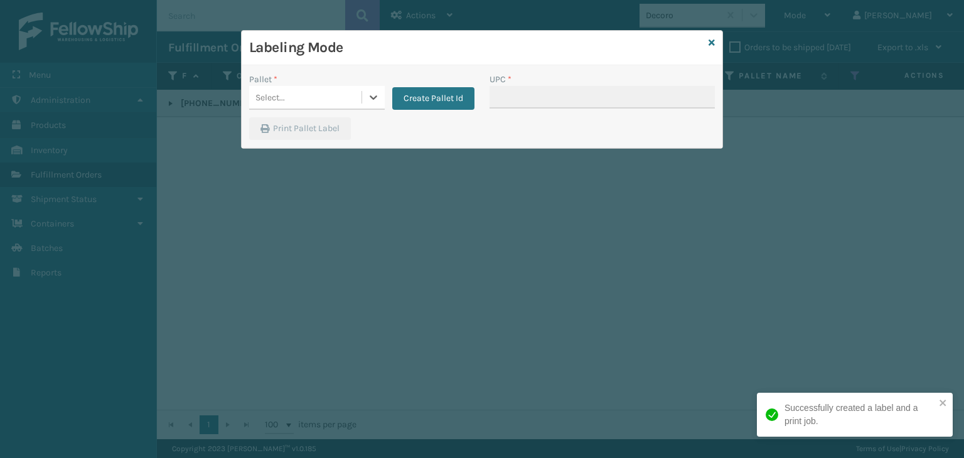
click at [322, 91] on div "Select..." at bounding box center [305, 97] width 112 height 21
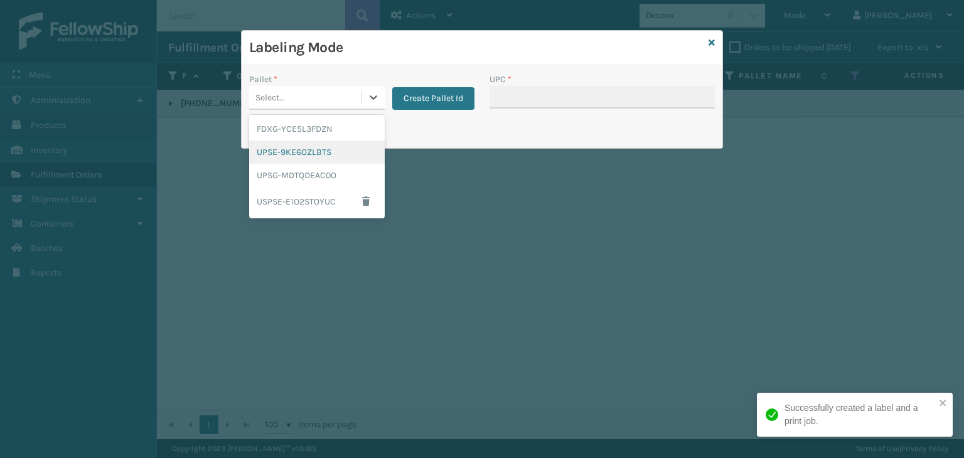
click at [318, 151] on div "UPSE-9KE6OZLBTS" at bounding box center [317, 152] width 136 height 23
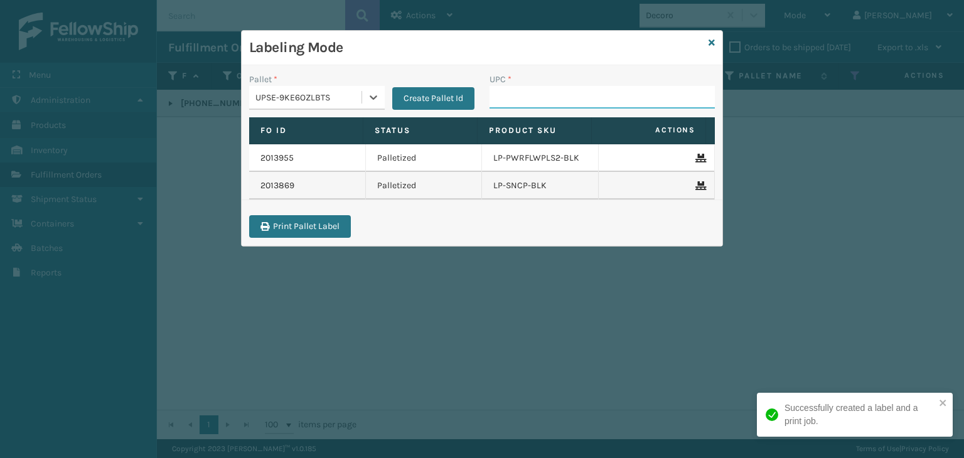
click at [490, 105] on input "UPC *" at bounding box center [602, 97] width 225 height 23
paste input "[PHONE_NUMBER]"
click at [492, 107] on input "[PHONE_NUMBER]" at bounding box center [591, 97] width 203 height 23
type input "[PHONE_NUMBER]"
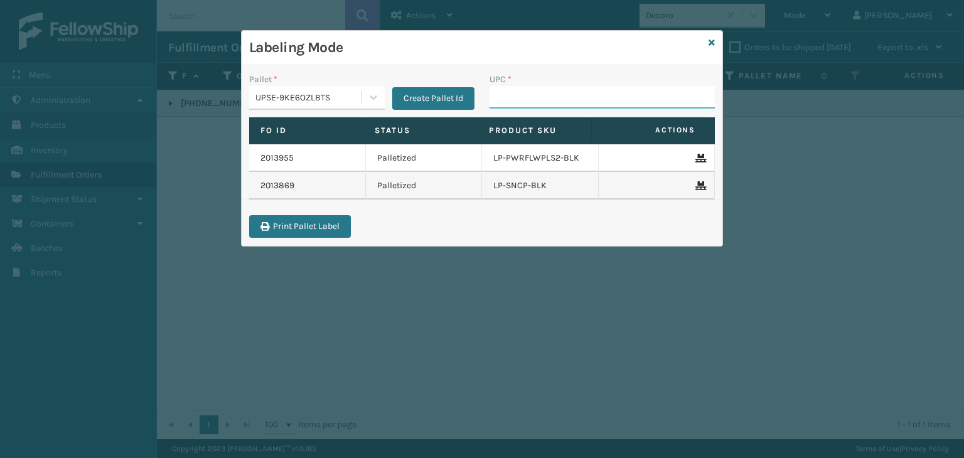
paste input "[PHONE_NUMBER]"
drag, startPoint x: 322, startPoint y: 93, endPoint x: 314, endPoint y: 93, distance: 8.2
click at [314, 93] on div "Pallet * UPSE-9KE6OZLBTS Create Pallet Id UPC * [PHONE_NUMBER]" at bounding box center [482, 95] width 481 height 45
type input "[PHONE_NUMBER]"
click at [709, 46] on icon at bounding box center [712, 42] width 6 height 9
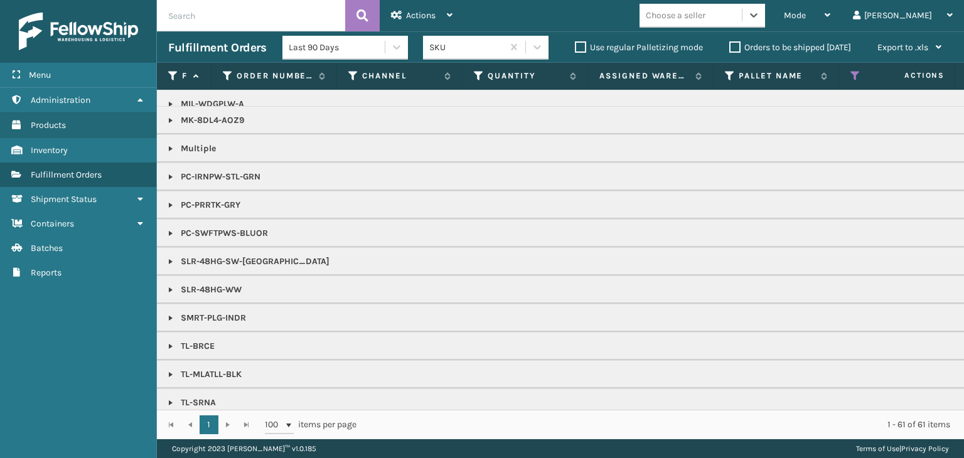
scroll to position [1095, 0]
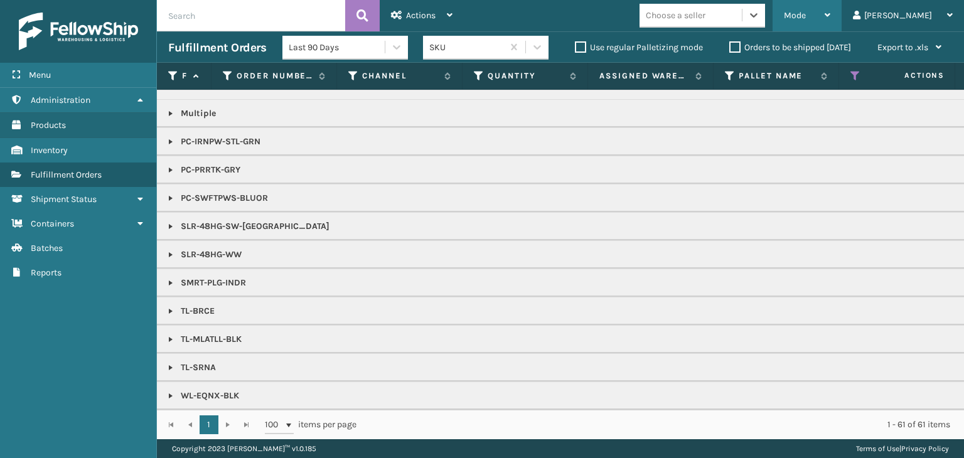
click at [806, 19] on span "Mode" at bounding box center [795, 15] width 22 height 11
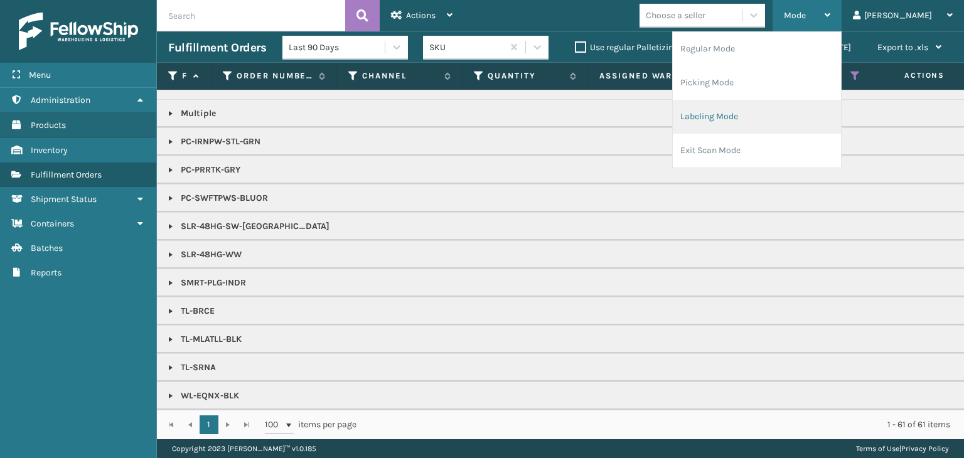
click at [794, 126] on li "Labeling Mode" at bounding box center [757, 117] width 168 height 34
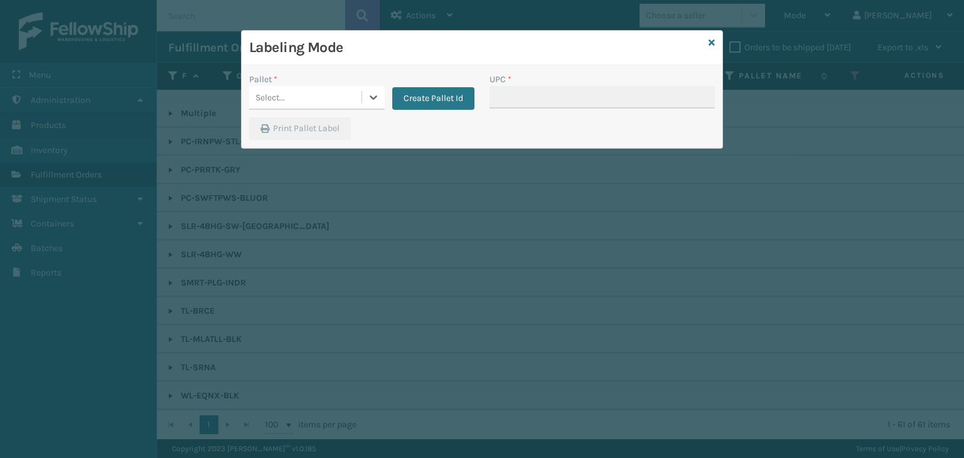
click at [293, 109] on div "Select..." at bounding box center [317, 98] width 136 height 24
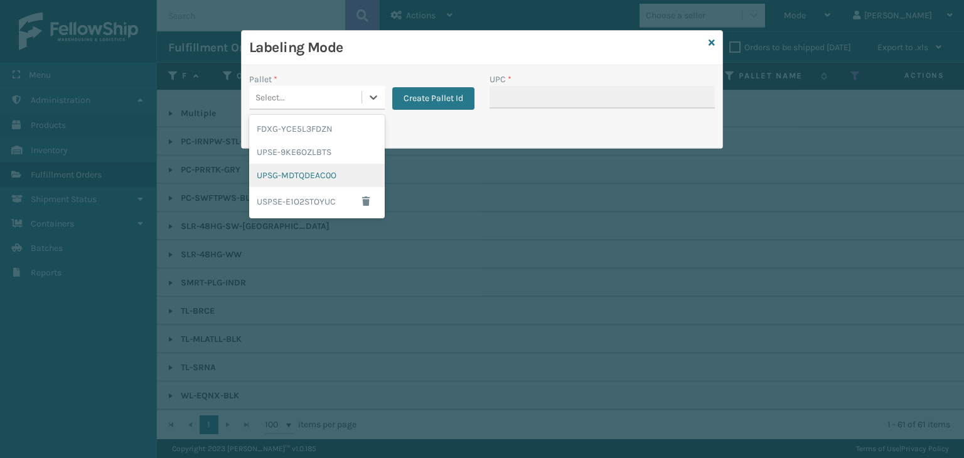
click at [306, 175] on div "UPSG-MDTQDEAC0O" at bounding box center [317, 175] width 136 height 23
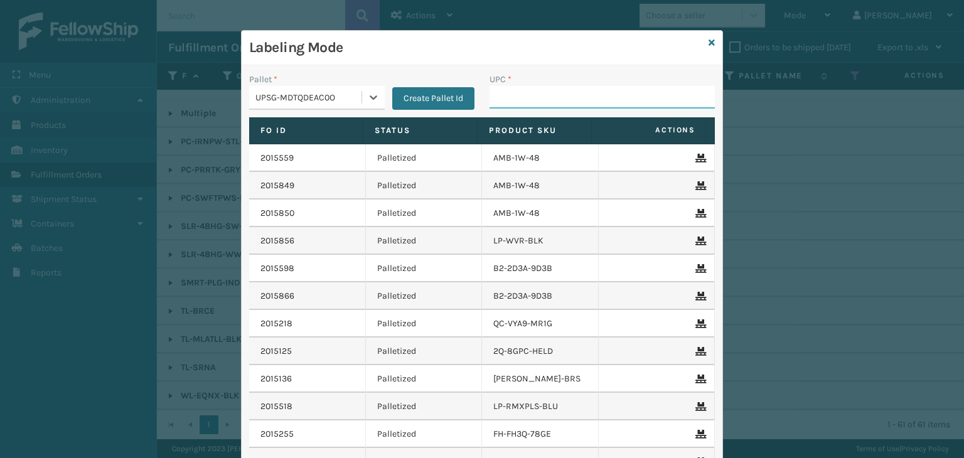
click at [554, 92] on input "UPC *" at bounding box center [602, 97] width 225 height 23
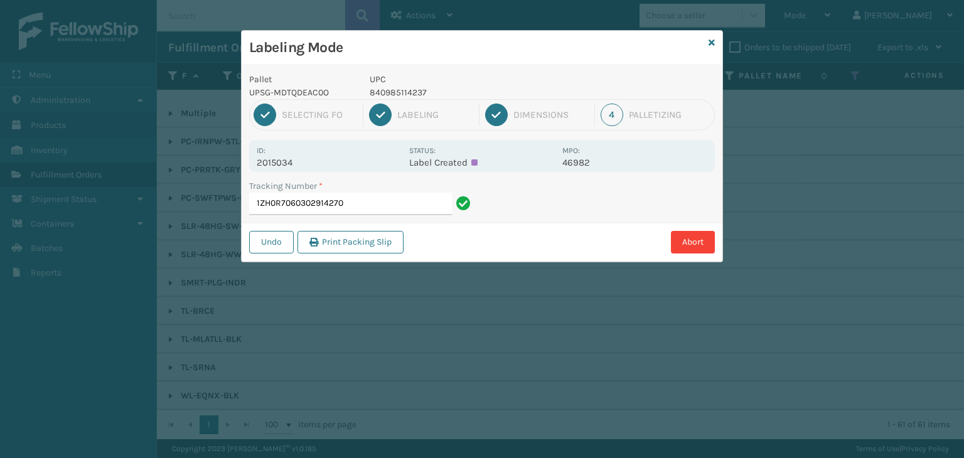
click at [370, 129] on div "1 Selecting FO 2 Labeling 3 Dimensions 4 Palletizing" at bounding box center [482, 114] width 466 height 31
click at [483, 40] on h3 "Labeling Mode" at bounding box center [476, 47] width 455 height 19
click at [658, 96] on div "Pallet UPSG-MDTQDEAC0O UPC 840985114237" at bounding box center [482, 86] width 481 height 26
click at [392, 210] on input "1ZH0R7060302914270" at bounding box center [350, 204] width 203 height 23
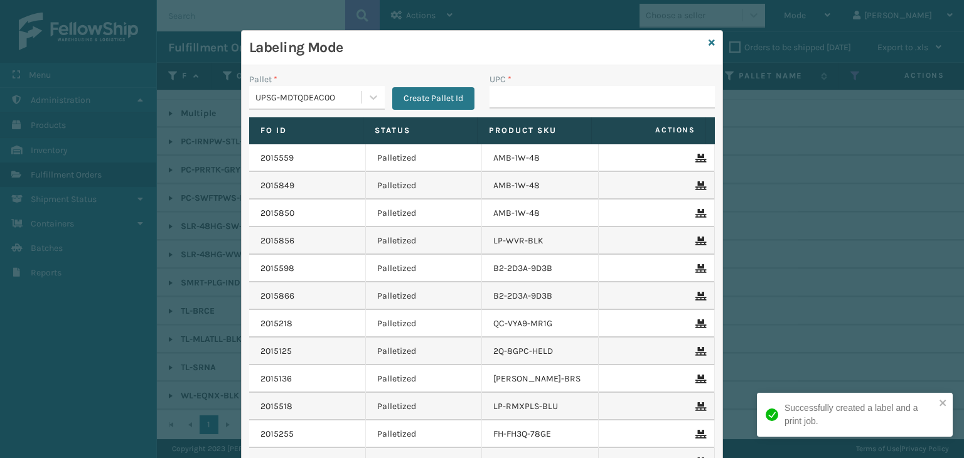
click at [320, 92] on div "UPSG-MDTQDEAC0O" at bounding box center [309, 97] width 107 height 13
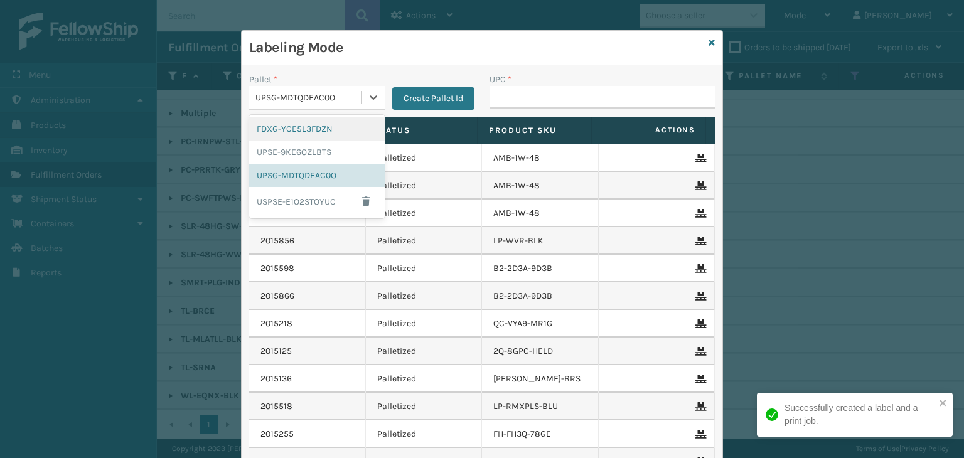
click at [324, 132] on div "FDXG-YCE5L3FDZN" at bounding box center [317, 128] width 136 height 23
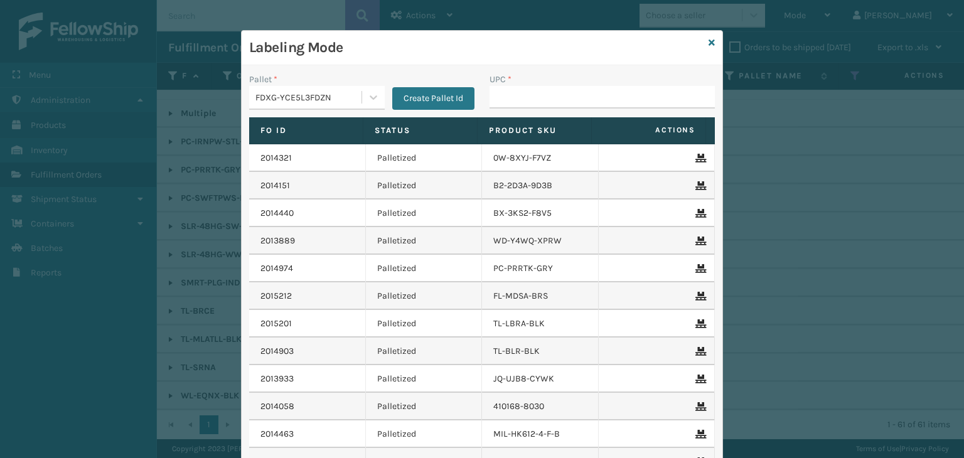
drag, startPoint x: 534, startPoint y: 109, endPoint x: 529, endPoint y: 97, distance: 12.7
click at [530, 109] on div "UPC *" at bounding box center [602, 95] width 240 height 45
click at [578, 87] on input "UPC *" at bounding box center [602, 97] width 225 height 23
type input "850040667295"
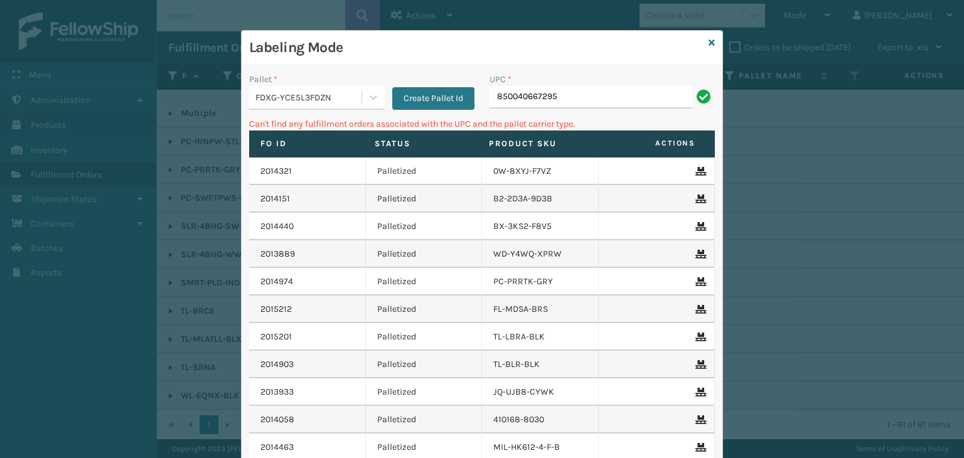
click at [289, 92] on div "FDXG-YCE5L3FDZN" at bounding box center [309, 97] width 107 height 13
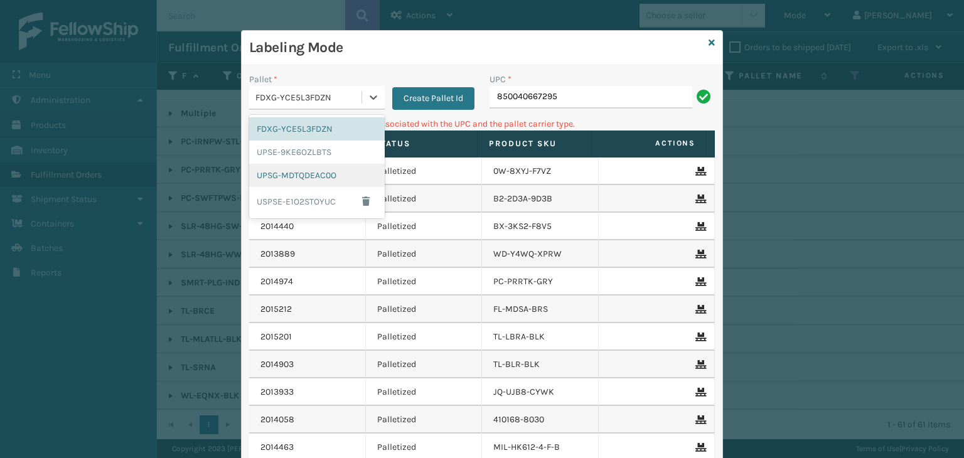
click at [289, 174] on div "UPSG-MDTQDEAC0O" at bounding box center [317, 175] width 136 height 23
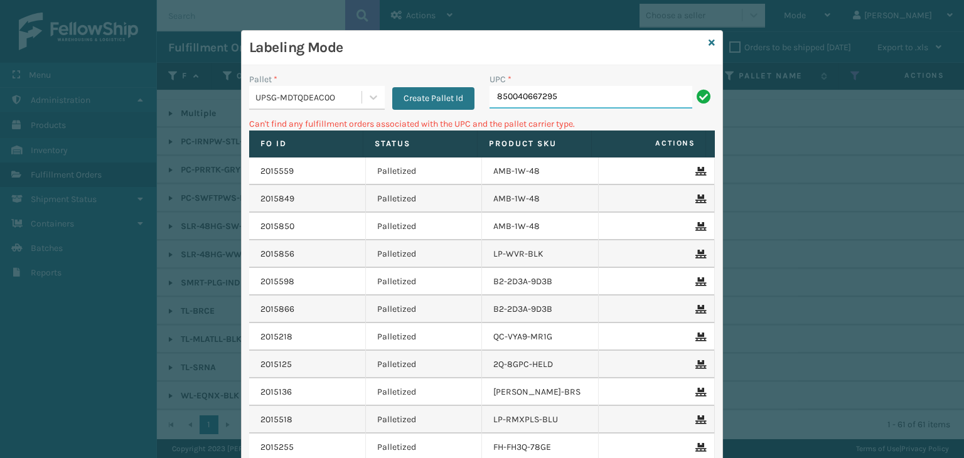
click at [558, 98] on input "850040667295" at bounding box center [591, 97] width 203 height 23
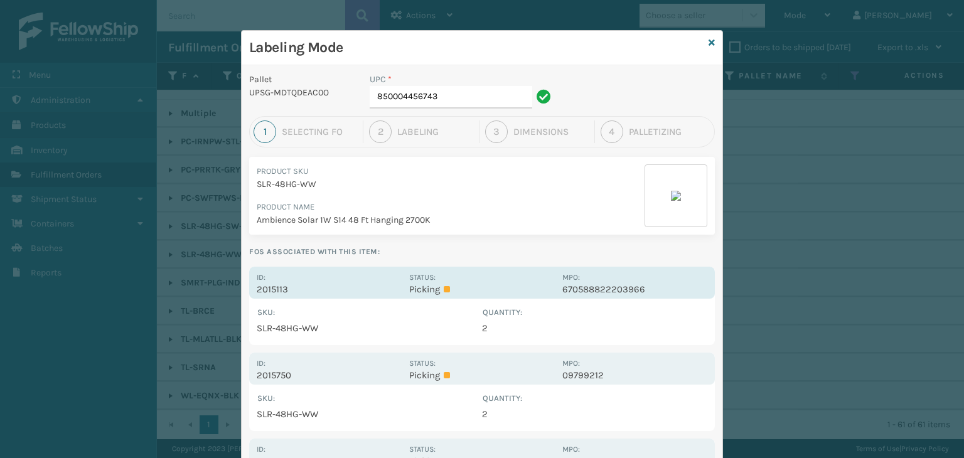
drag, startPoint x: 490, startPoint y: 264, endPoint x: 497, endPoint y: 280, distance: 17.7
click at [497, 278] on div "Pallet UPSG-MDTQDEAC0O UPC * 850004456743 1 Selecting FO 2 Labeling 3 Dimension…" at bounding box center [482, 303] width 481 height 476
click at [497, 280] on div "Status: Picking" at bounding box center [481, 283] width 145 height 24
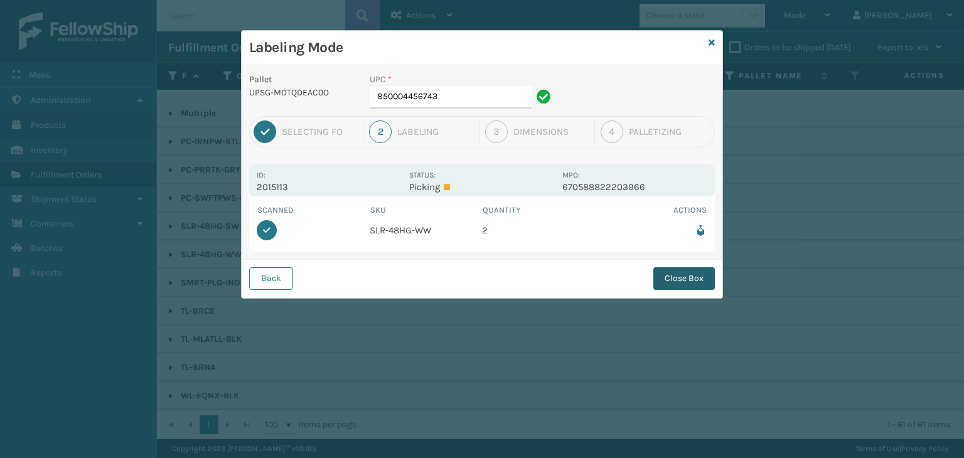
click at [668, 271] on button "Close Box" at bounding box center [685, 278] width 62 height 23
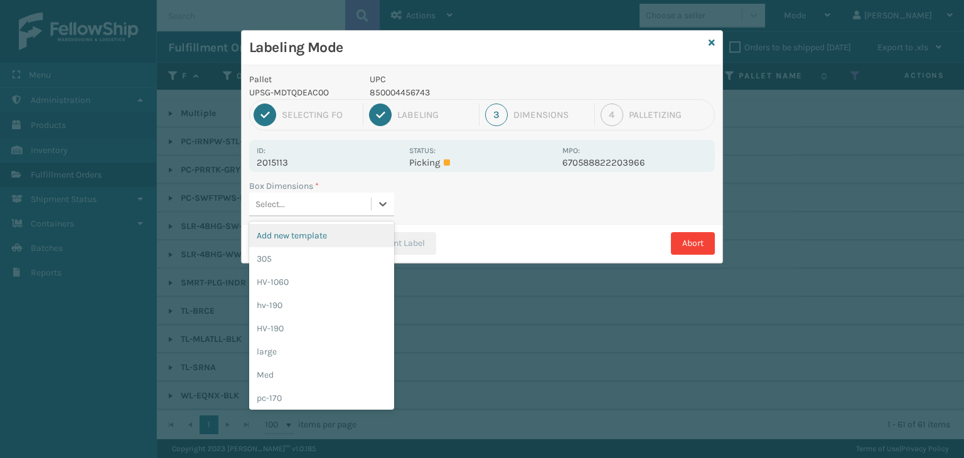
click at [367, 210] on div "Select..." at bounding box center [310, 204] width 122 height 21
click at [335, 368] on div "Med" at bounding box center [321, 375] width 145 height 23
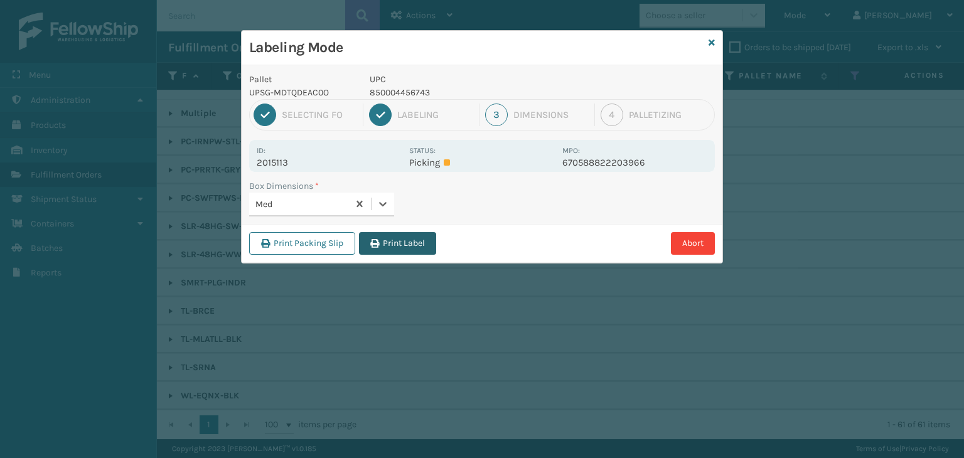
click at [416, 242] on button "Print Label" at bounding box center [397, 243] width 77 height 23
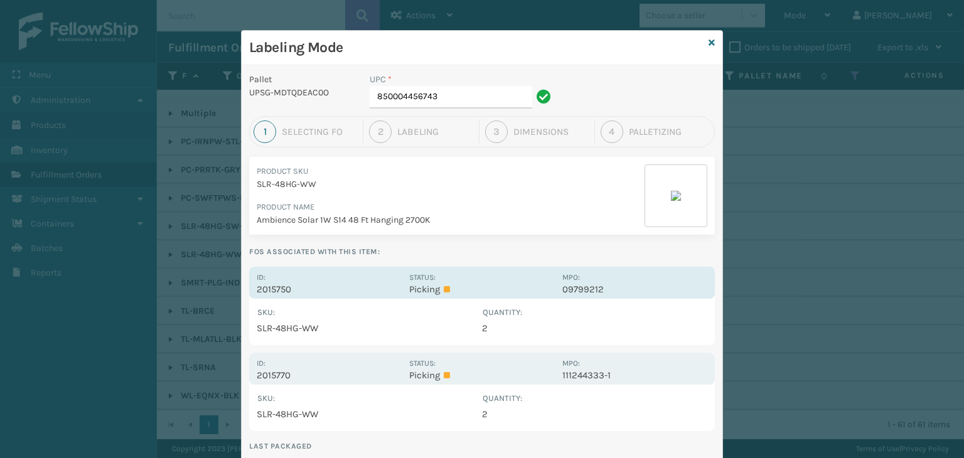
click at [450, 277] on div "Status: Picking" at bounding box center [481, 283] width 145 height 24
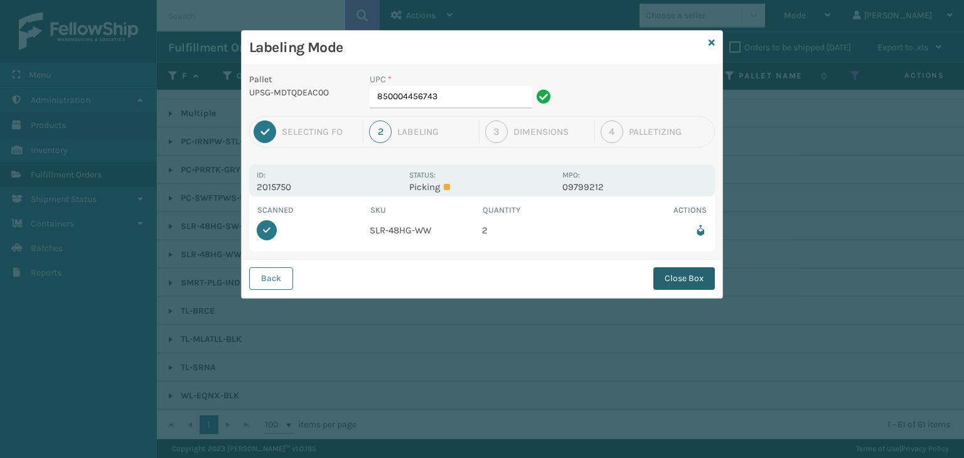
click at [708, 277] on button "Close Box" at bounding box center [685, 278] width 62 height 23
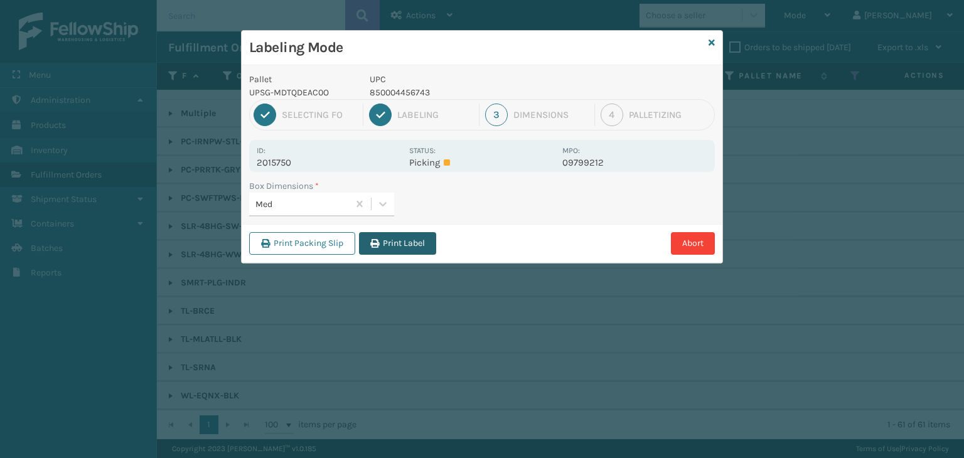
click at [422, 247] on button "Print Label" at bounding box center [397, 243] width 77 height 23
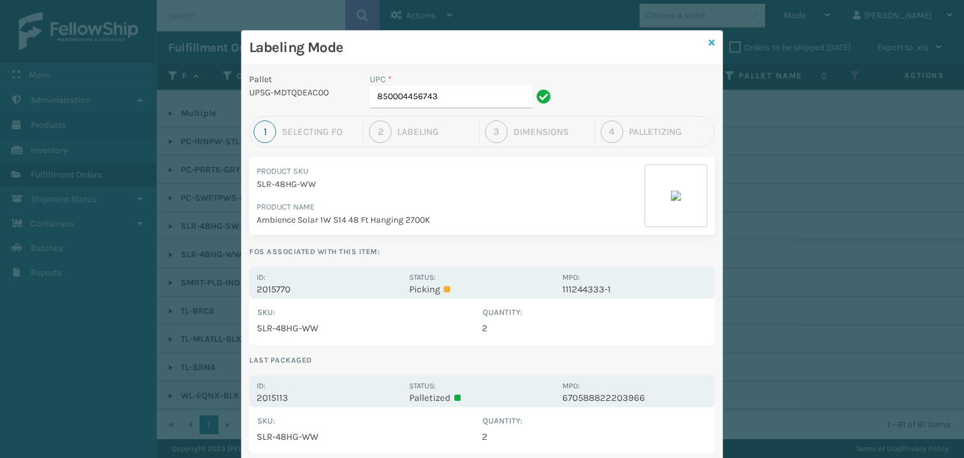
click at [709, 41] on icon at bounding box center [712, 42] width 6 height 9
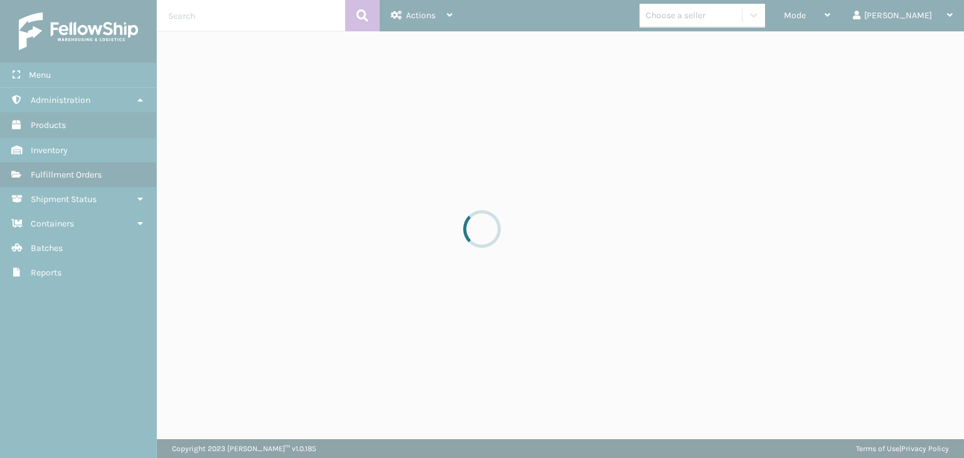
click at [845, 19] on div at bounding box center [482, 229] width 964 height 458
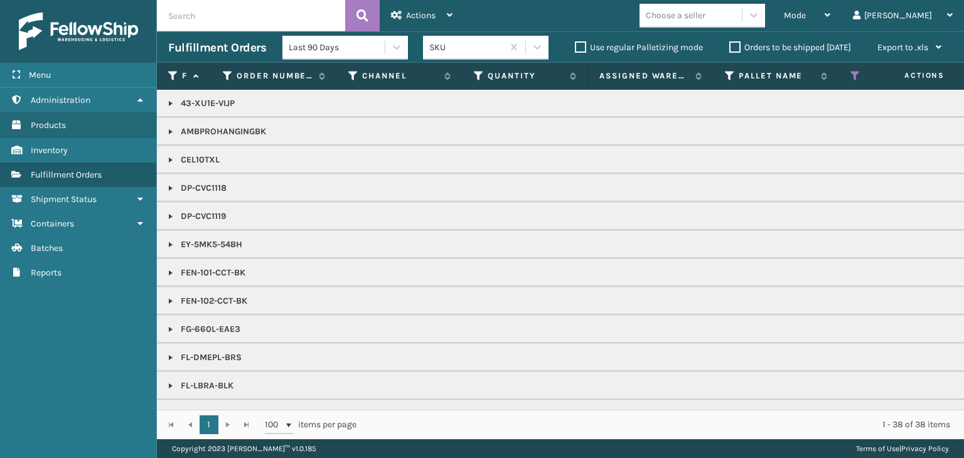
click at [806, 18] on span "Mode" at bounding box center [795, 15] width 22 height 11
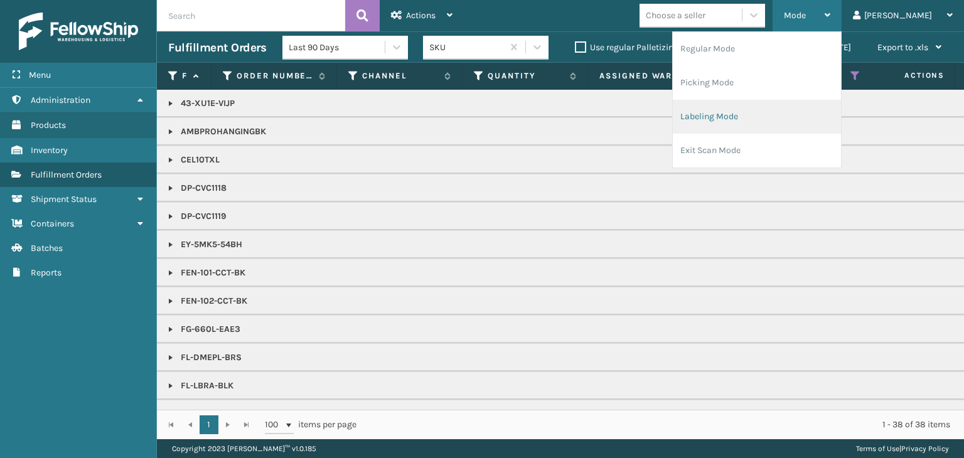
click at [799, 109] on li "Labeling Mode" at bounding box center [757, 117] width 168 height 34
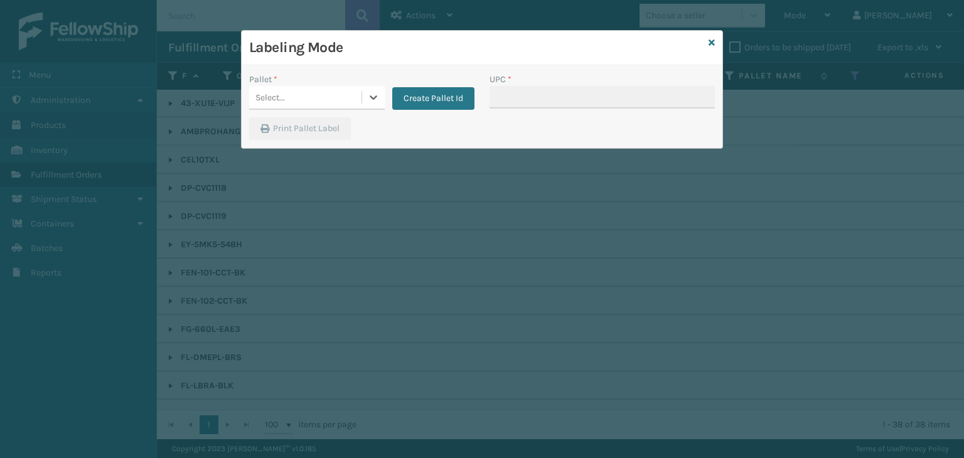
click at [269, 93] on div "Select..." at bounding box center [271, 97] width 30 height 13
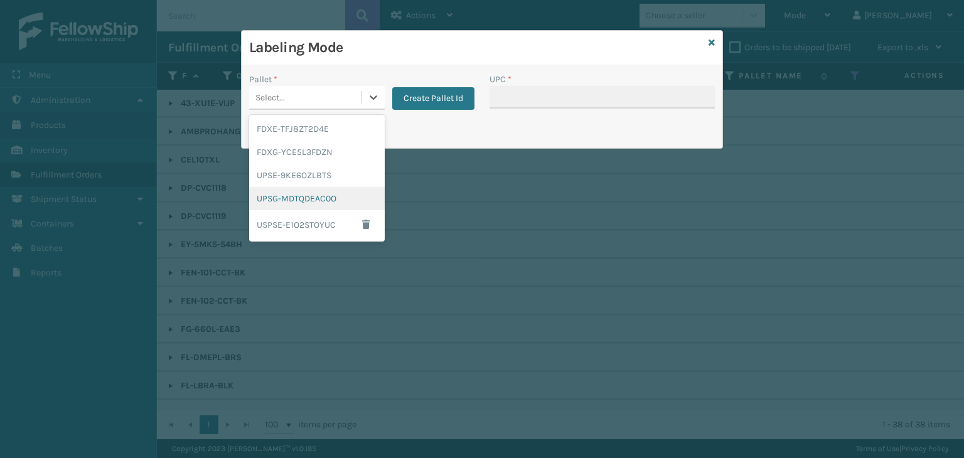
click at [305, 191] on div "UPSG-MDTQDEAC0O" at bounding box center [317, 198] width 136 height 23
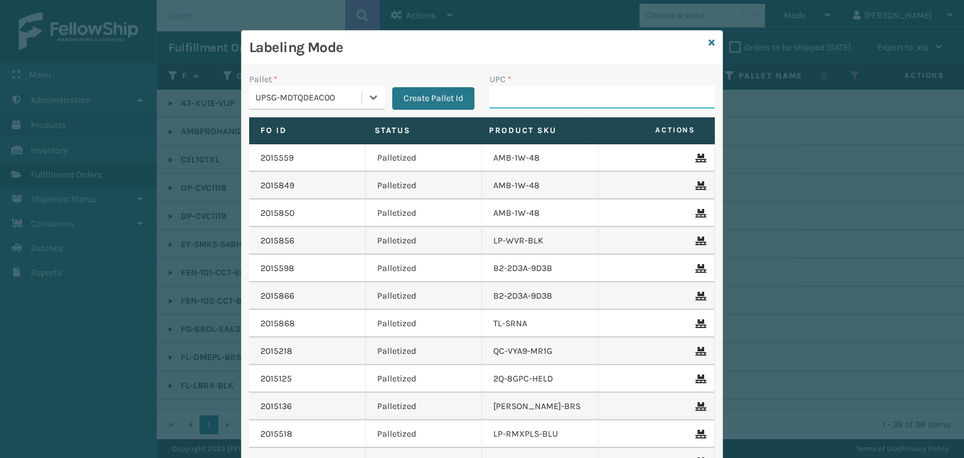
click at [537, 91] on input "UPC *" at bounding box center [602, 97] width 225 height 23
type input "850012486589"
